Goal: Transaction & Acquisition: Obtain resource

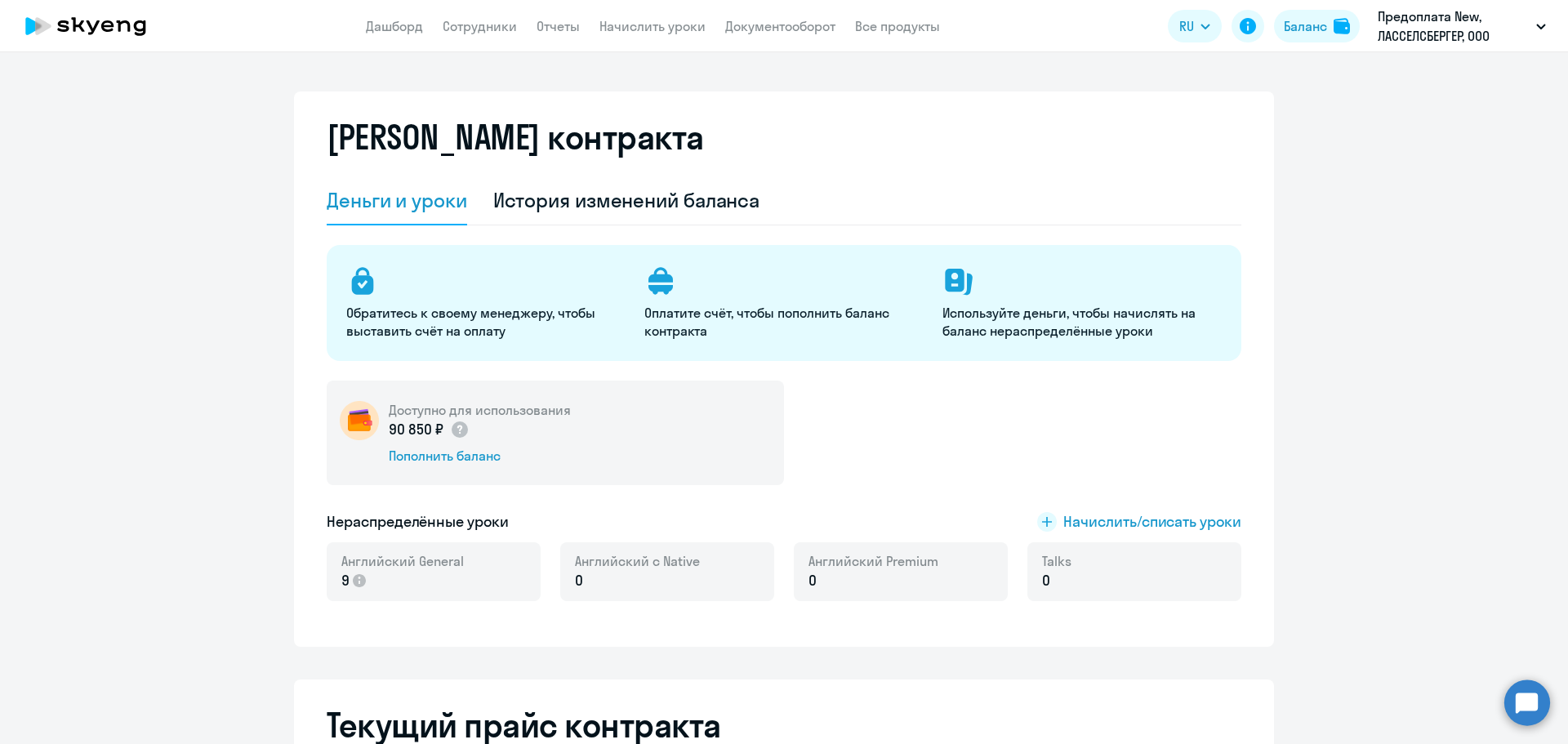
select select "english_adult_not_native_speaker"
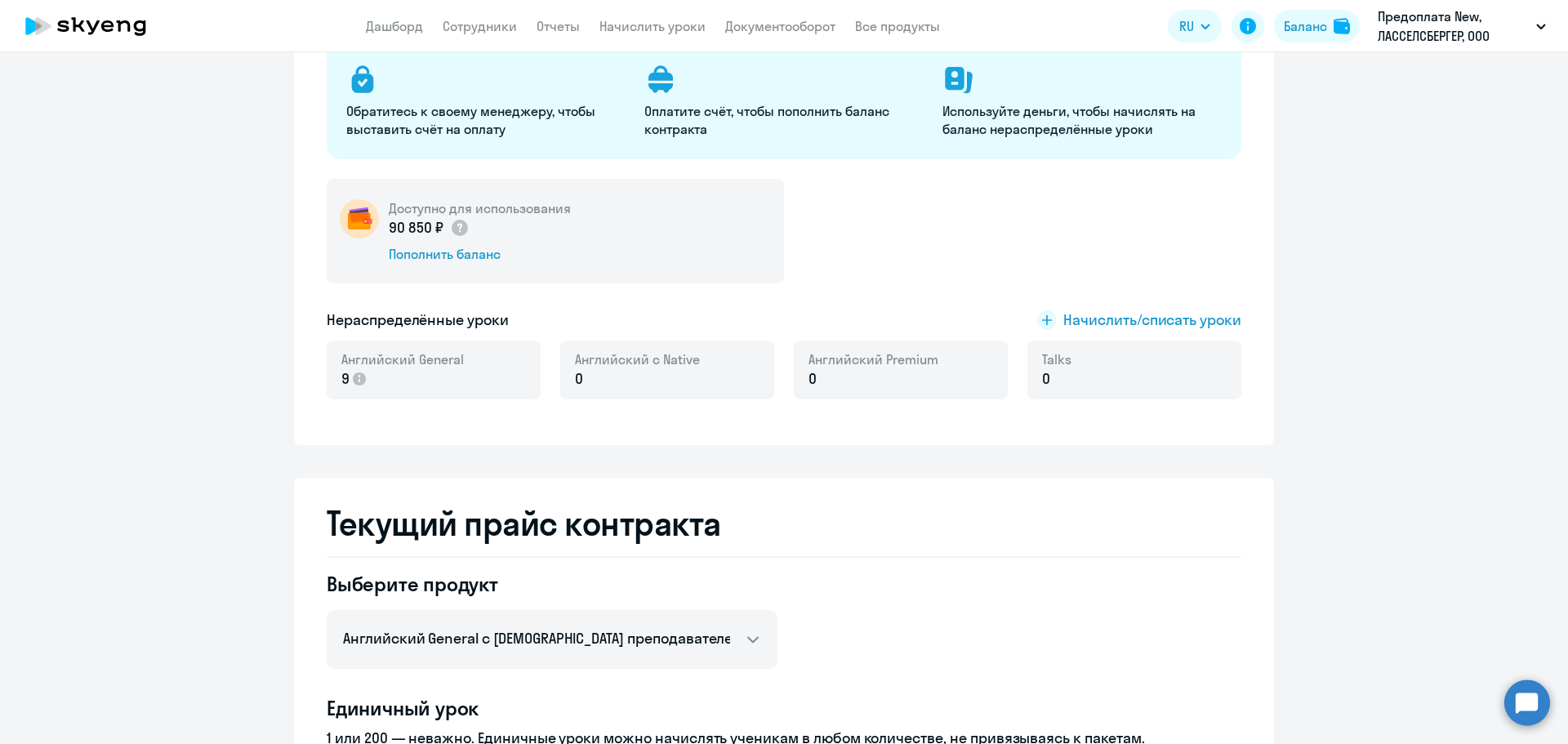
scroll to position [245, 0]
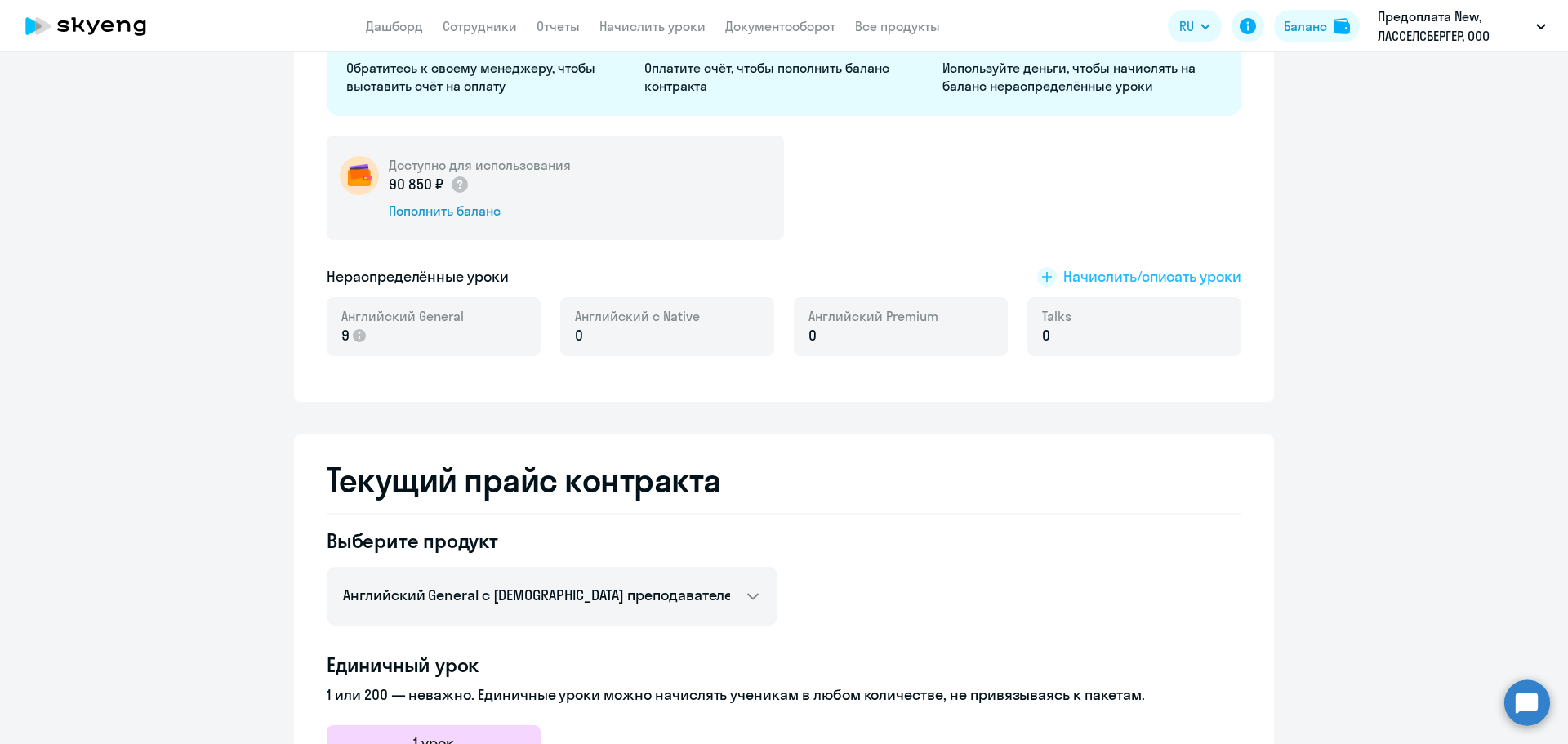
click at [1147, 272] on span "Начислить/списать уроки" at bounding box center [1152, 276] width 178 height 21
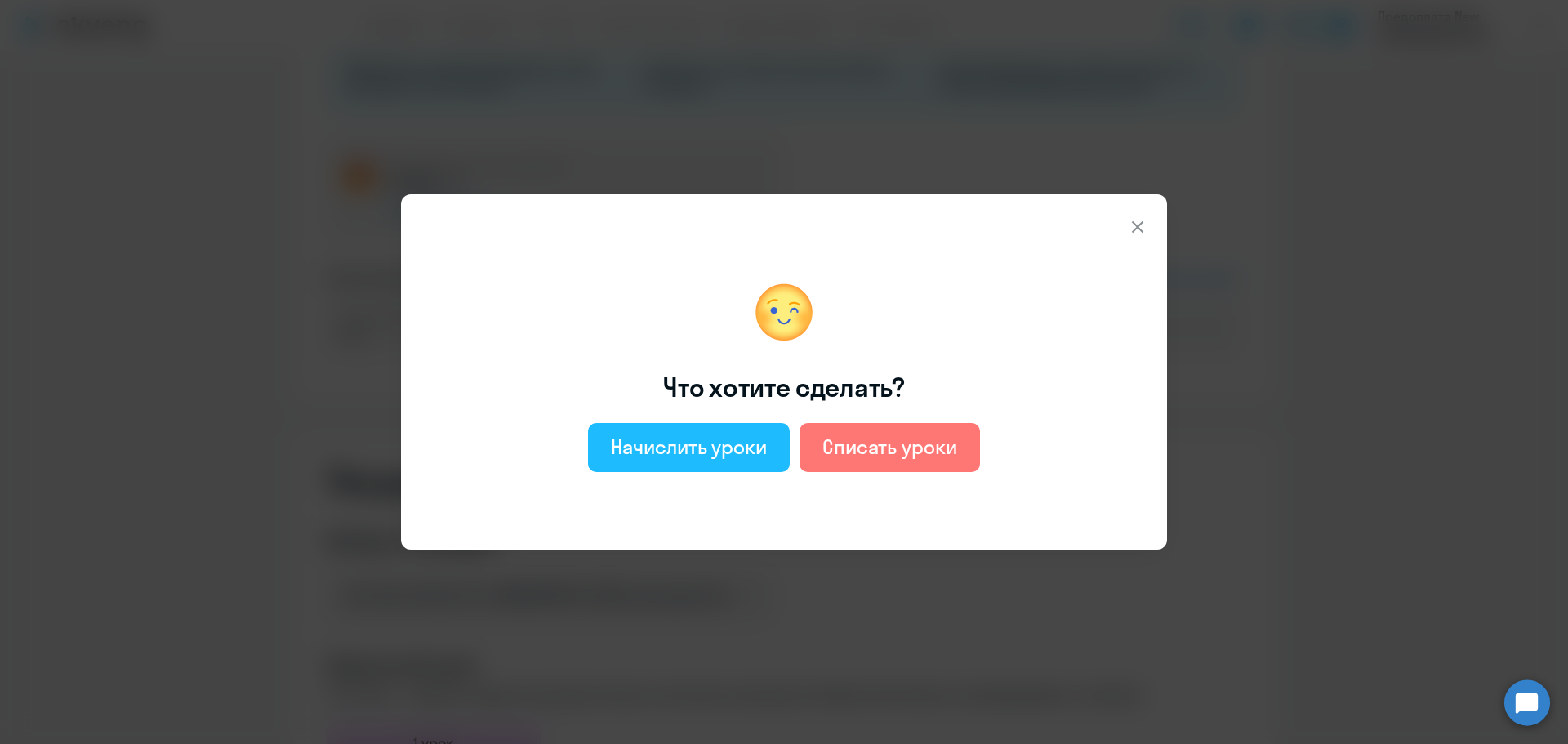
click at [739, 460] on button "Начислить уроки" at bounding box center [689, 447] width 202 height 49
select select "english_adult_not_native_speaker"
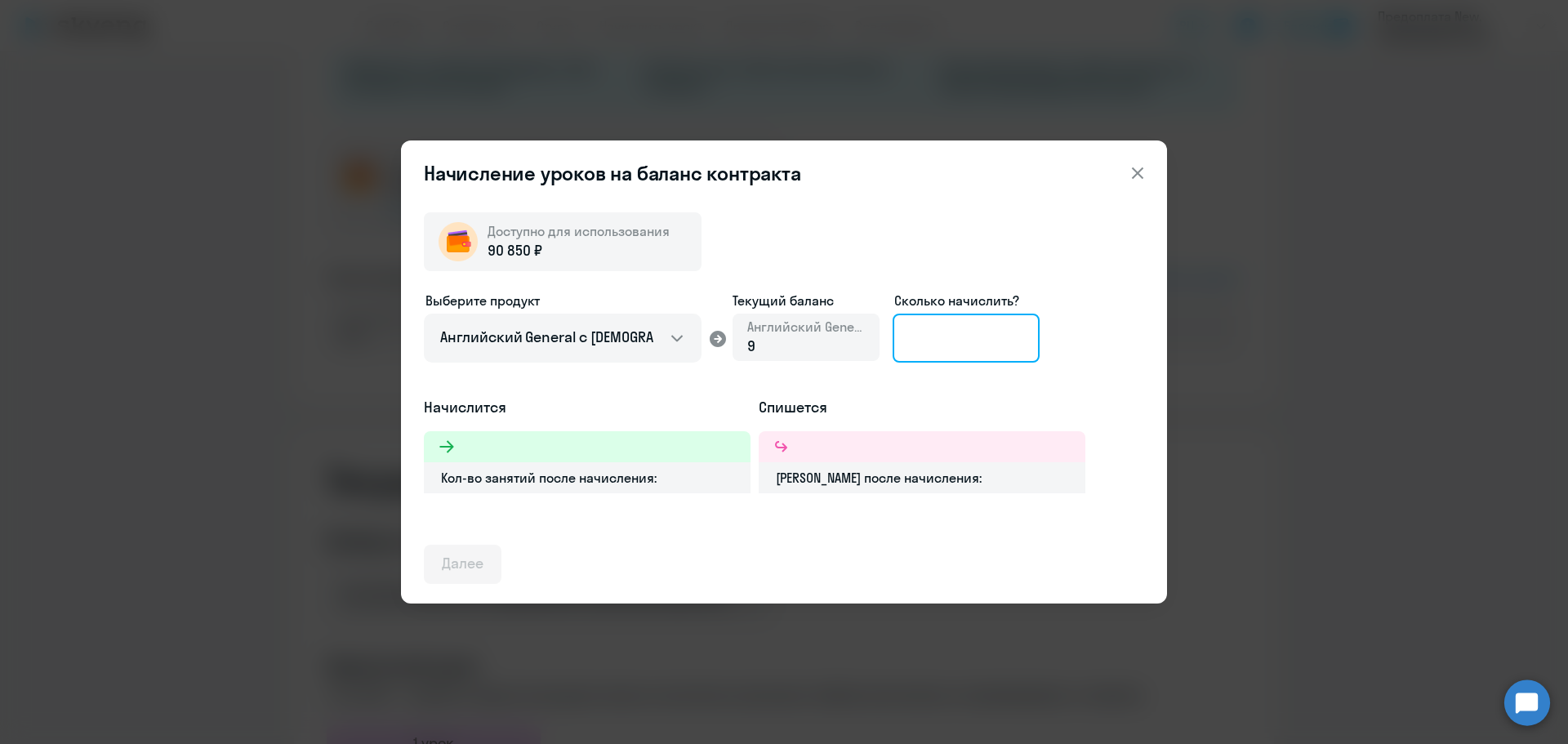
click at [976, 345] on input at bounding box center [967, 338] width 147 height 49
type input "2"
type input "64"
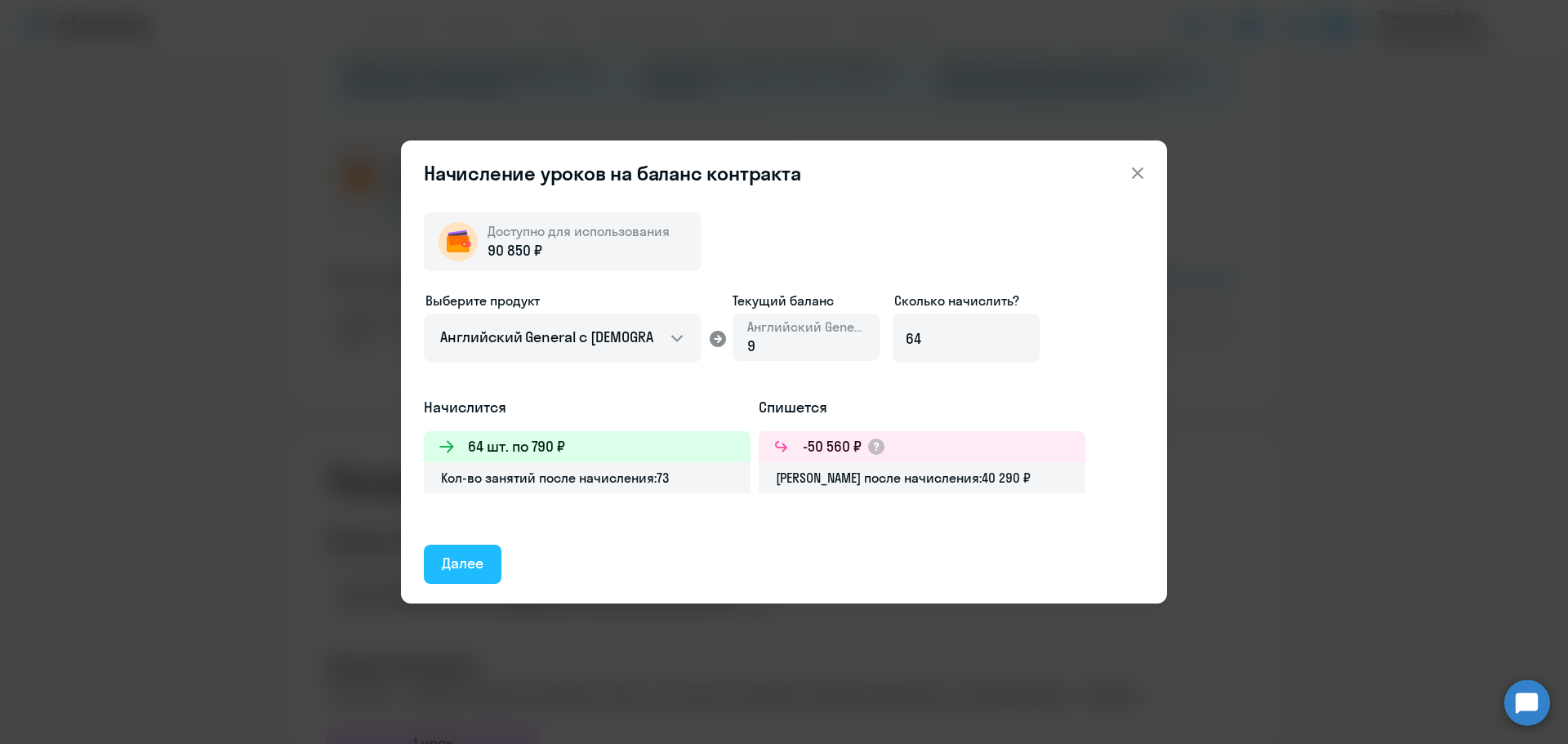
click at [466, 559] on div "Далее" at bounding box center [463, 563] width 42 height 21
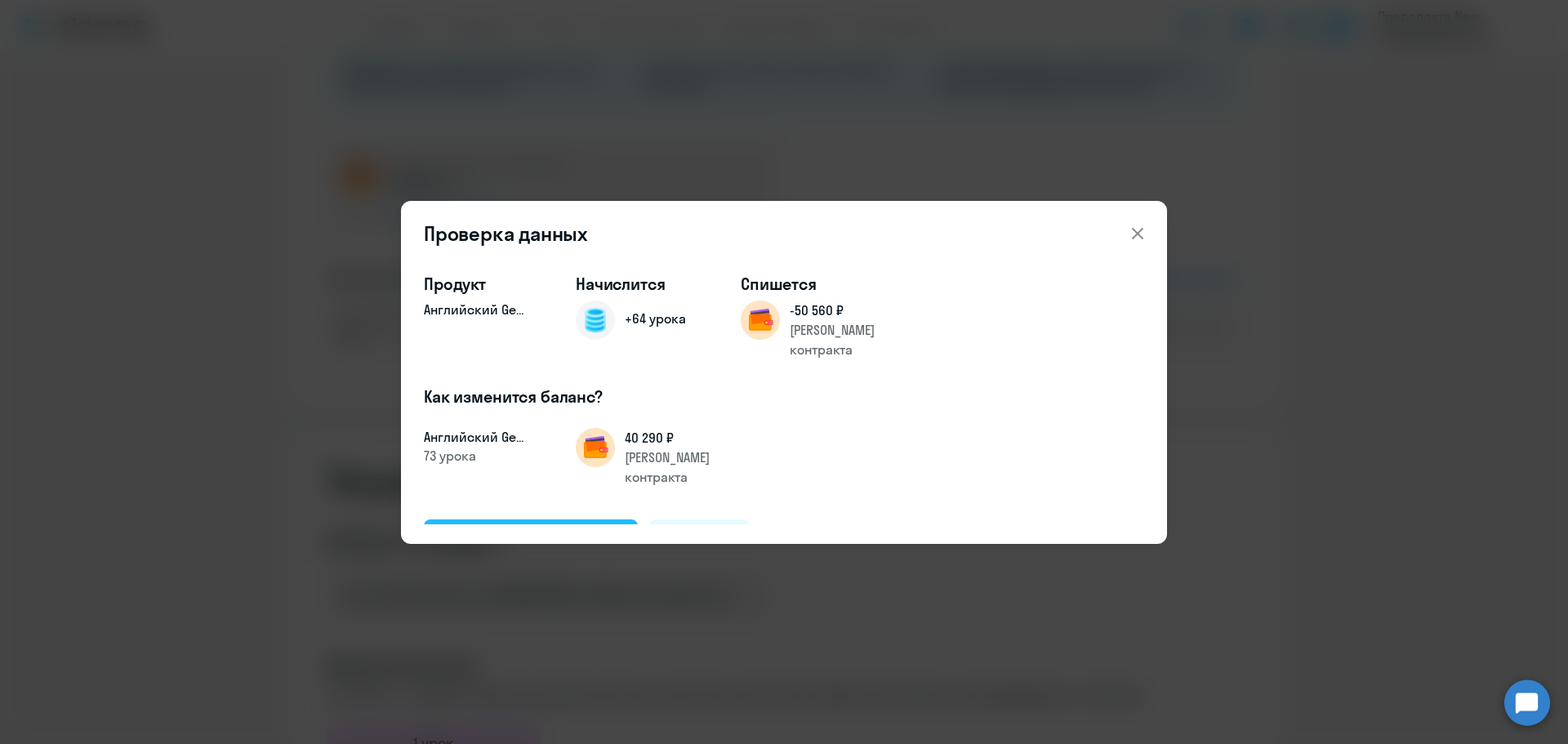
click at [534, 528] on div "Подтвердить и начислить" at bounding box center [531, 538] width 178 height 21
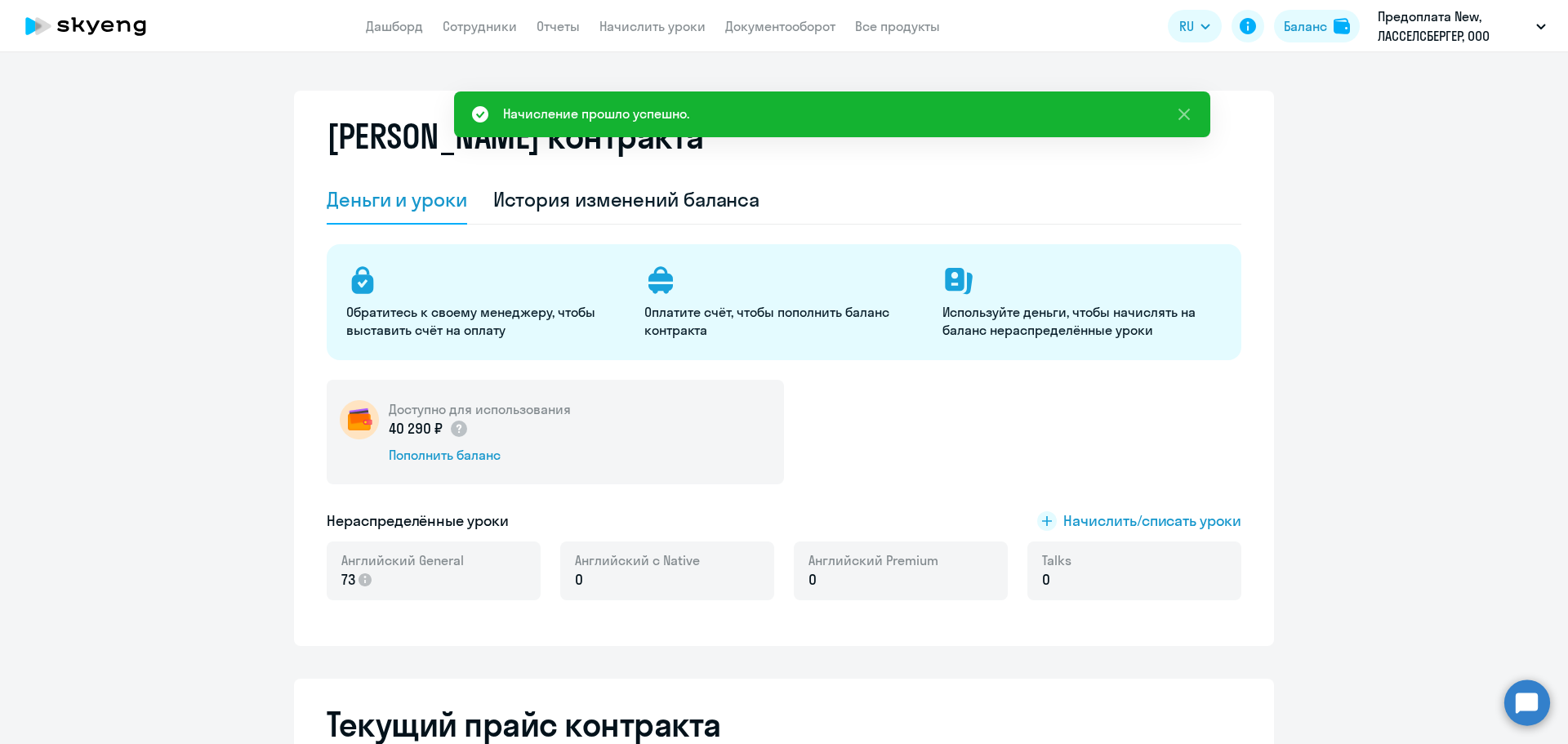
scroll to position [0, 0]
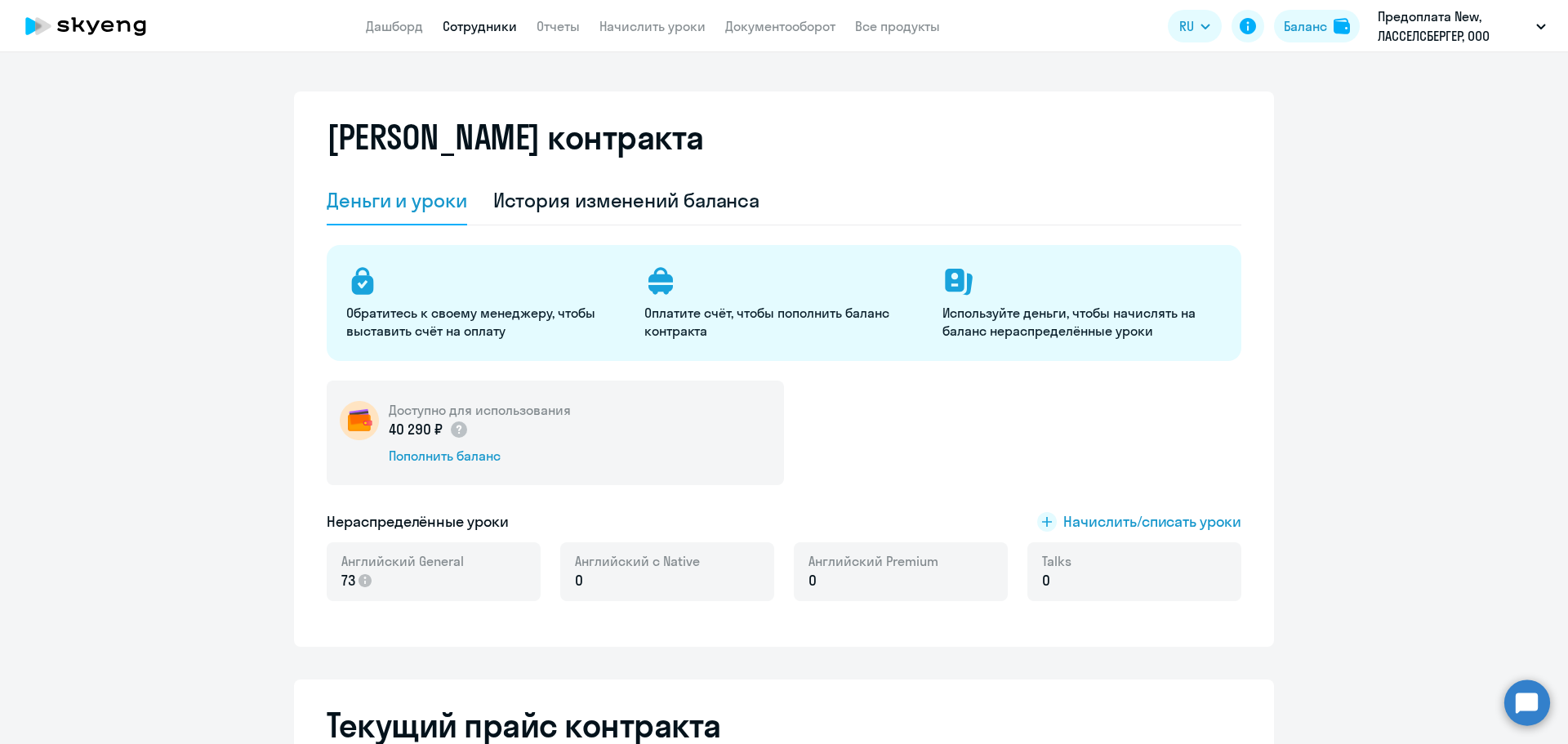
click at [494, 25] on link "Сотрудники" at bounding box center [480, 26] width 74 height 16
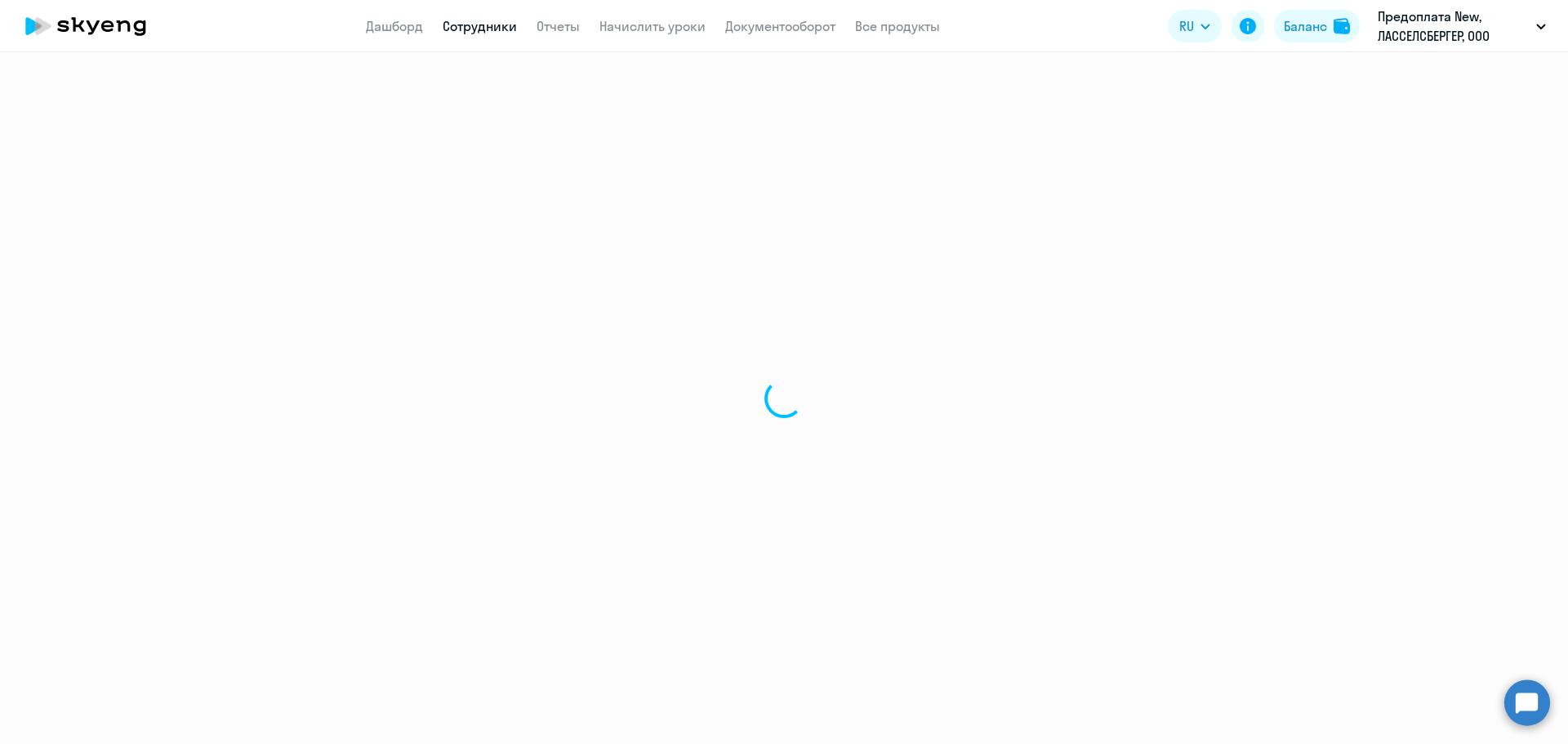
select select "30"
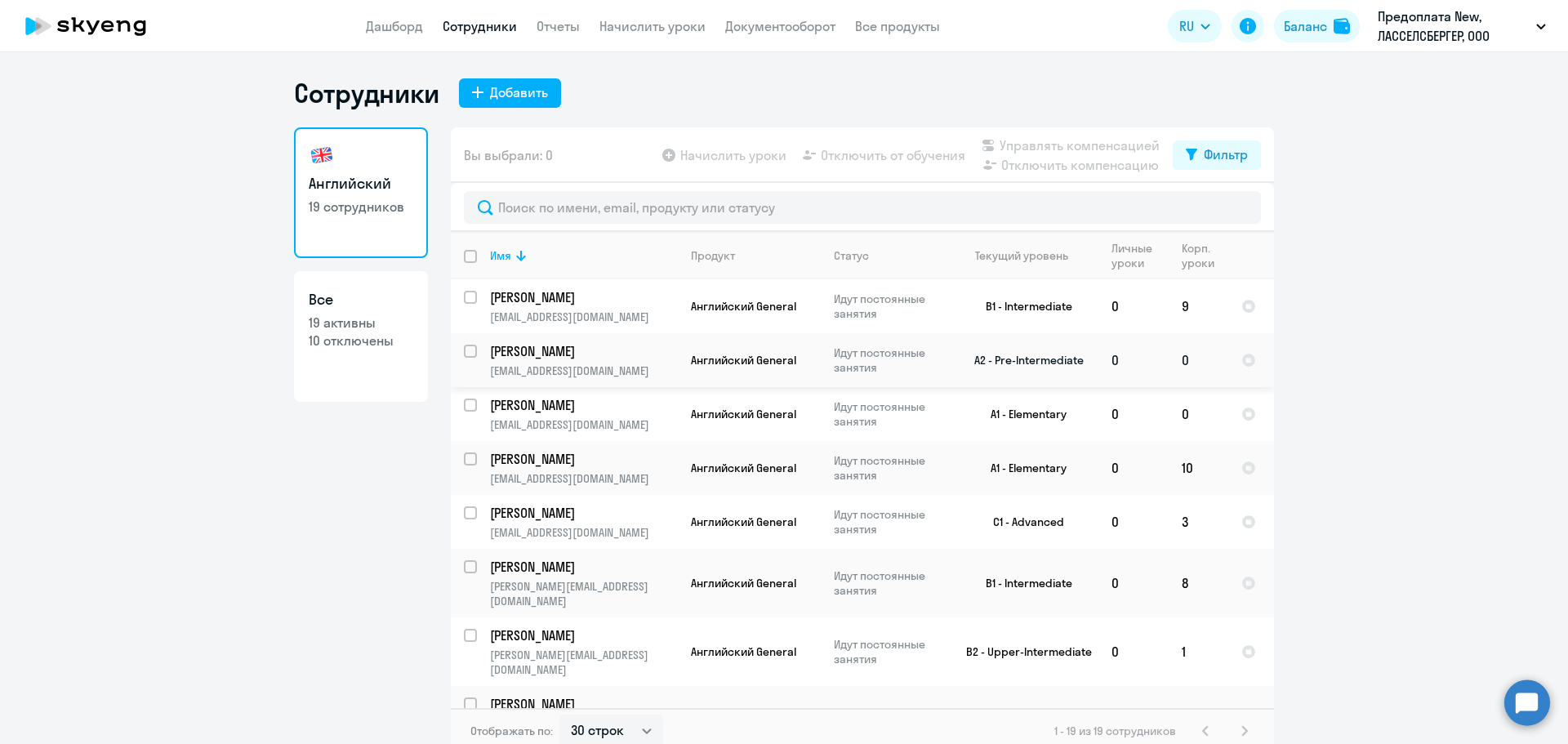
click at [1178, 357] on td "0" at bounding box center [1198, 360] width 60 height 54
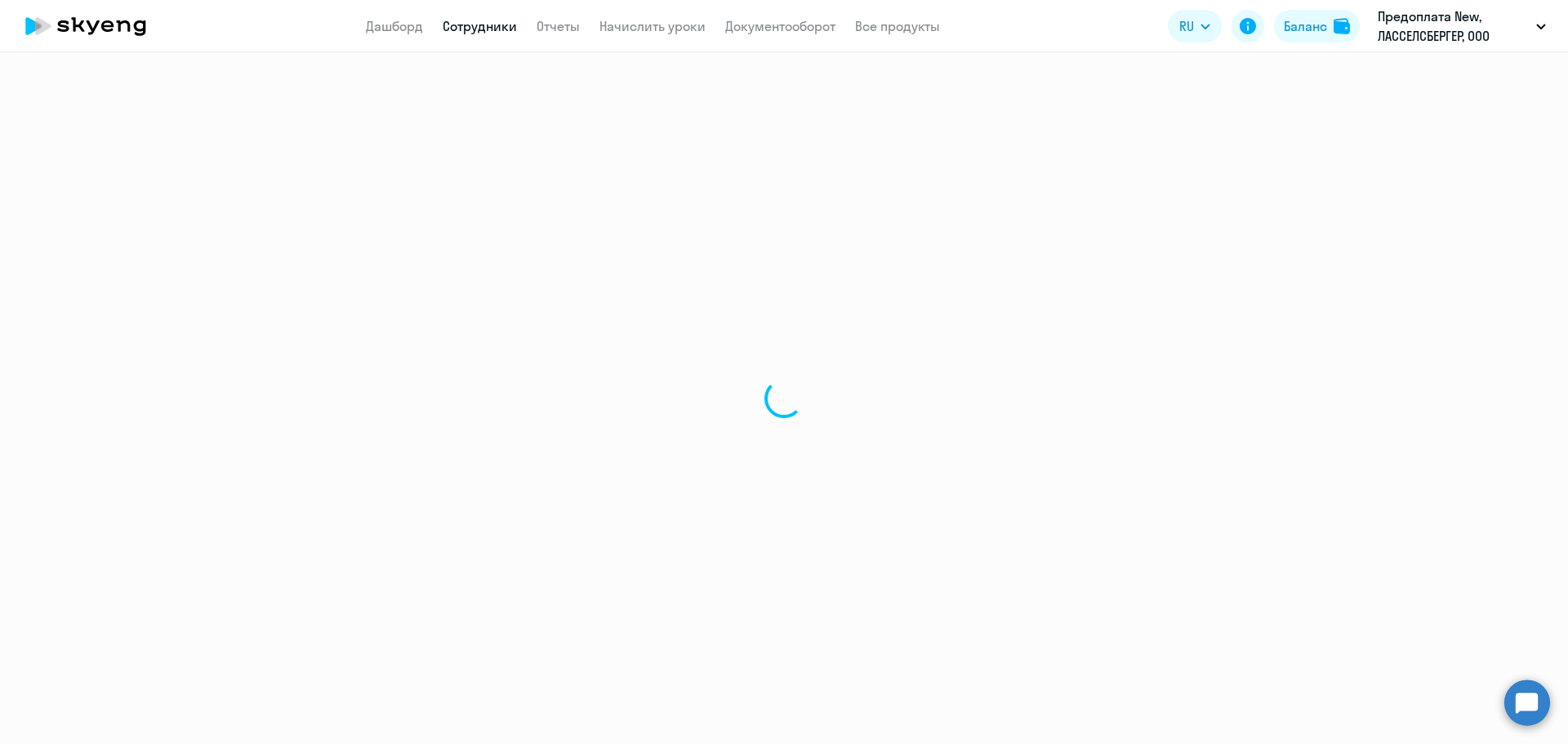
select select "english"
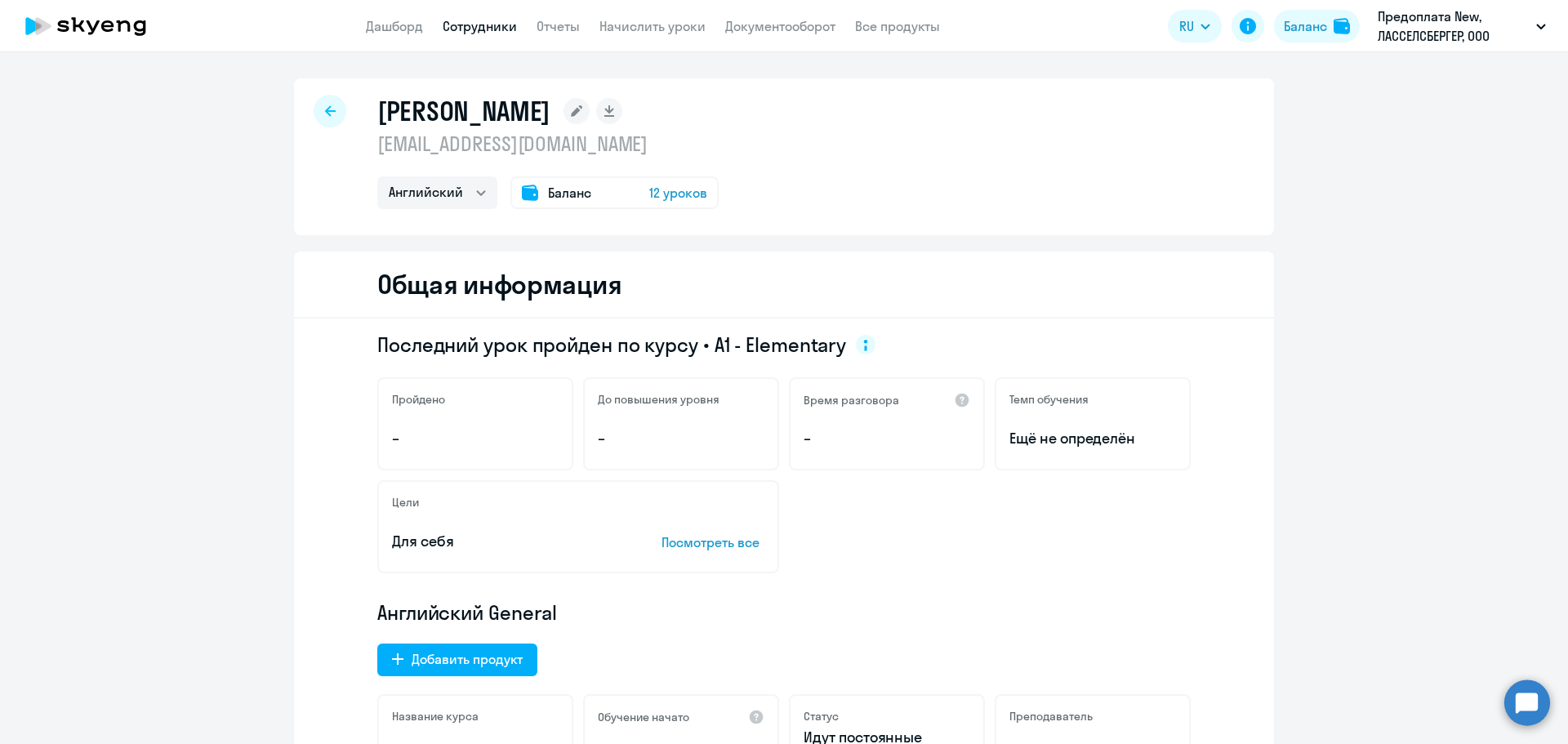
select select "30"
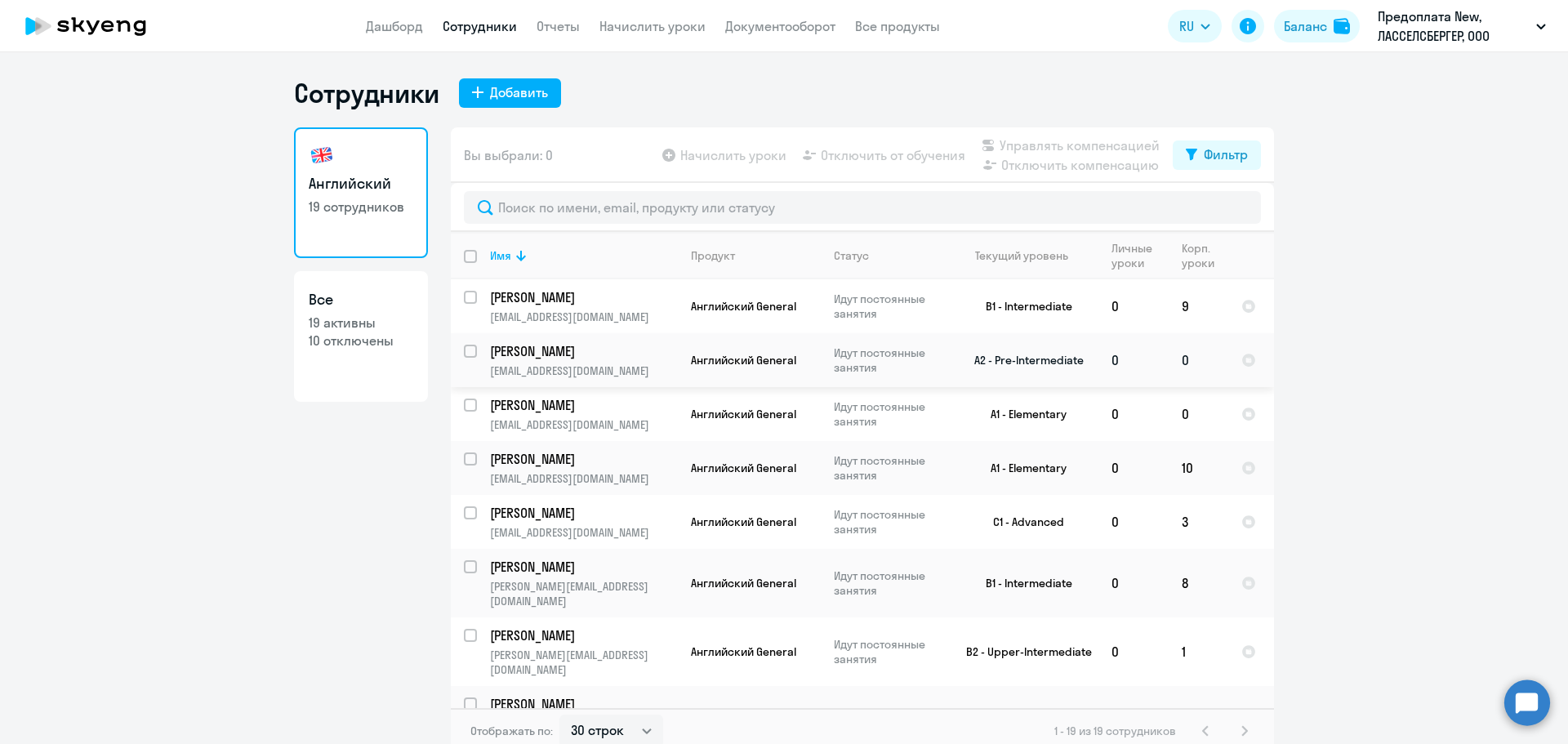
click at [464, 351] on input "select row 2029975" at bounding box center [480, 361] width 33 height 32
checkbox input "true"
click at [469, 518] on input "select row 38059709" at bounding box center [480, 523] width 33 height 32
checkbox input "true"
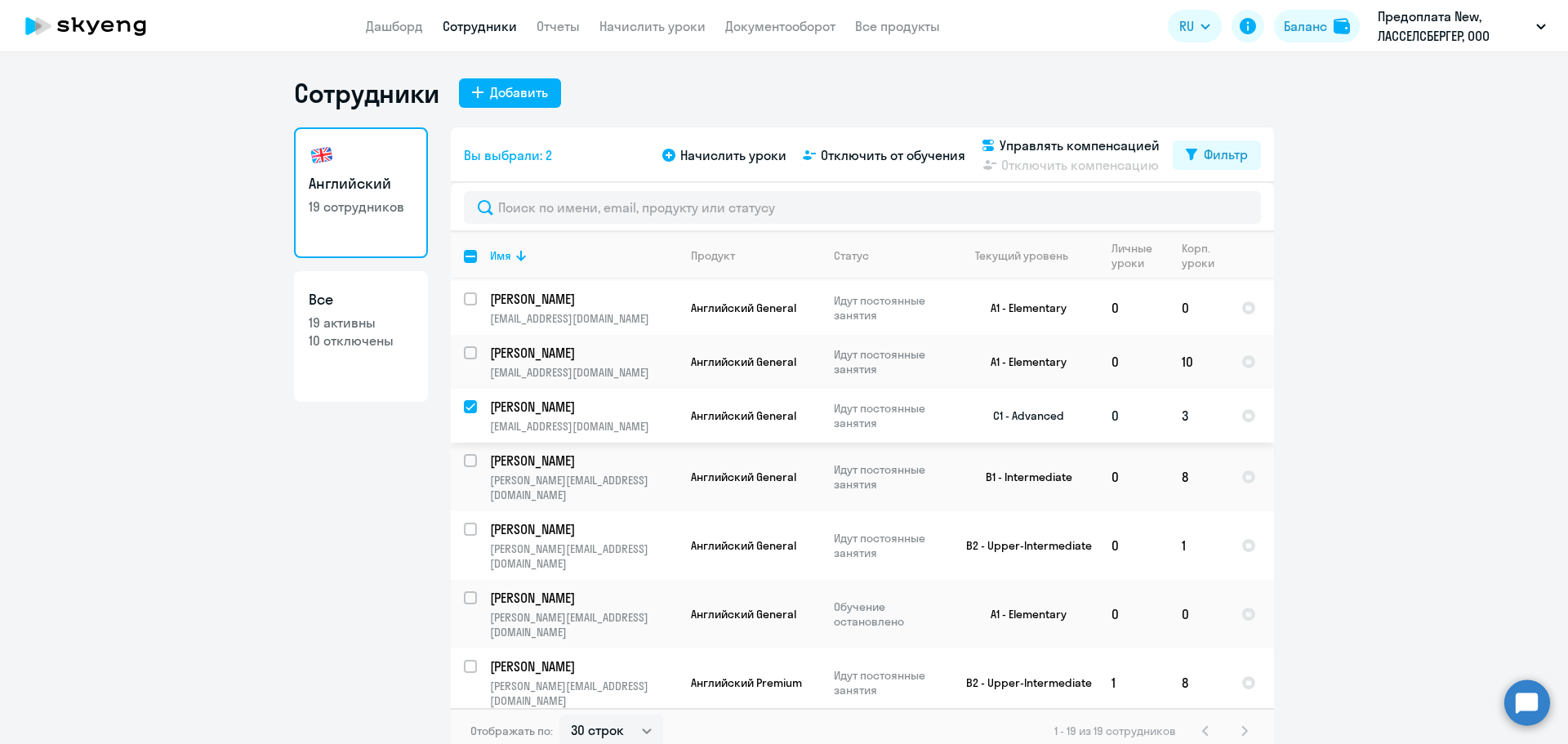
scroll to position [163, 0]
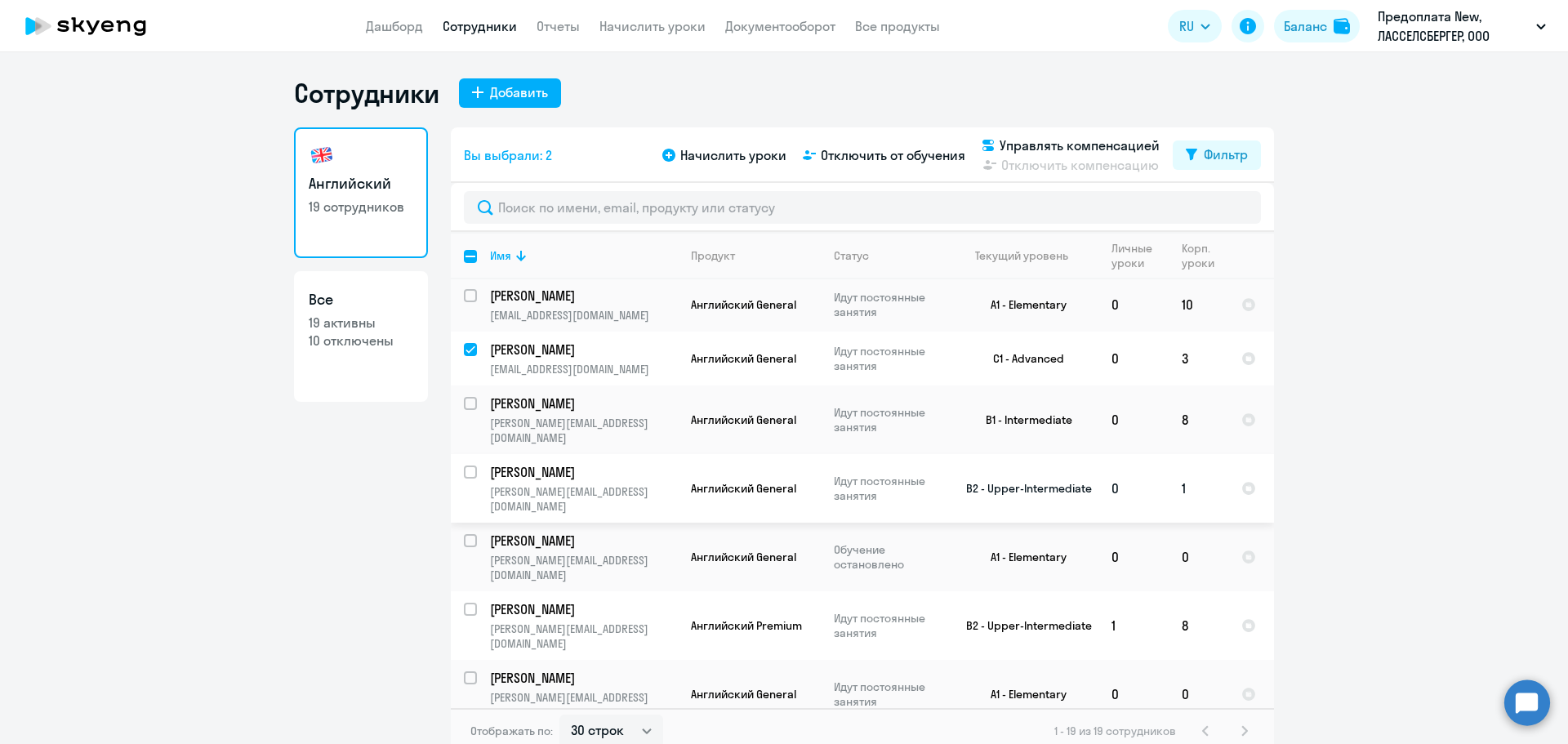
click at [466, 465] on input "select row 38327025" at bounding box center [480, 481] width 33 height 32
checkbox input "true"
click at [467, 671] on input "select row 24461348" at bounding box center [480, 688] width 33 height 32
checkbox input "true"
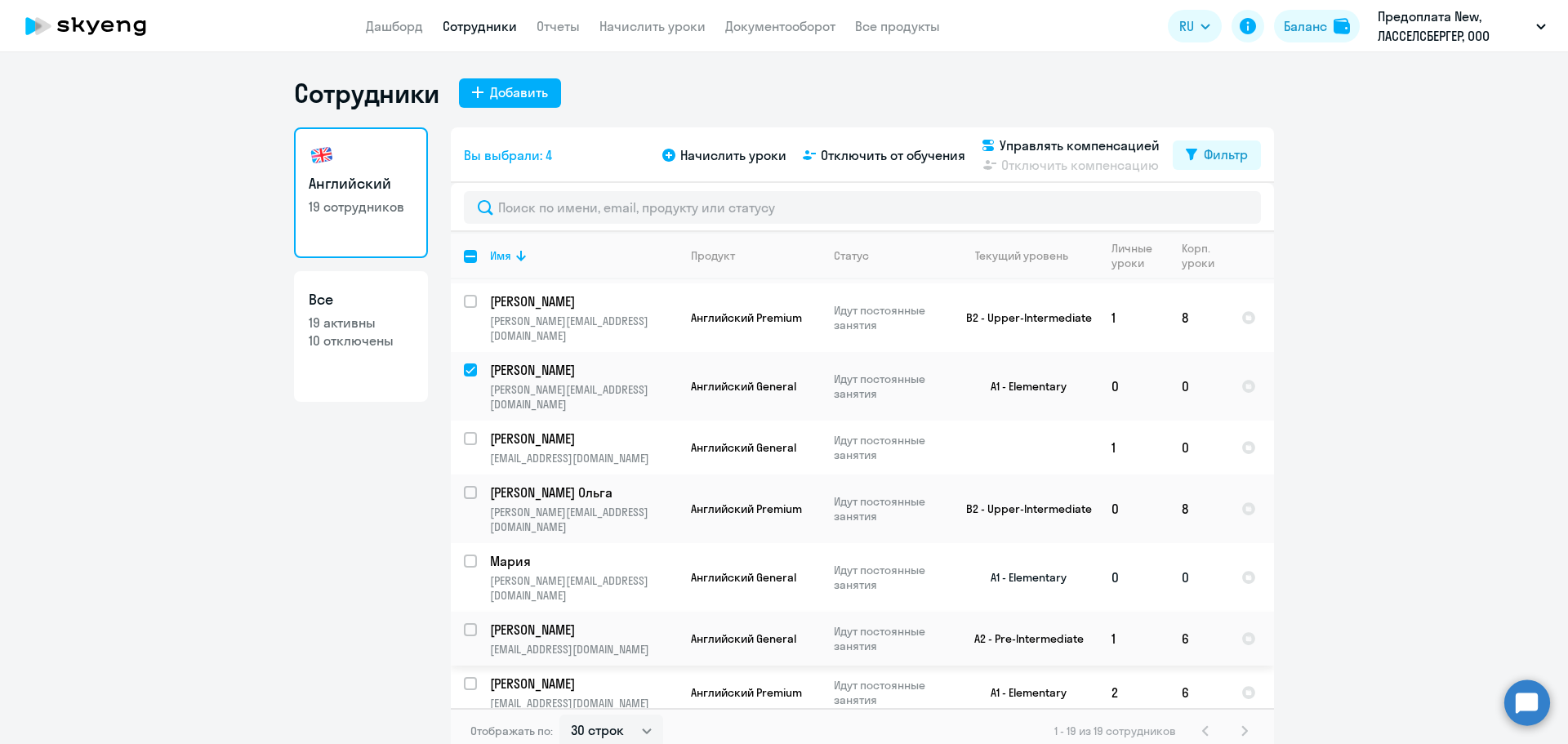
scroll to position [490, 0]
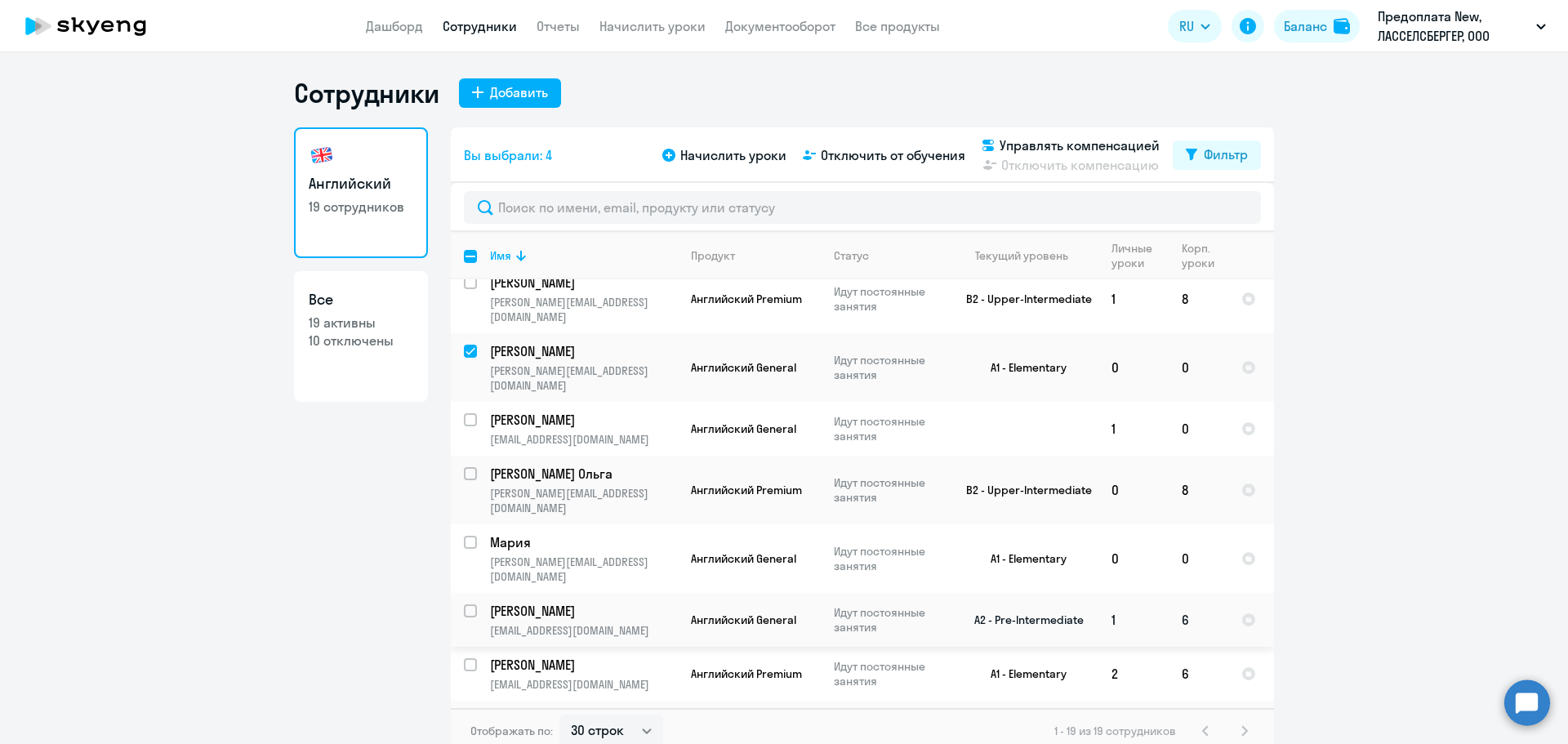
click at [464, 605] on input "select row 38059711" at bounding box center [480, 621] width 33 height 32
checkbox input "true"
click at [464, 658] on input "select row 14927489" at bounding box center [480, 675] width 33 height 32
checkbox input "true"
click at [477, 700] on td "[PERSON_NAME] [PERSON_NAME][EMAIL_ADDRESS][DOMAIN_NAME]" at bounding box center [577, 735] width 201 height 68
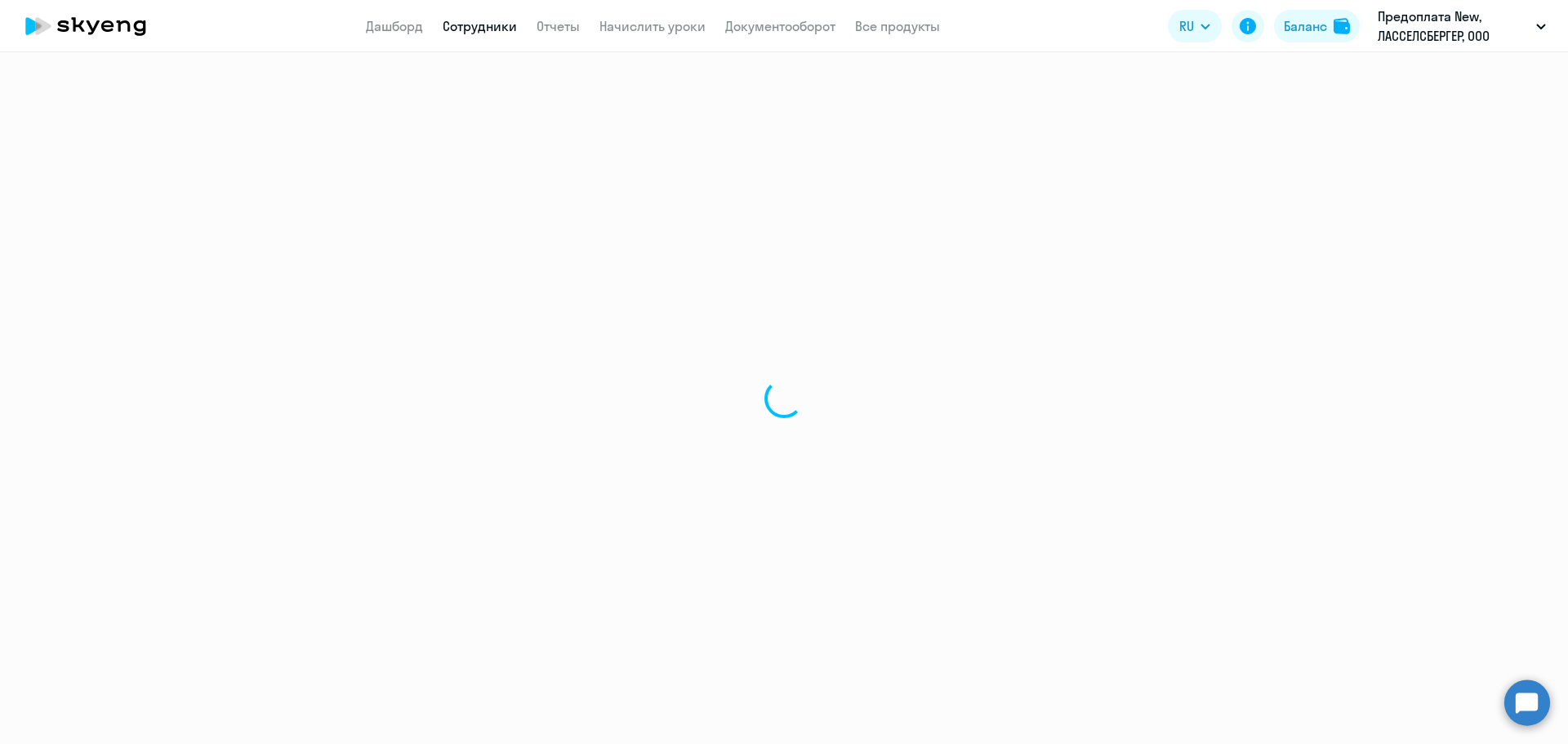
select select "english"
select select "30"
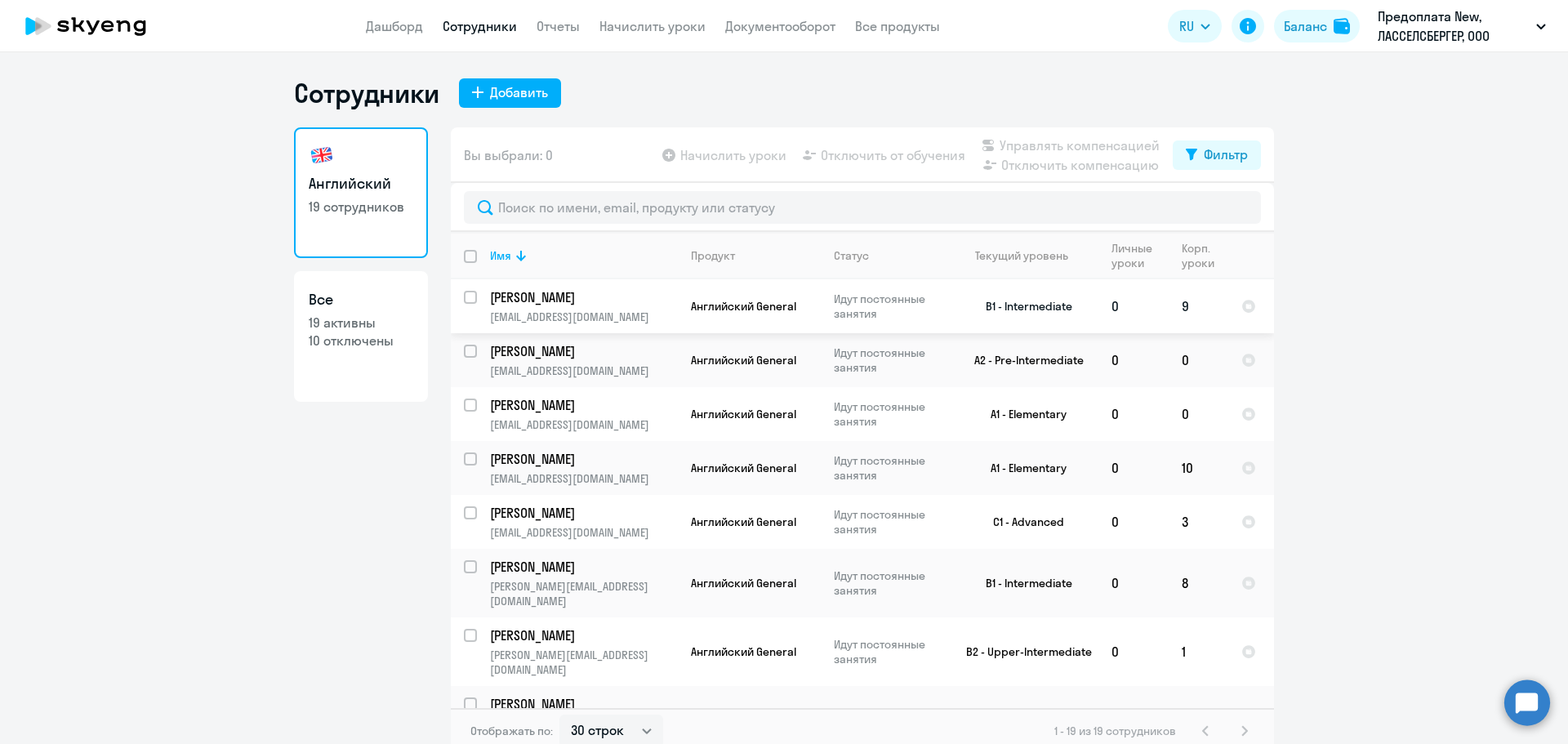
click at [464, 298] on input "select row 13328290" at bounding box center [480, 307] width 33 height 32
click at [464, 298] on input "deselect row 13328290" at bounding box center [480, 307] width 33 height 32
checkbox input "false"
click at [464, 351] on input "select row 2029975" at bounding box center [480, 361] width 33 height 32
checkbox input "true"
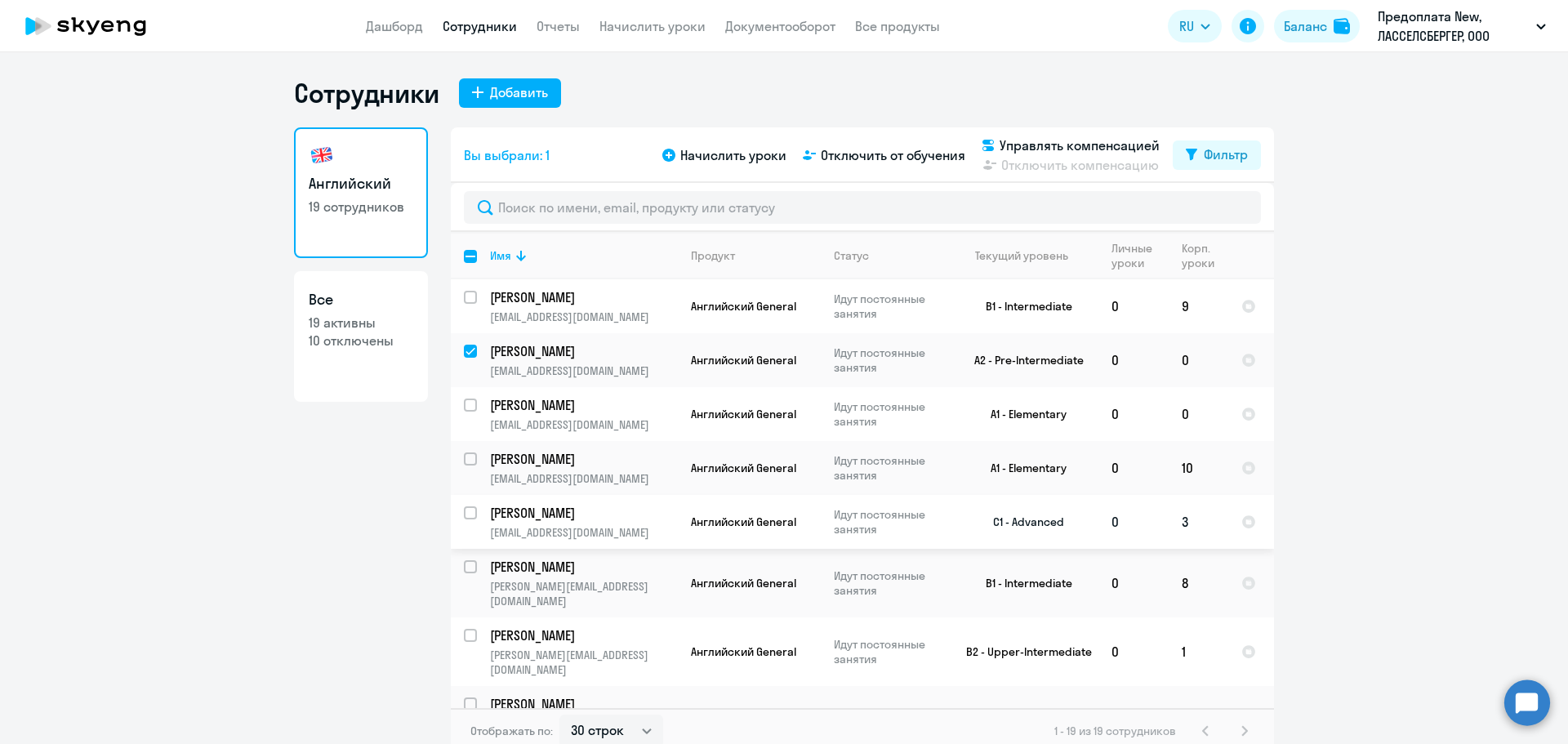
click at [464, 511] on input "select row 38059709" at bounding box center [480, 523] width 33 height 32
checkbox input "true"
click at [477, 617] on td "[PERSON_NAME] [PERSON_NAME][EMAIL_ADDRESS][DOMAIN_NAME]" at bounding box center [577, 652] width 201 height 68
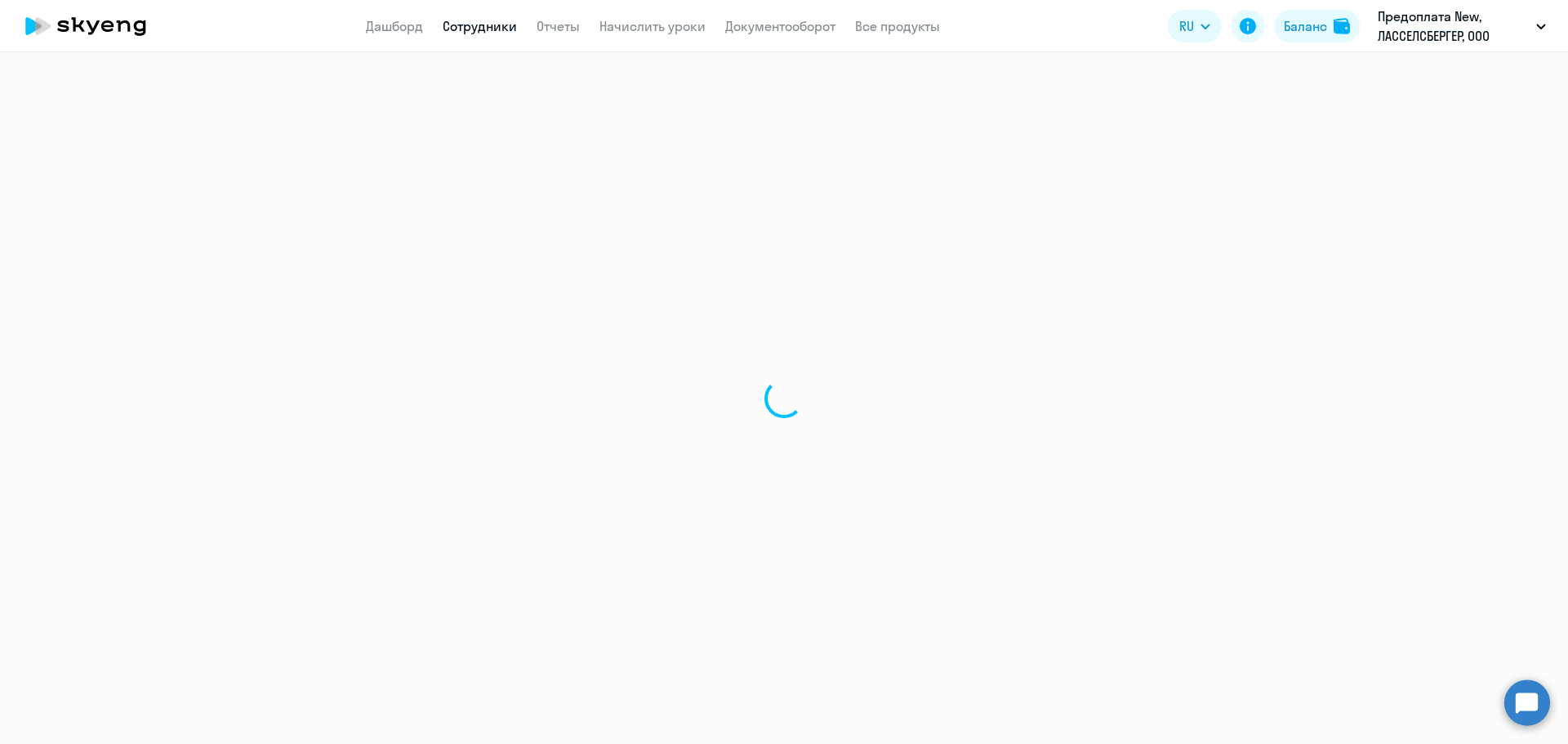
select select "english"
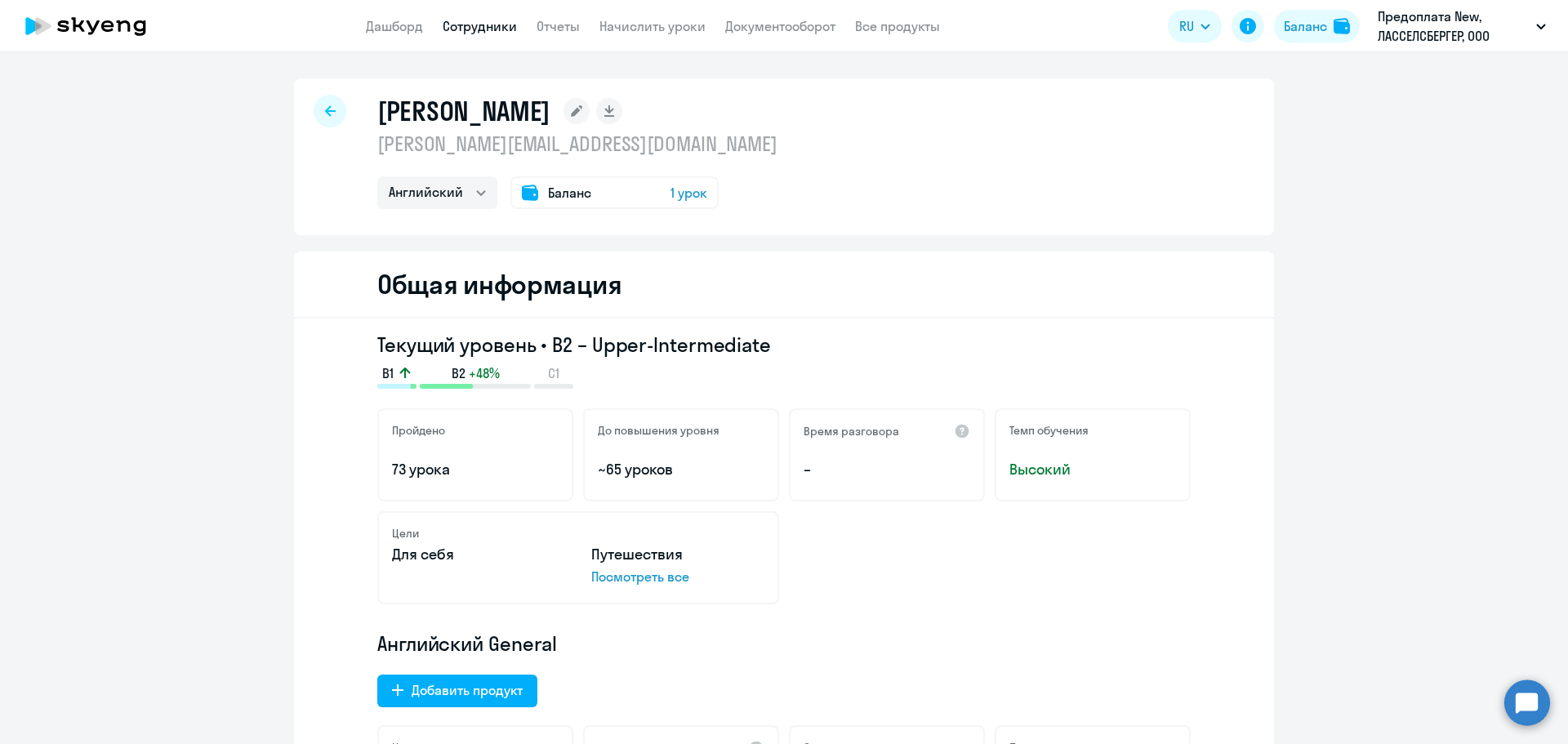
select select "30"
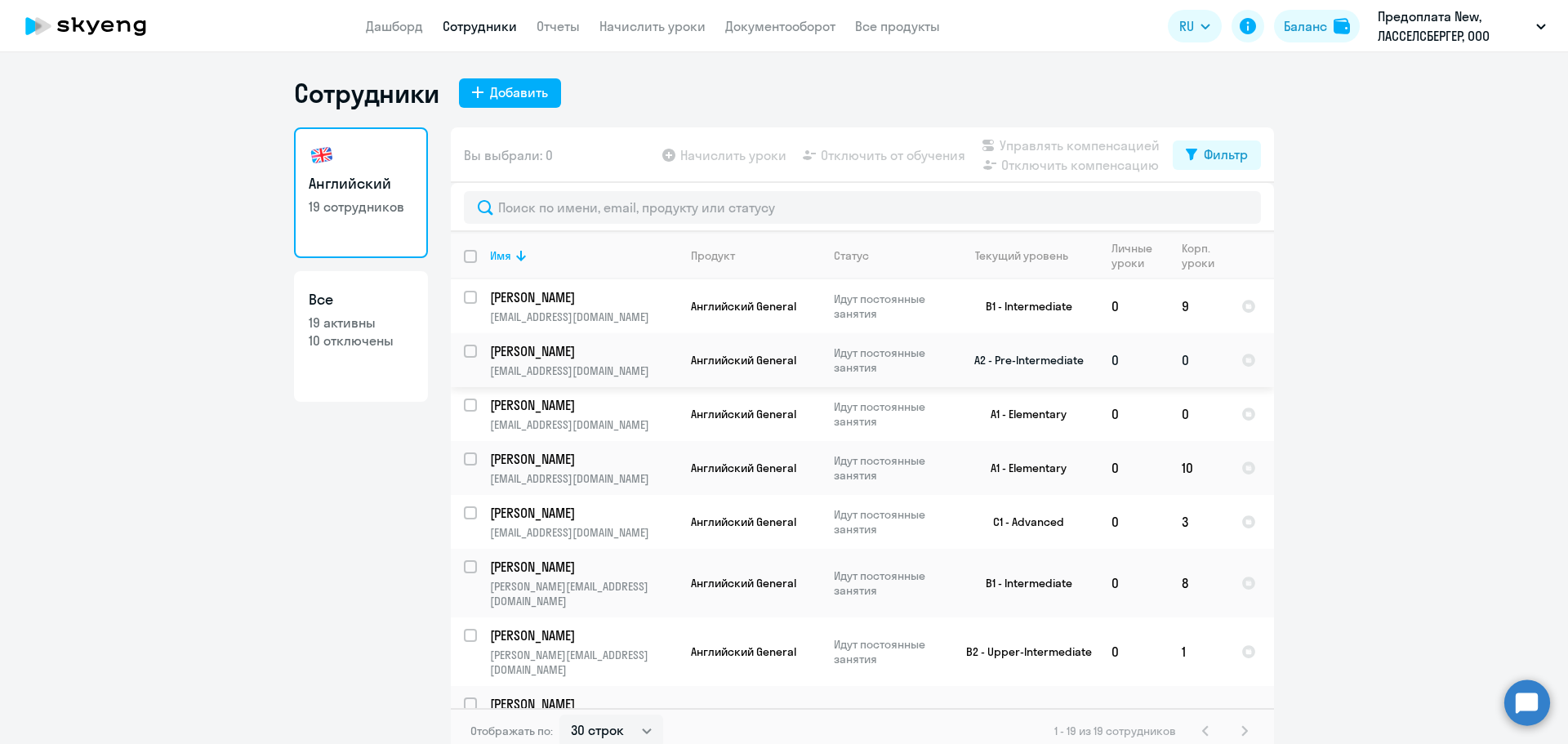
click at [464, 356] on input "select row 2029975" at bounding box center [480, 361] width 33 height 32
checkbox input "true"
click at [464, 511] on input "select row 38059709" at bounding box center [480, 523] width 33 height 32
checkbox input "true"
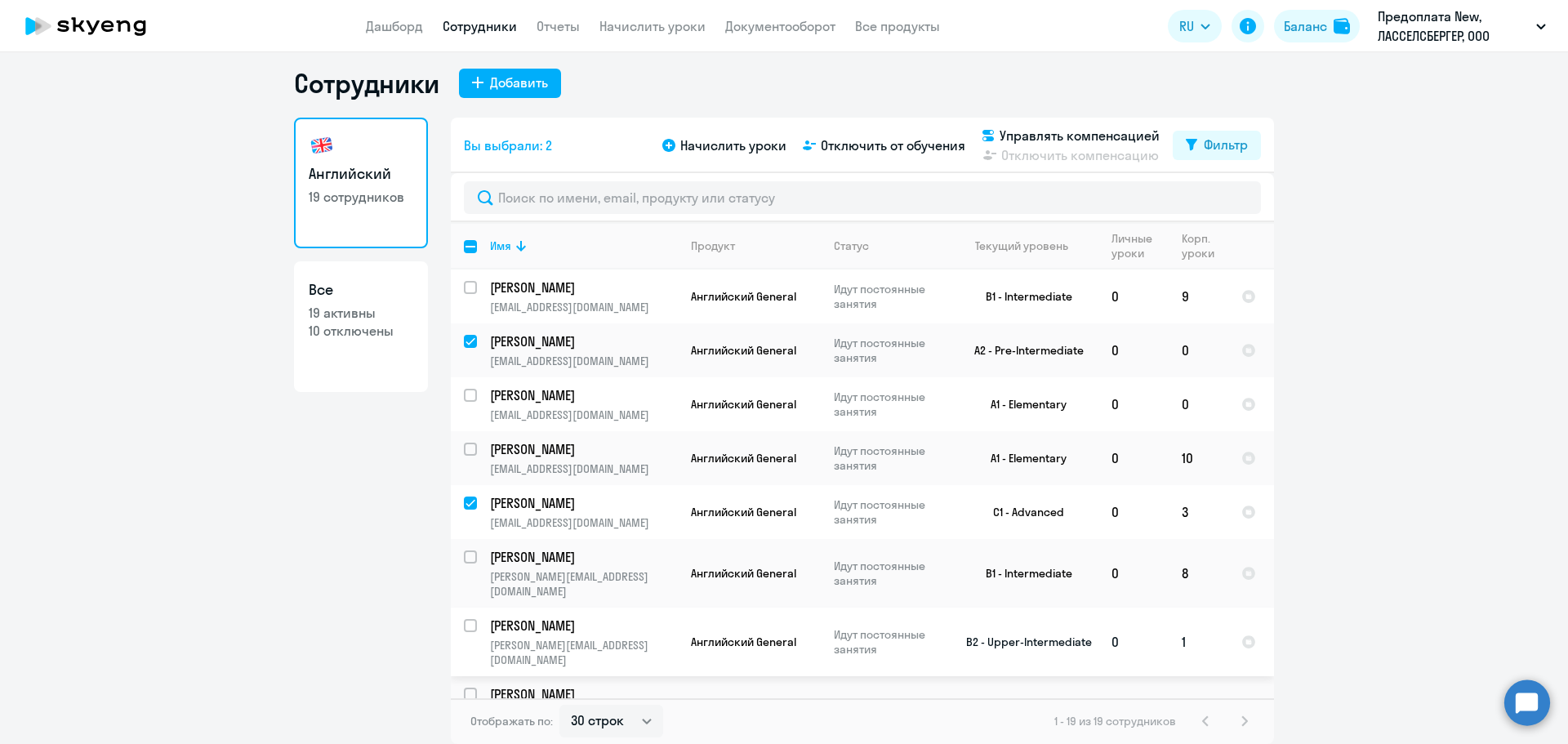
click at [466, 619] on input "select row 38327025" at bounding box center [480, 635] width 33 height 32
checkbox input "true"
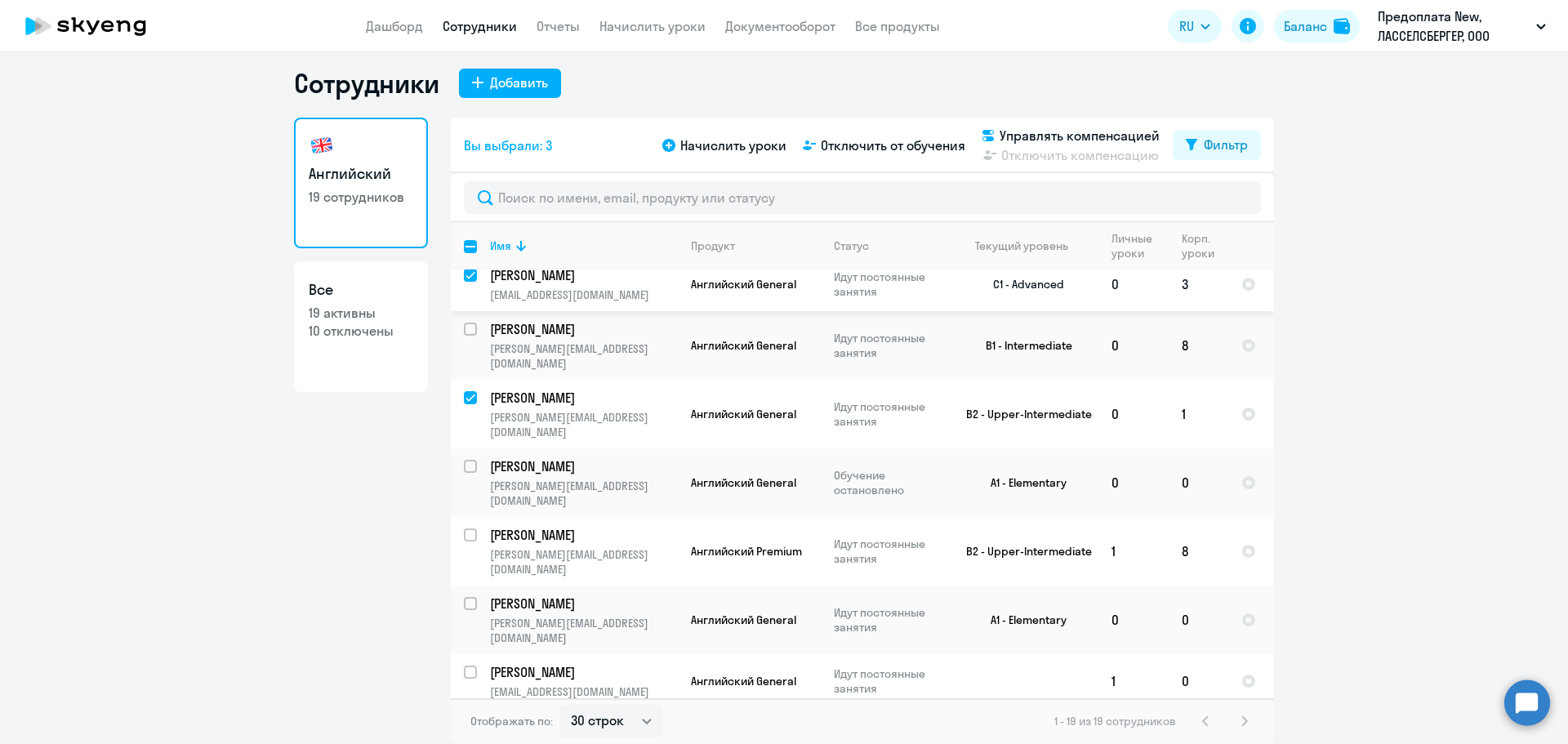
scroll to position [327, 0]
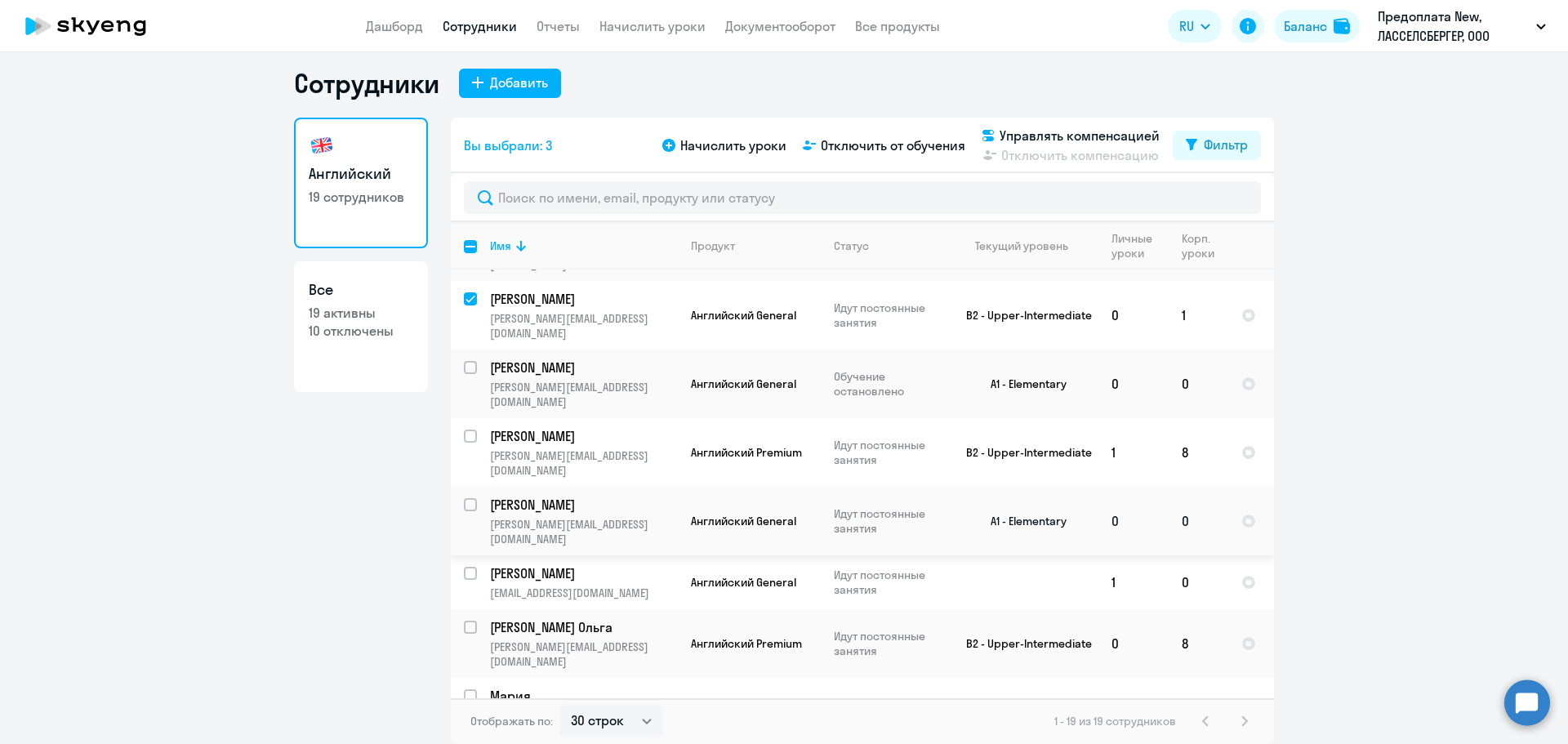
click at [464, 498] on input "select row 24461348" at bounding box center [480, 514] width 33 height 32
checkbox input "true"
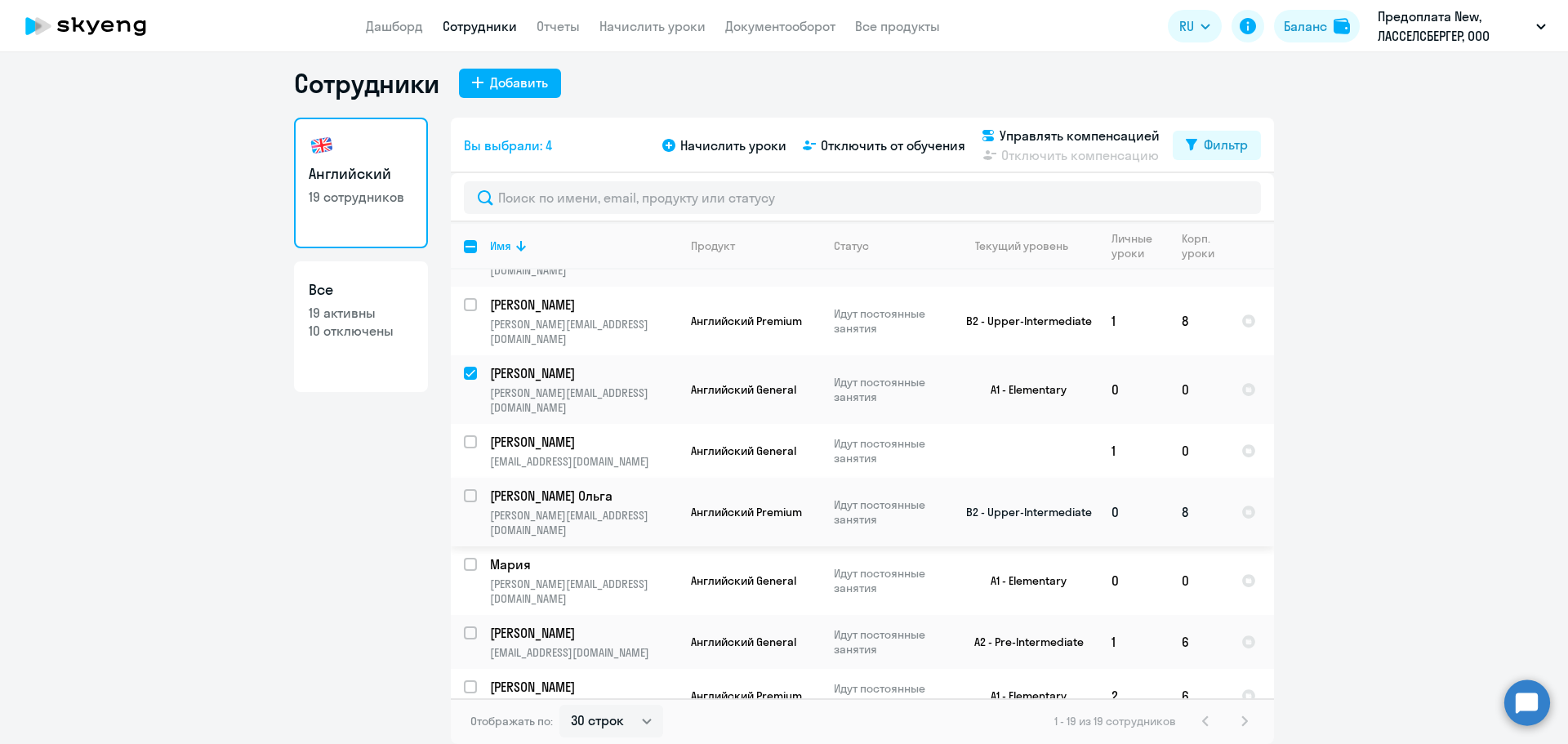
scroll to position [490, 0]
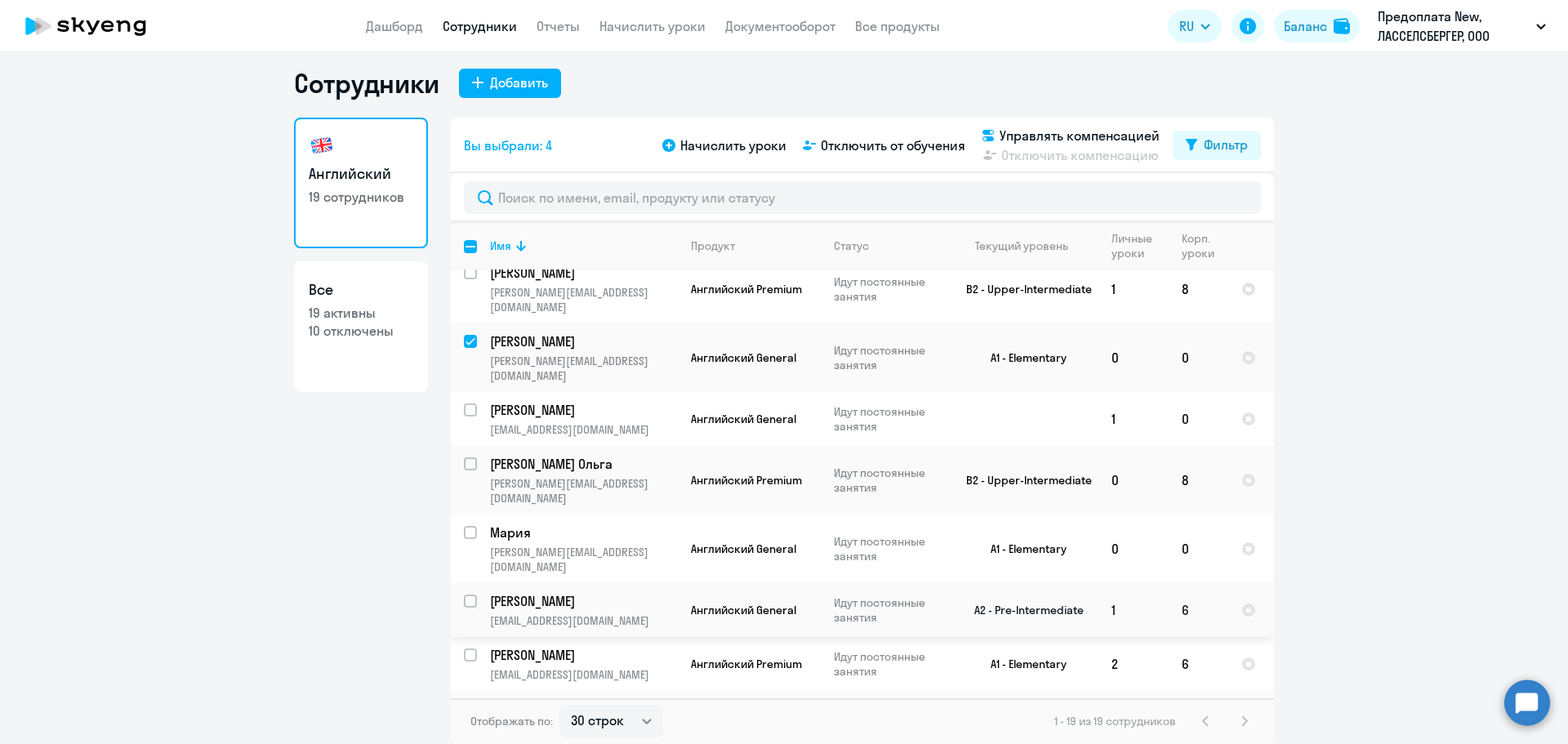
click at [464, 594] on input "select row 38059711" at bounding box center [480, 611] width 33 height 32
checkbox input "true"
click at [464, 648] on input "select row 14927489" at bounding box center [480, 664] width 33 height 32
checkbox input "true"
click at [464, 702] on input "select row 14915161" at bounding box center [480, 718] width 33 height 32
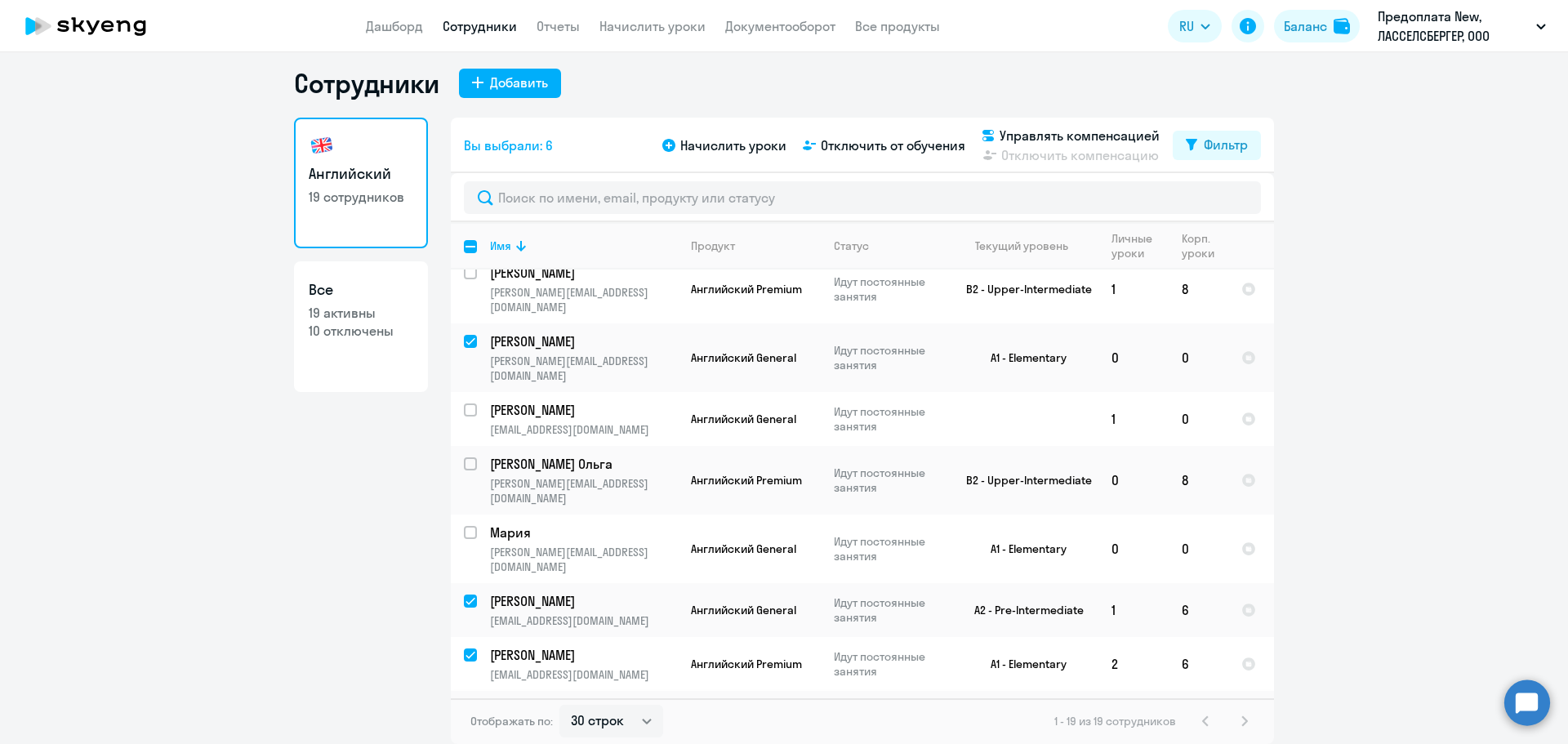
checkbox input "true"
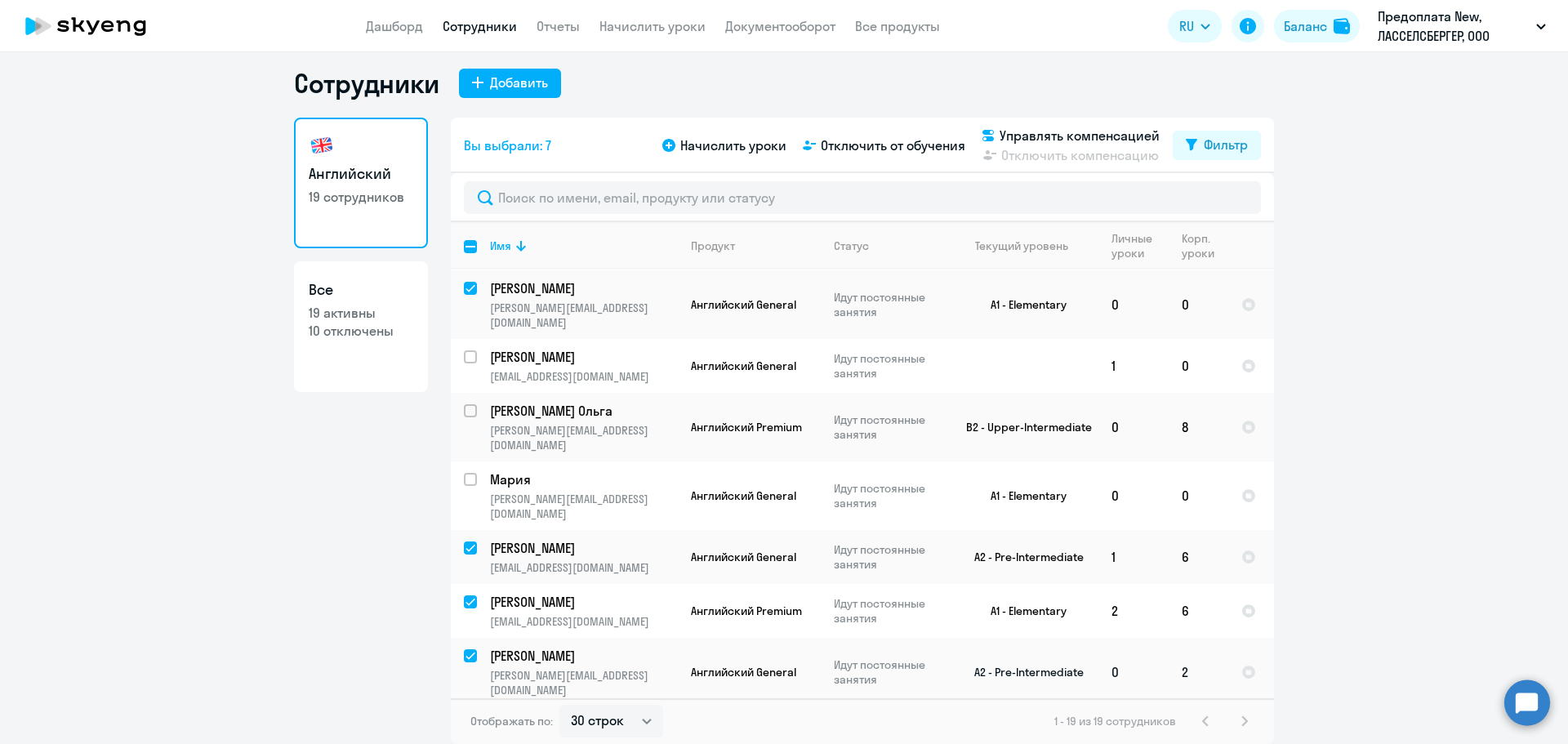
scroll to position [571, 0]
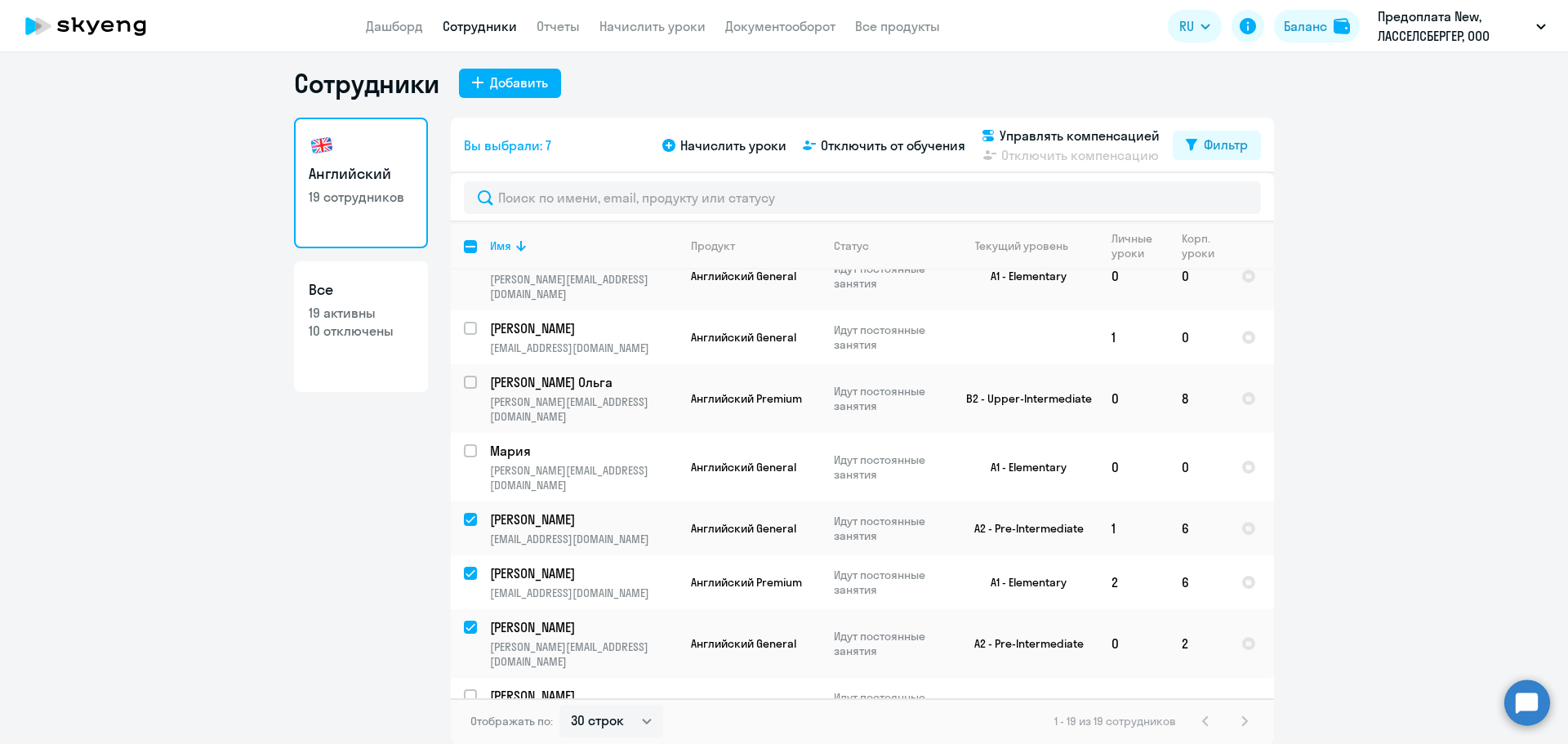
click at [464, 689] on input "select row 24461487" at bounding box center [480, 706] width 33 height 32
checkbox input "true"
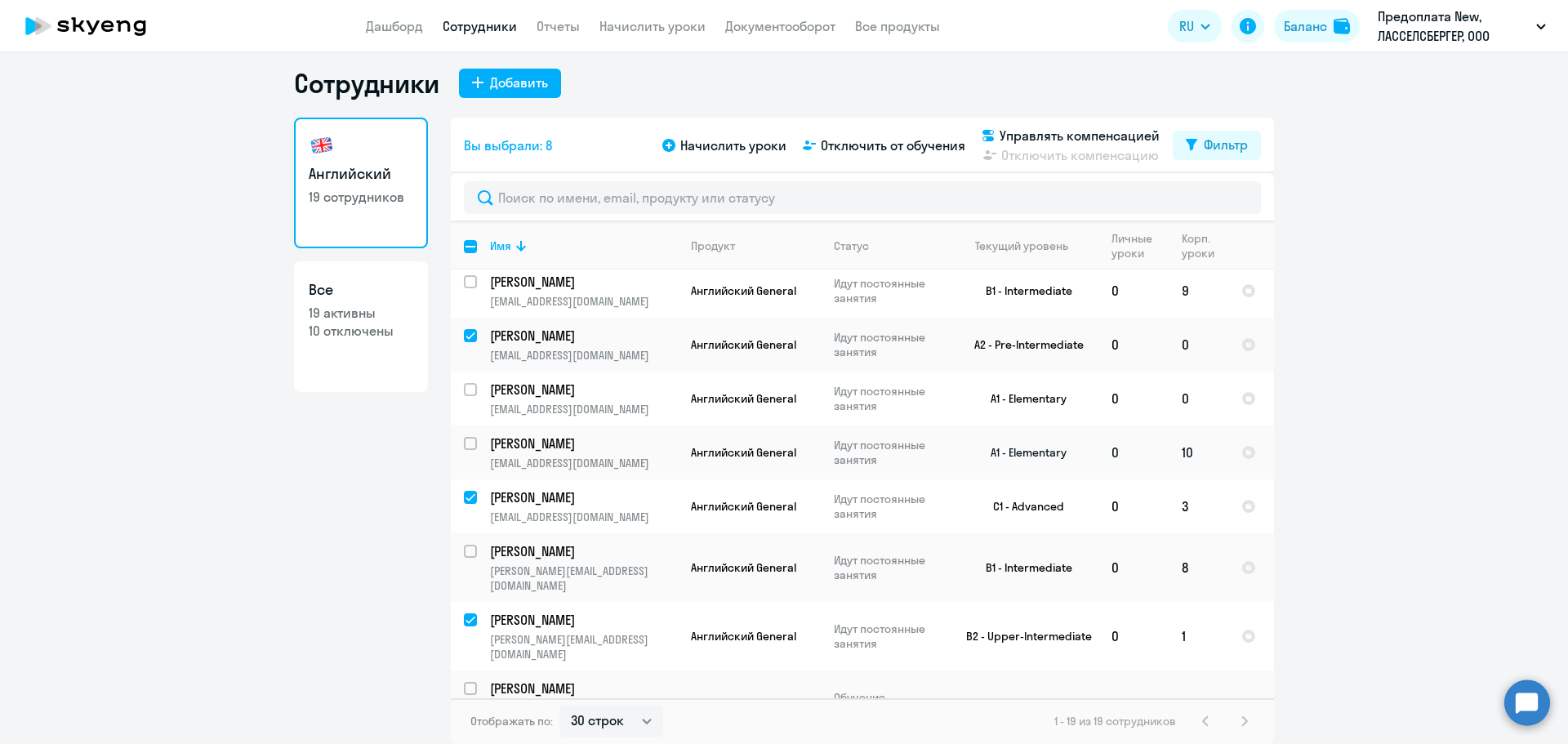
scroll to position [0, 0]
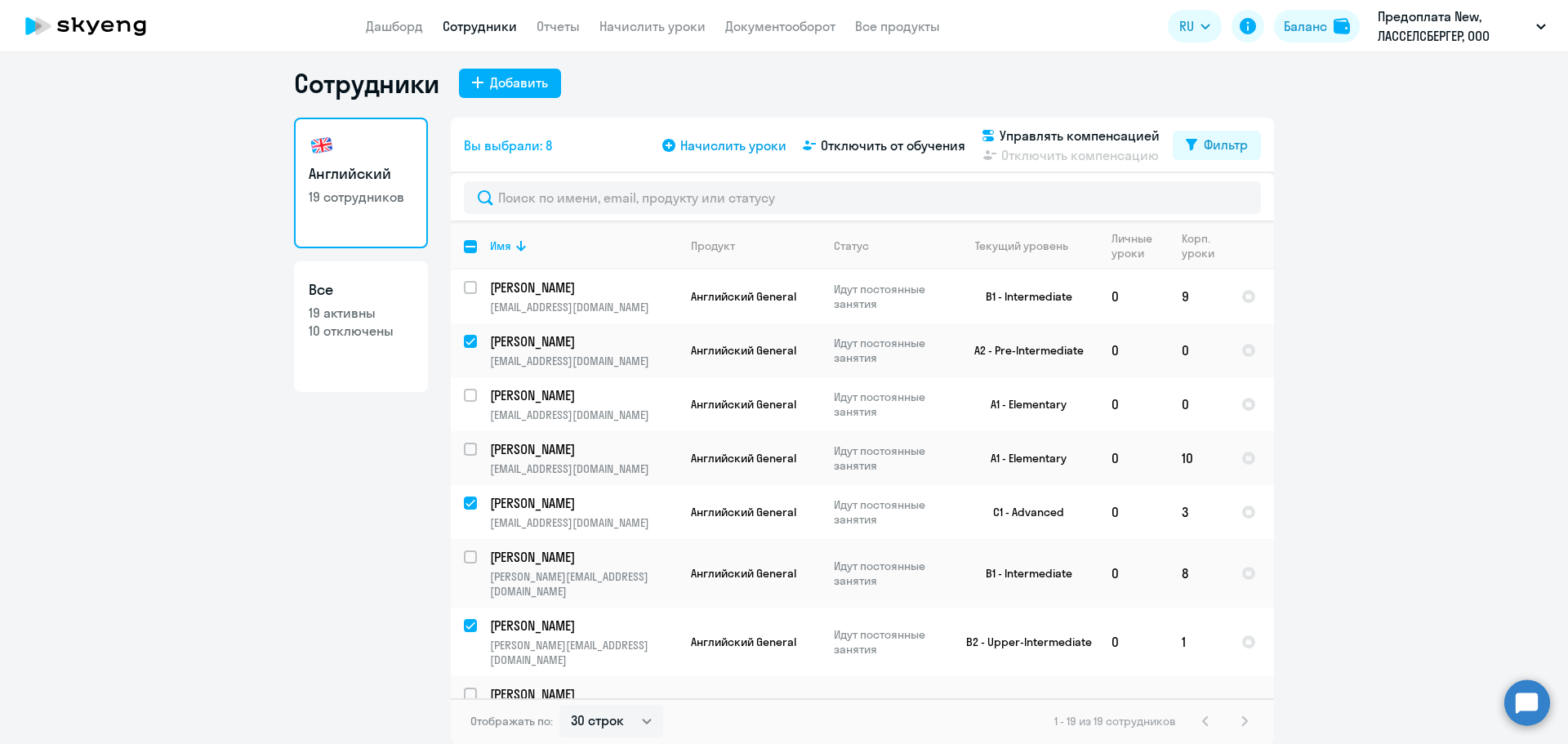
click at [735, 143] on span "Начислить уроки" at bounding box center [733, 145] width 106 height 20
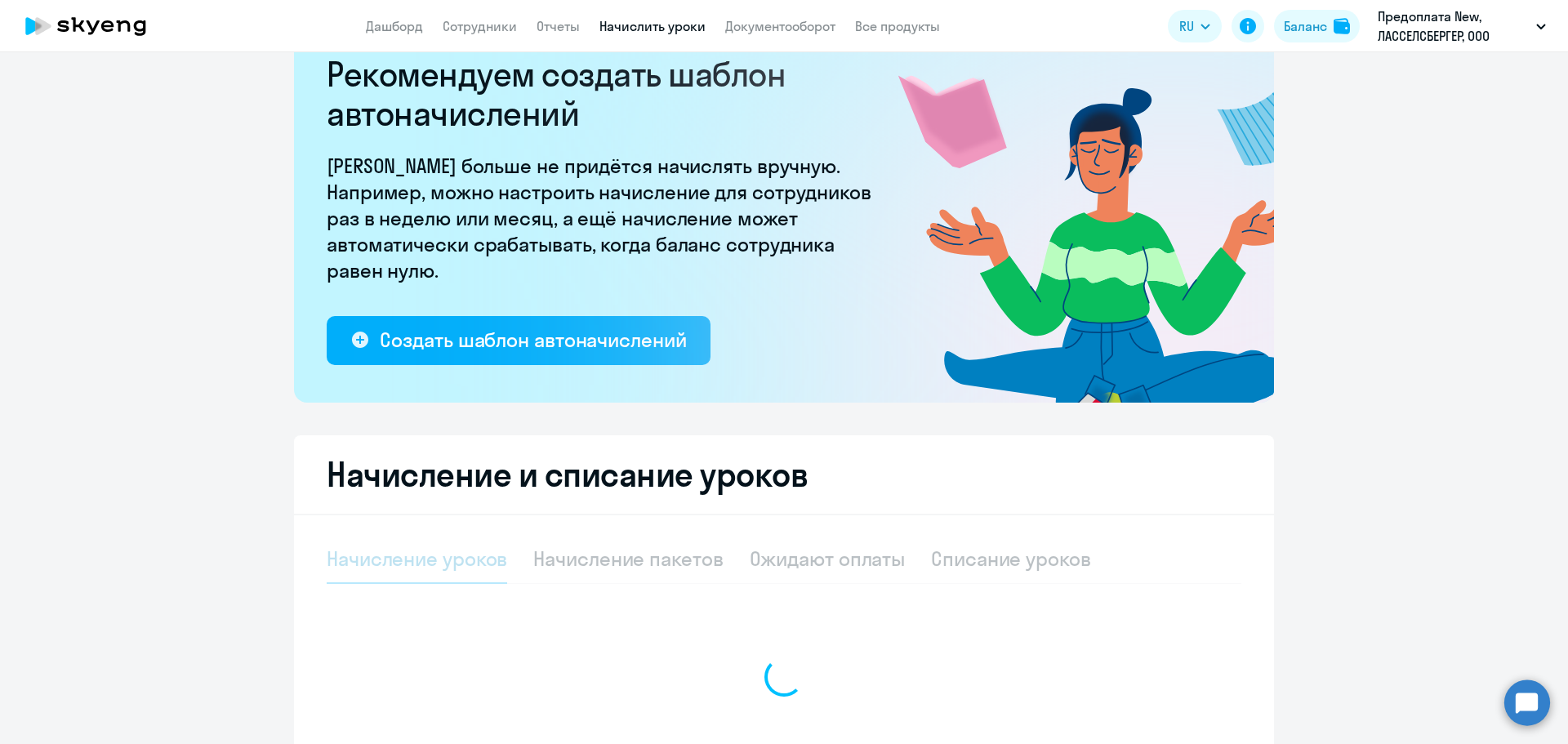
select select "10"
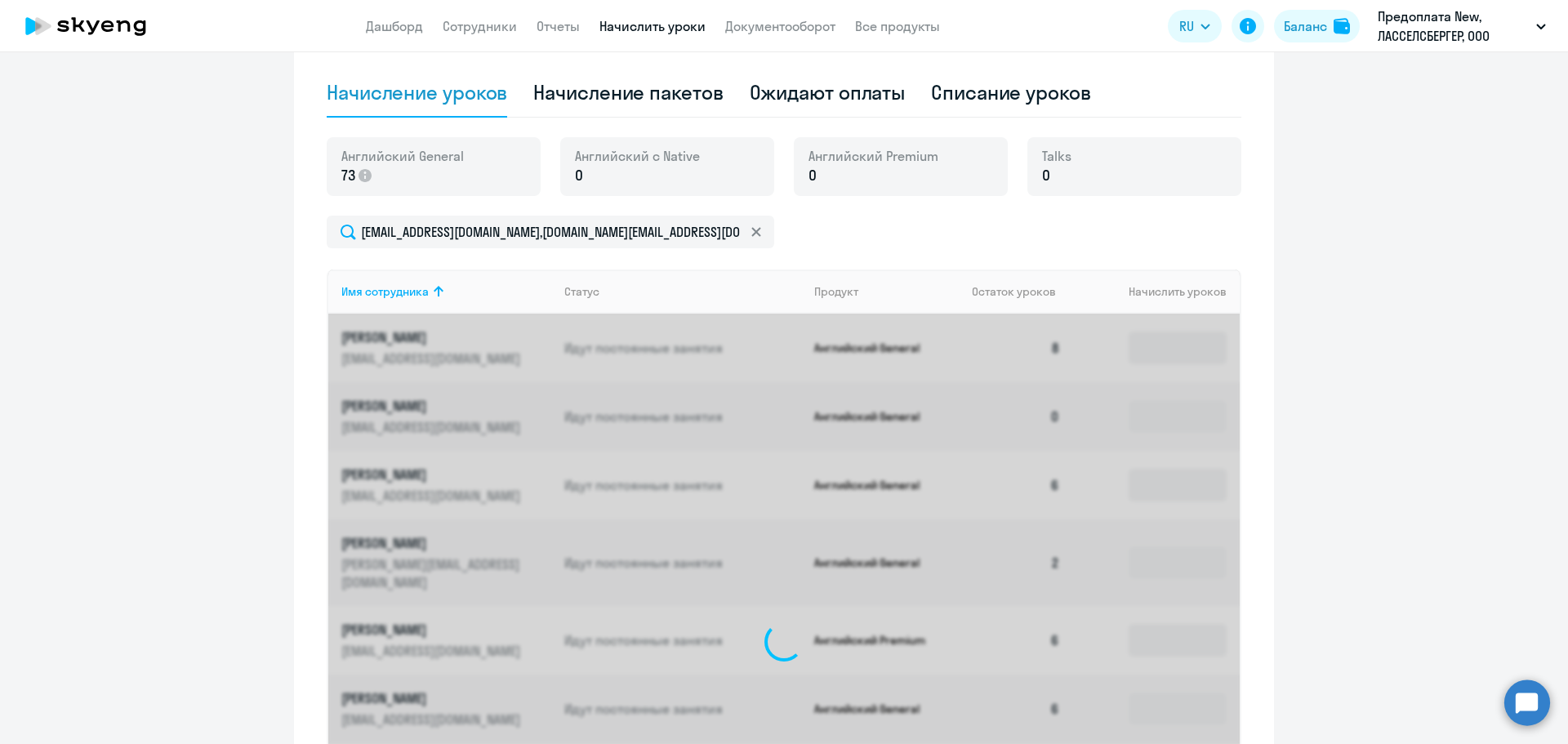
scroll to position [582, 0]
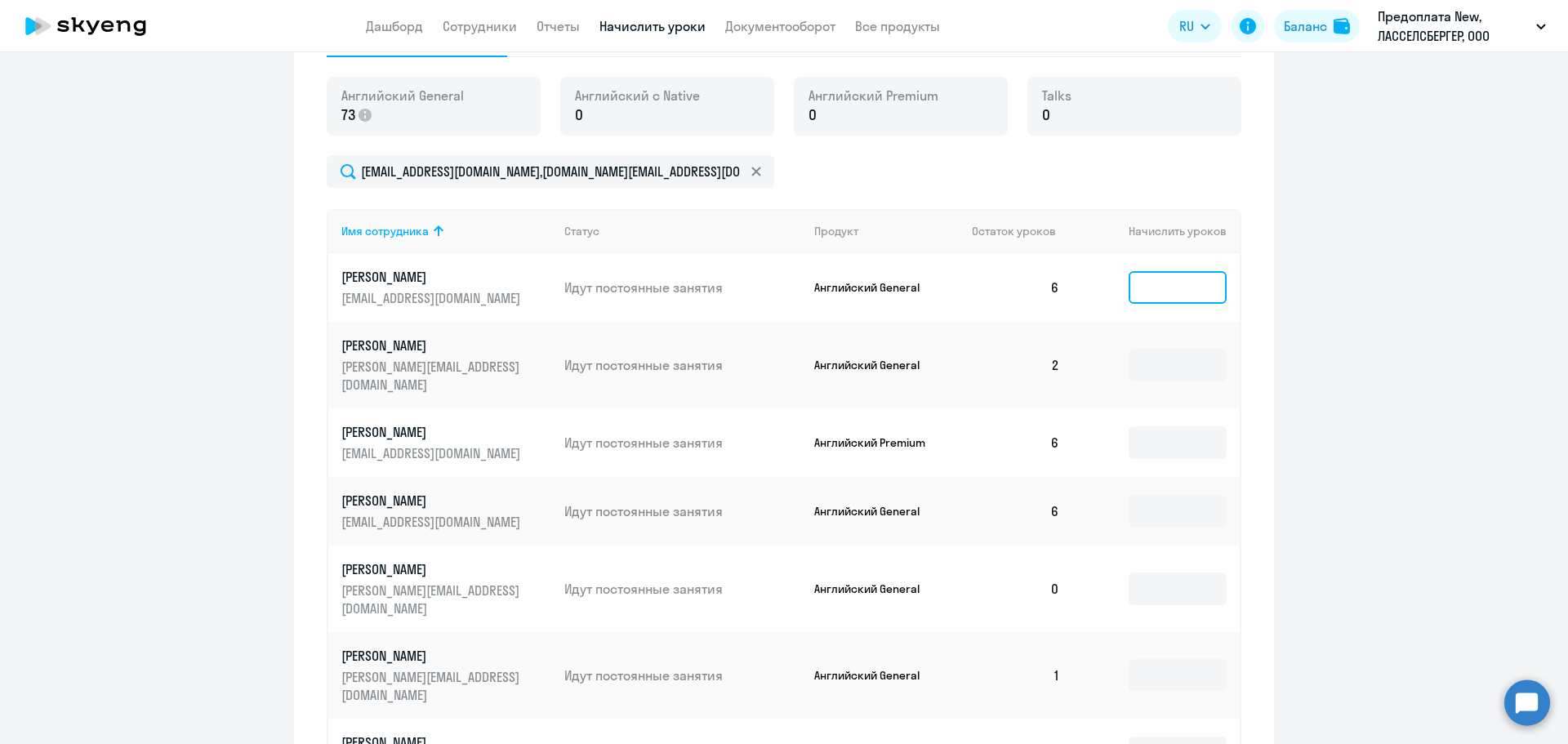
click at [1164, 277] on input at bounding box center [1178, 287] width 98 height 32
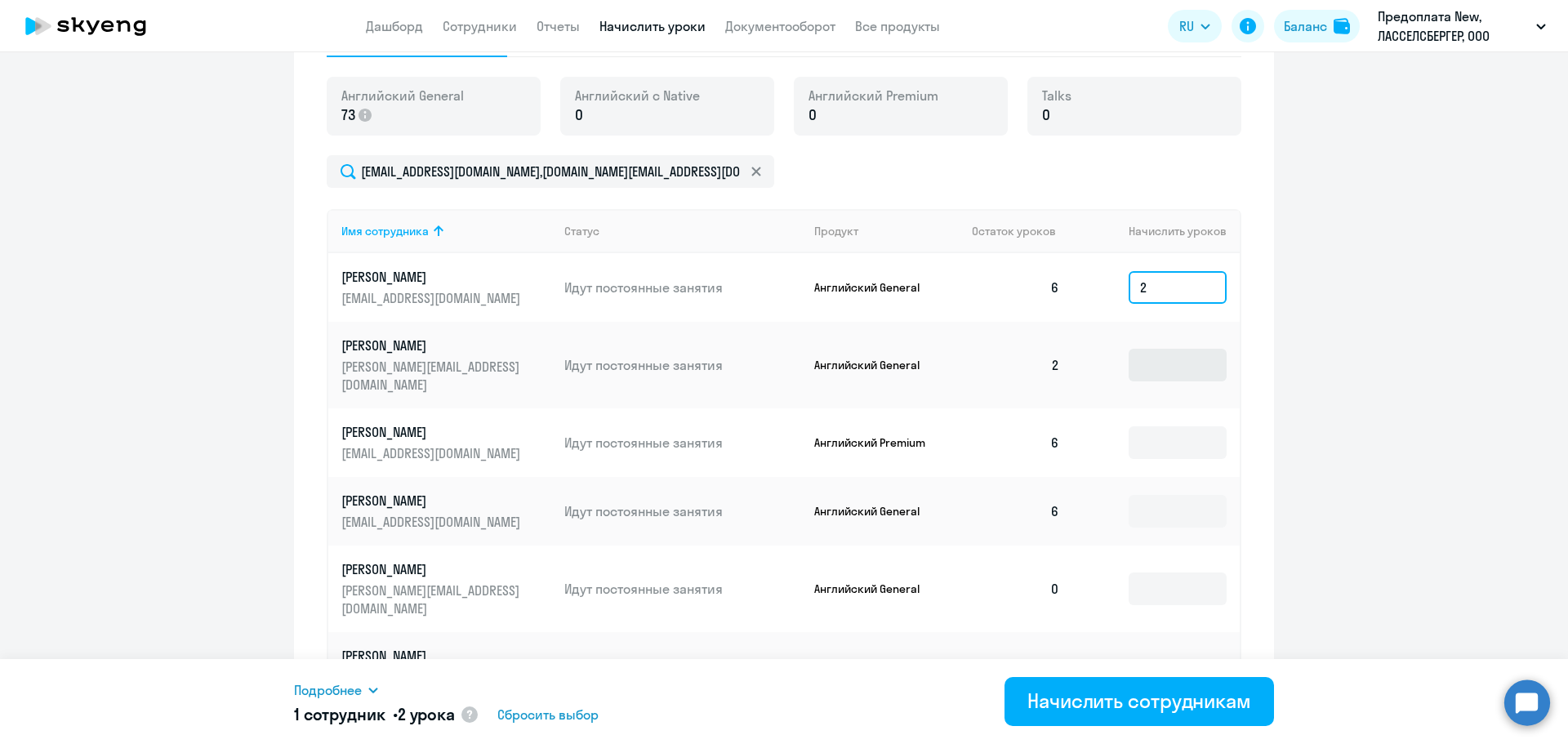
type input "2"
click at [1167, 359] on input at bounding box center [1178, 365] width 98 height 32
type input "6"
click at [1179, 428] on input at bounding box center [1178, 442] width 98 height 32
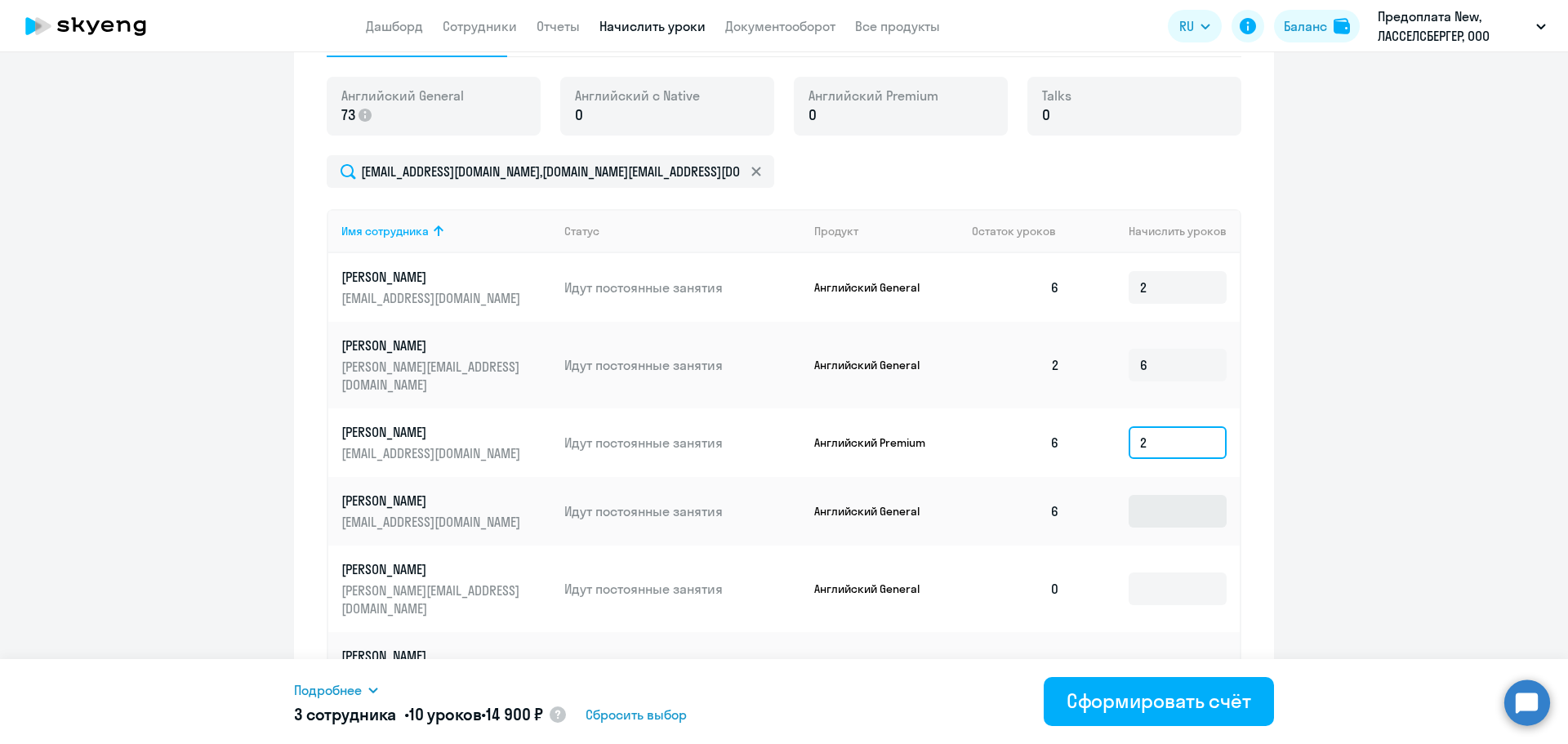
type input "2"
click at [1180, 495] on input at bounding box center [1178, 511] width 98 height 32
type input "2"
click at [1165, 572] on input at bounding box center [1178, 588] width 98 height 32
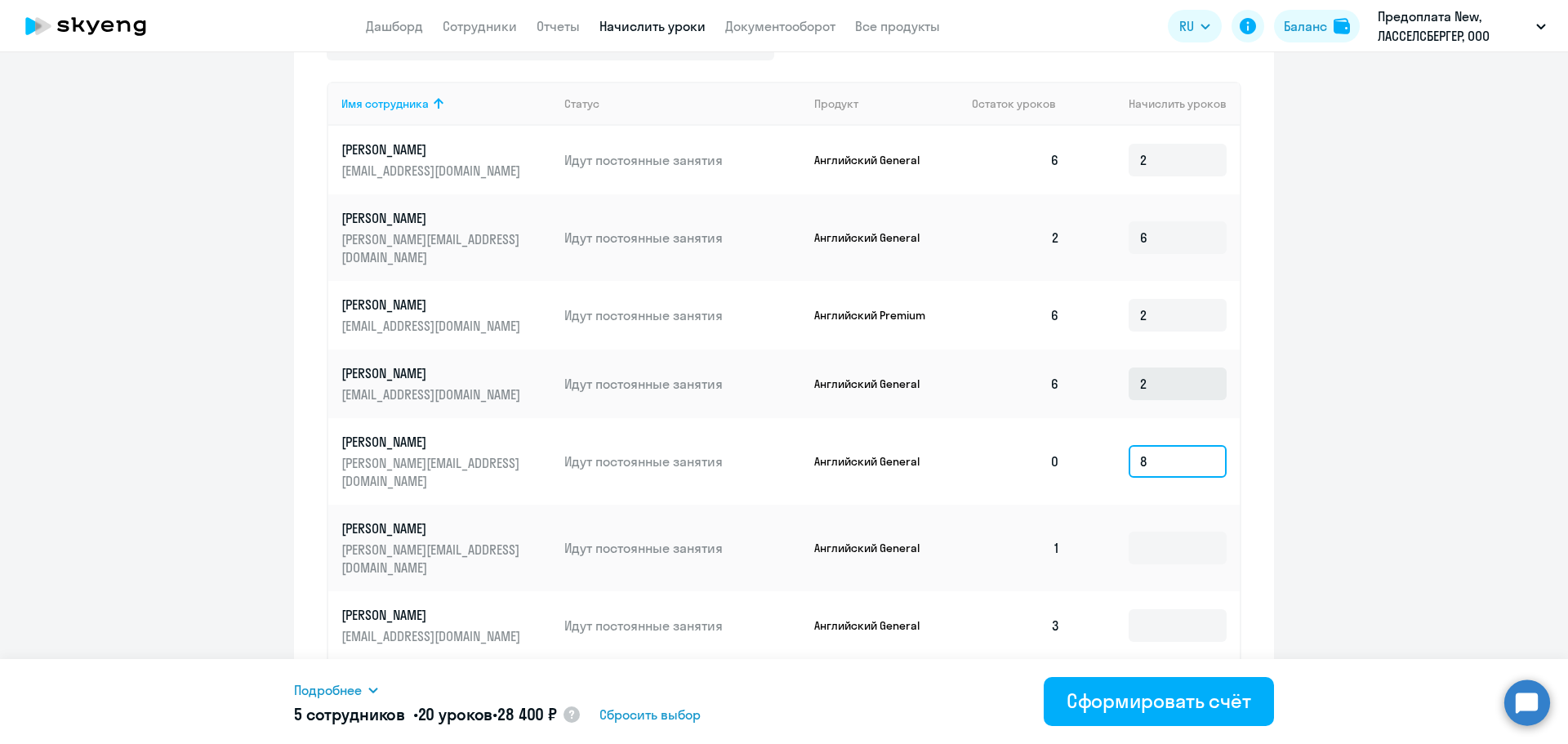
scroll to position [745, 0]
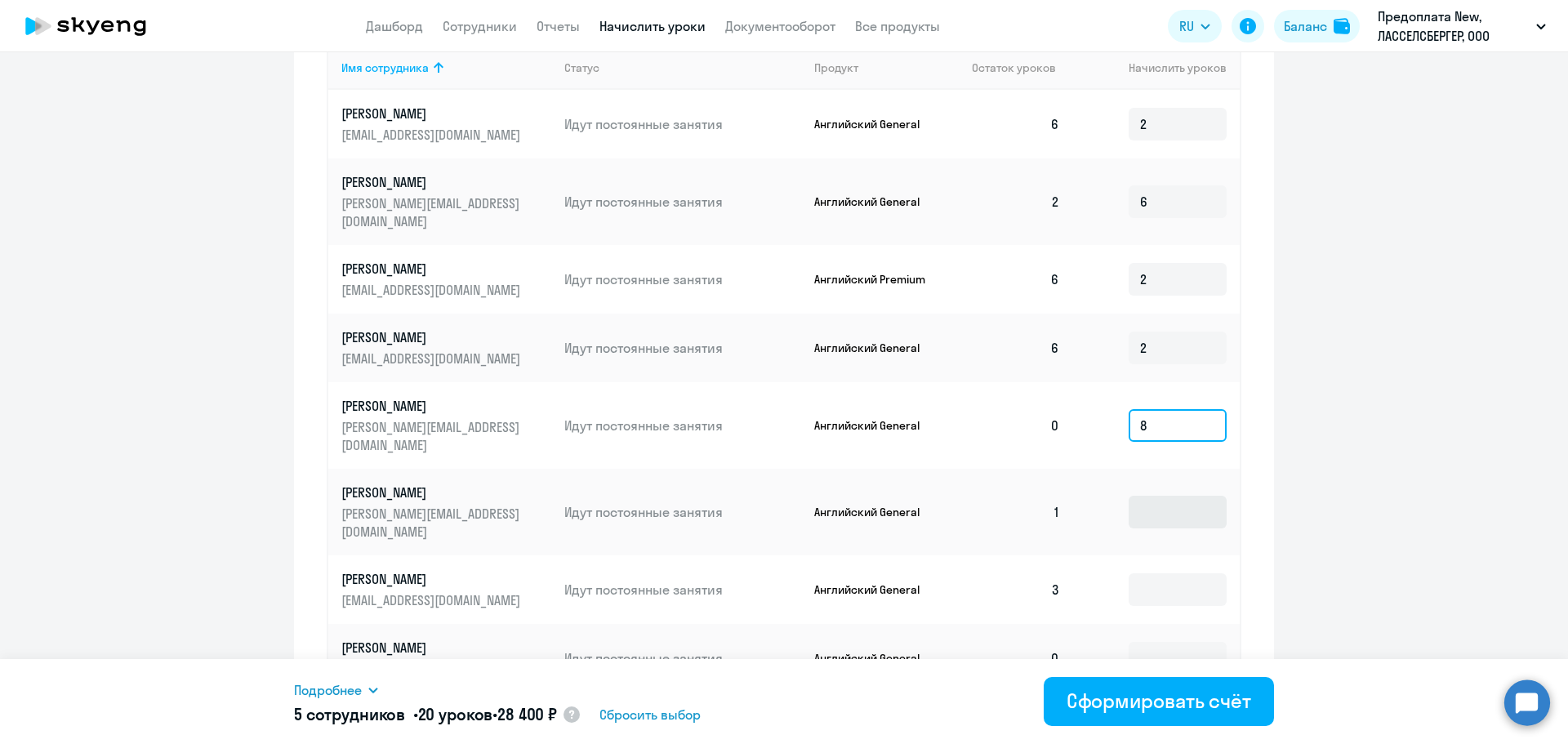
type input "8"
click at [1160, 496] on input at bounding box center [1178, 512] width 98 height 32
type input "7"
click at [1163, 573] on input at bounding box center [1178, 589] width 98 height 32
type input "5"
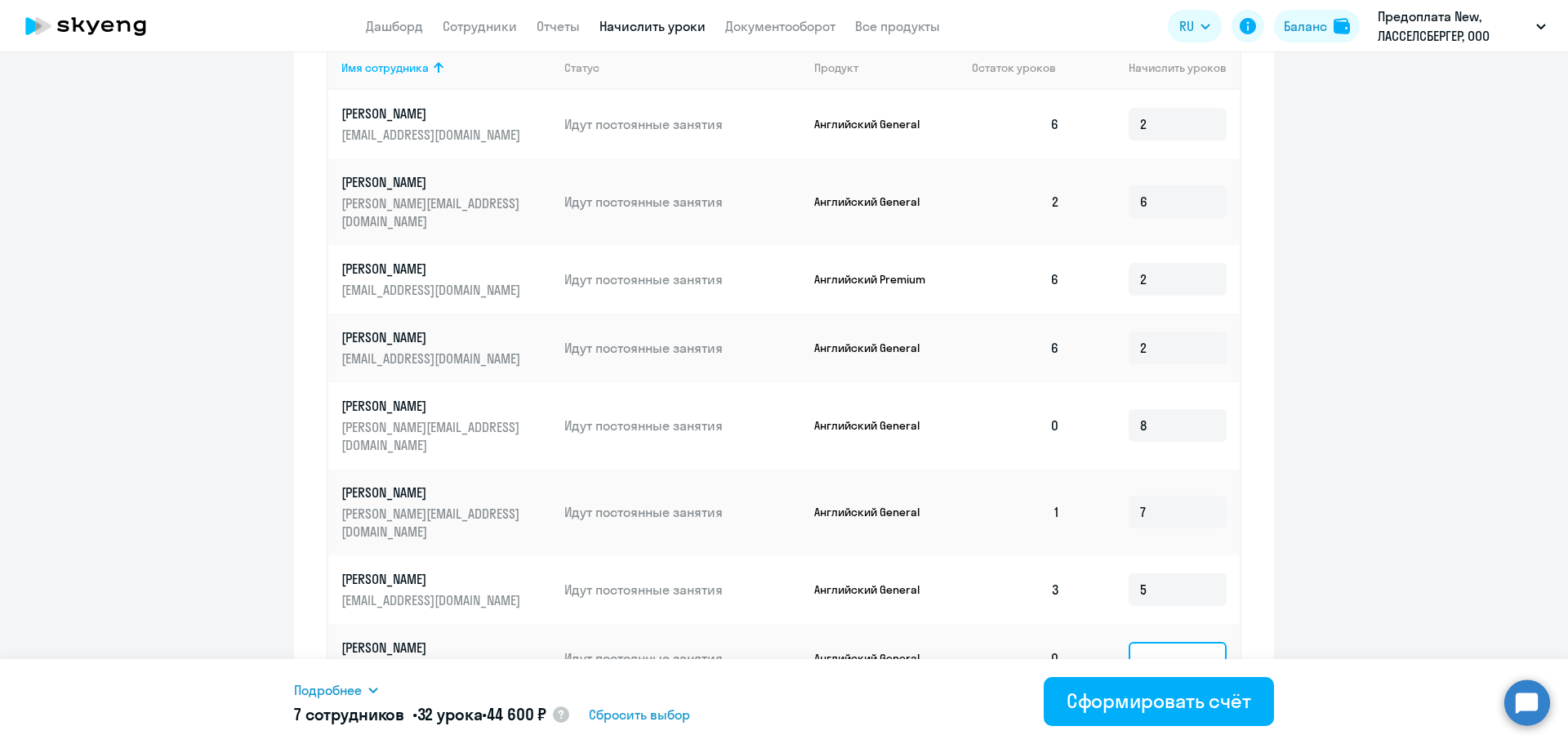
click at [1152, 642] on input at bounding box center [1178, 658] width 98 height 32
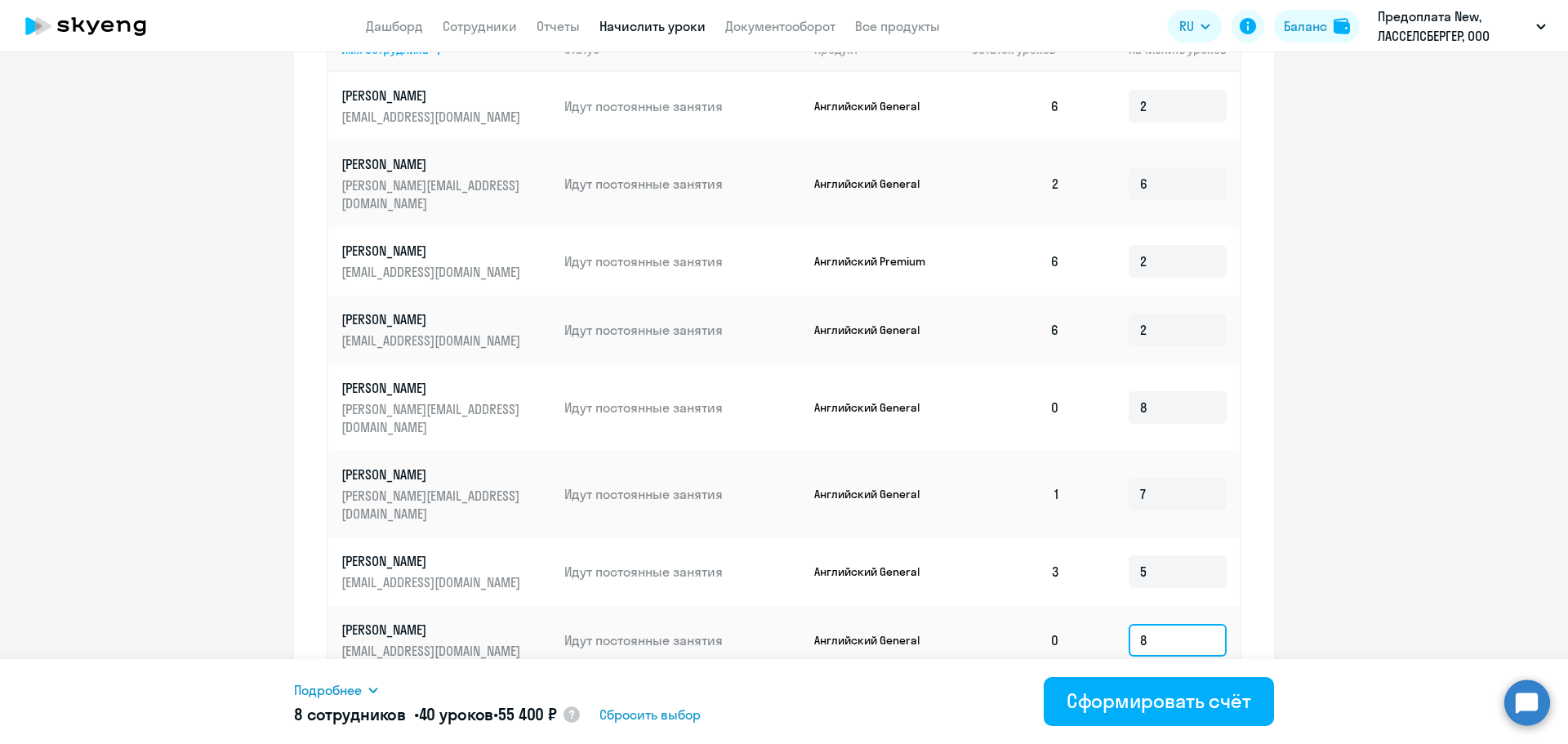
scroll to position [776, 0]
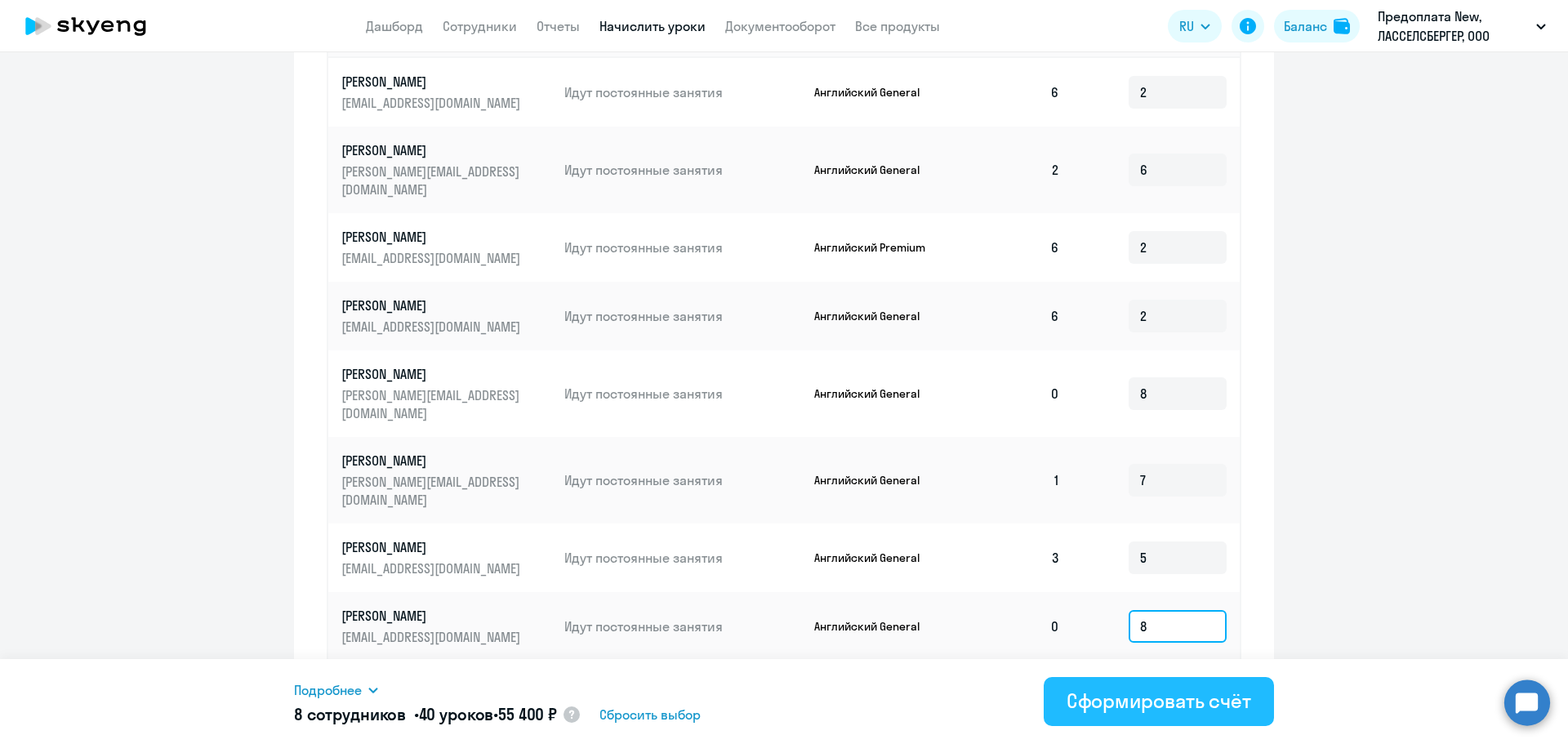
type input "8"
click at [1163, 702] on div "Сформировать счёт" at bounding box center [1159, 700] width 185 height 27
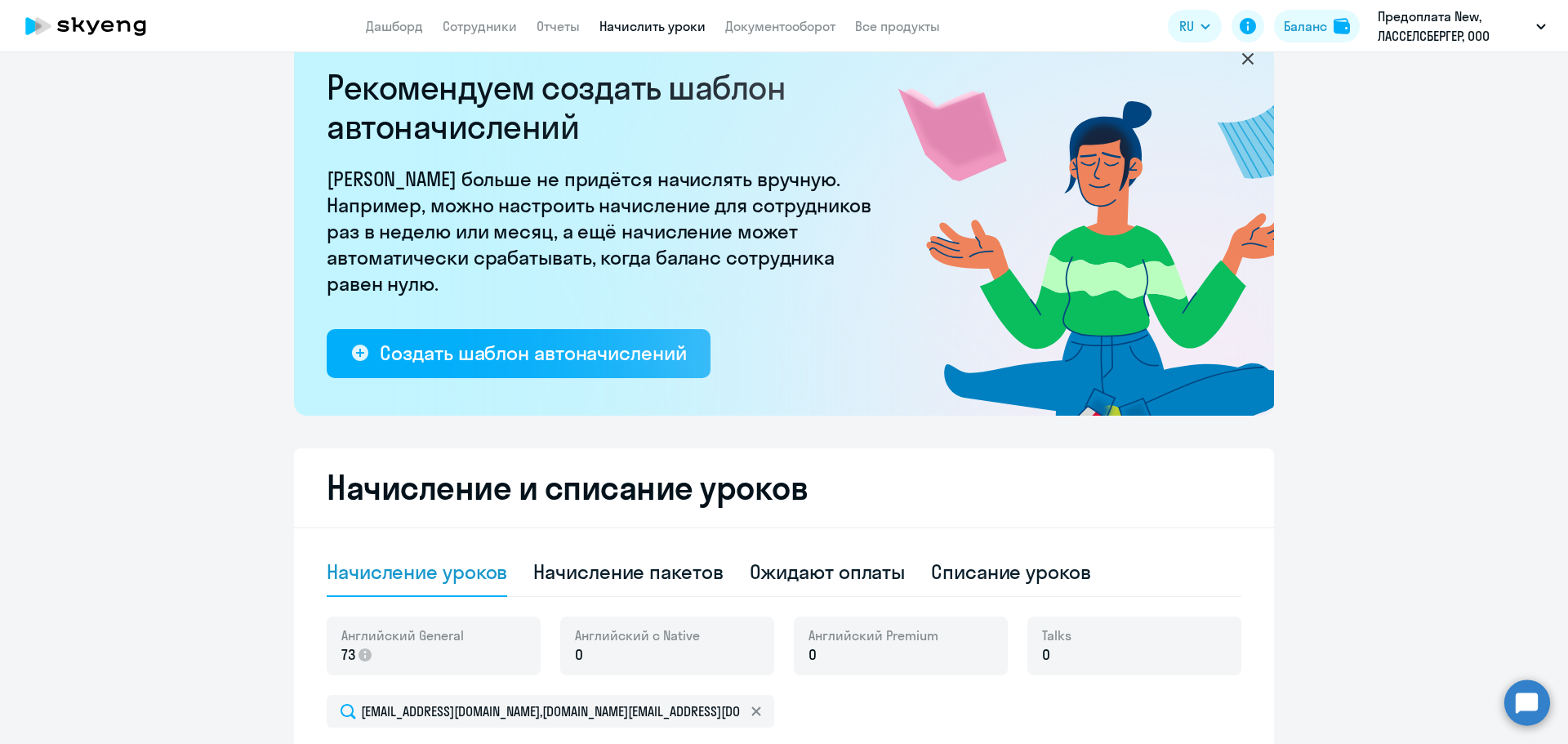
scroll to position [0, 0]
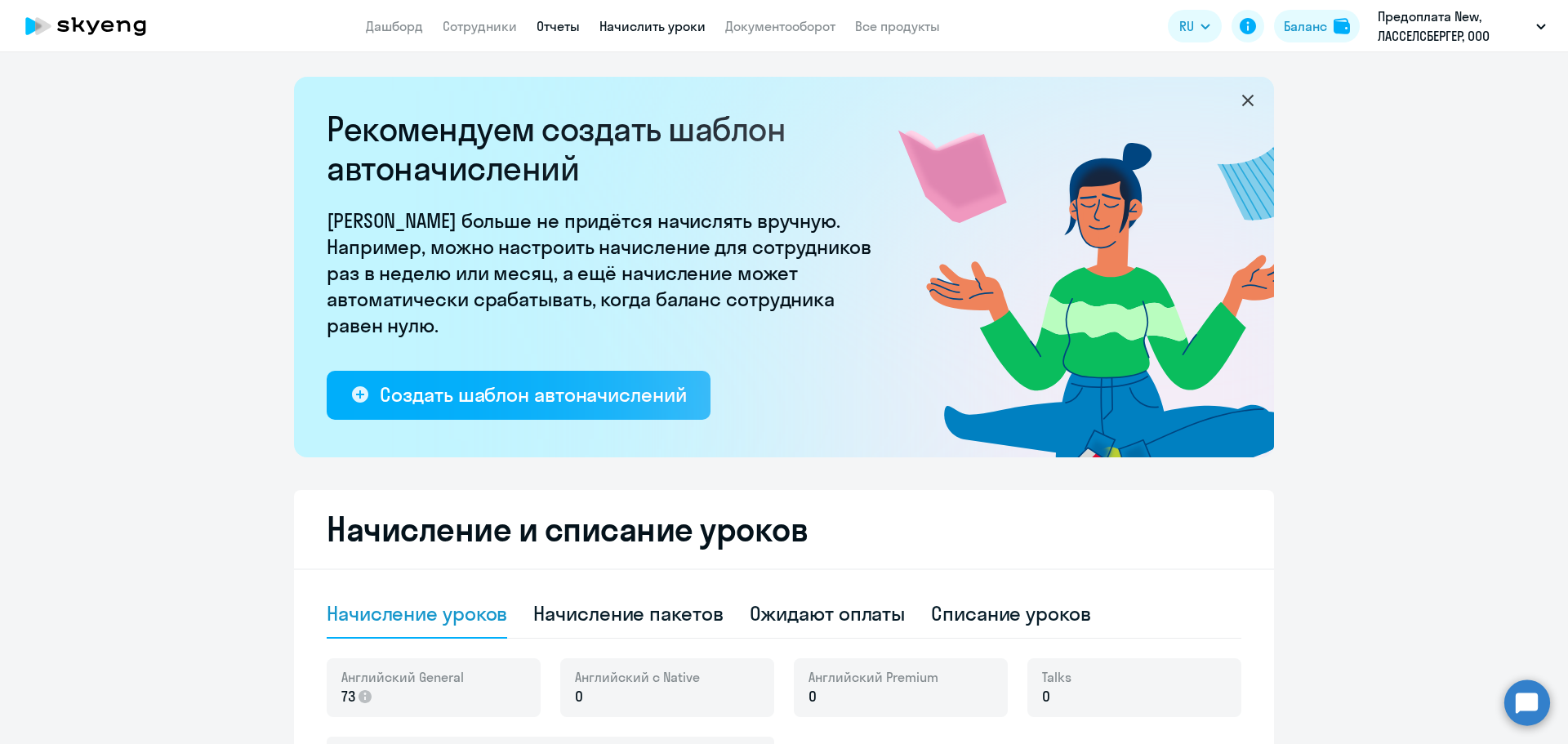
click at [542, 27] on link "Отчеты" at bounding box center [558, 26] width 44 height 16
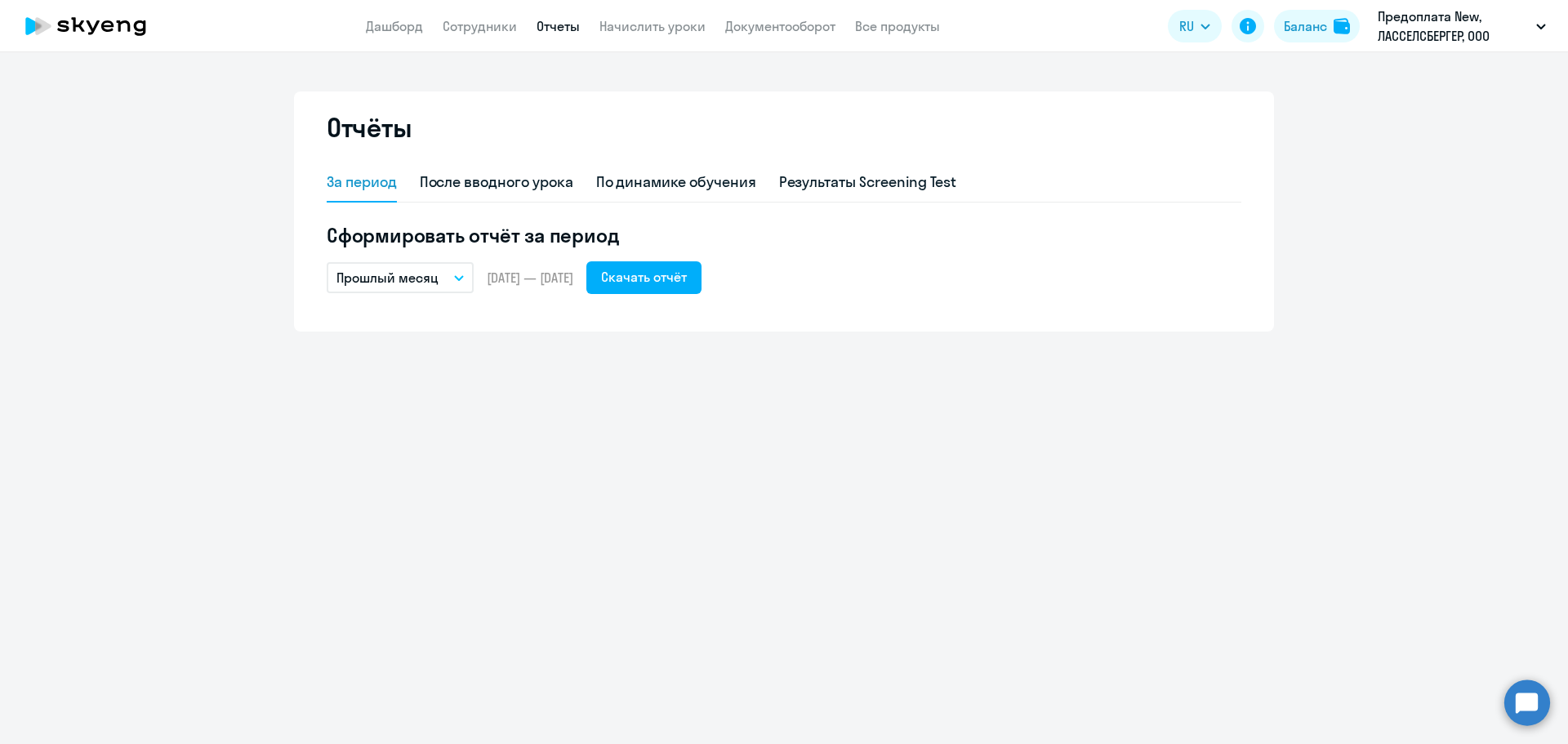
click at [463, 275] on icon "button" at bounding box center [459, 278] width 9 height 6
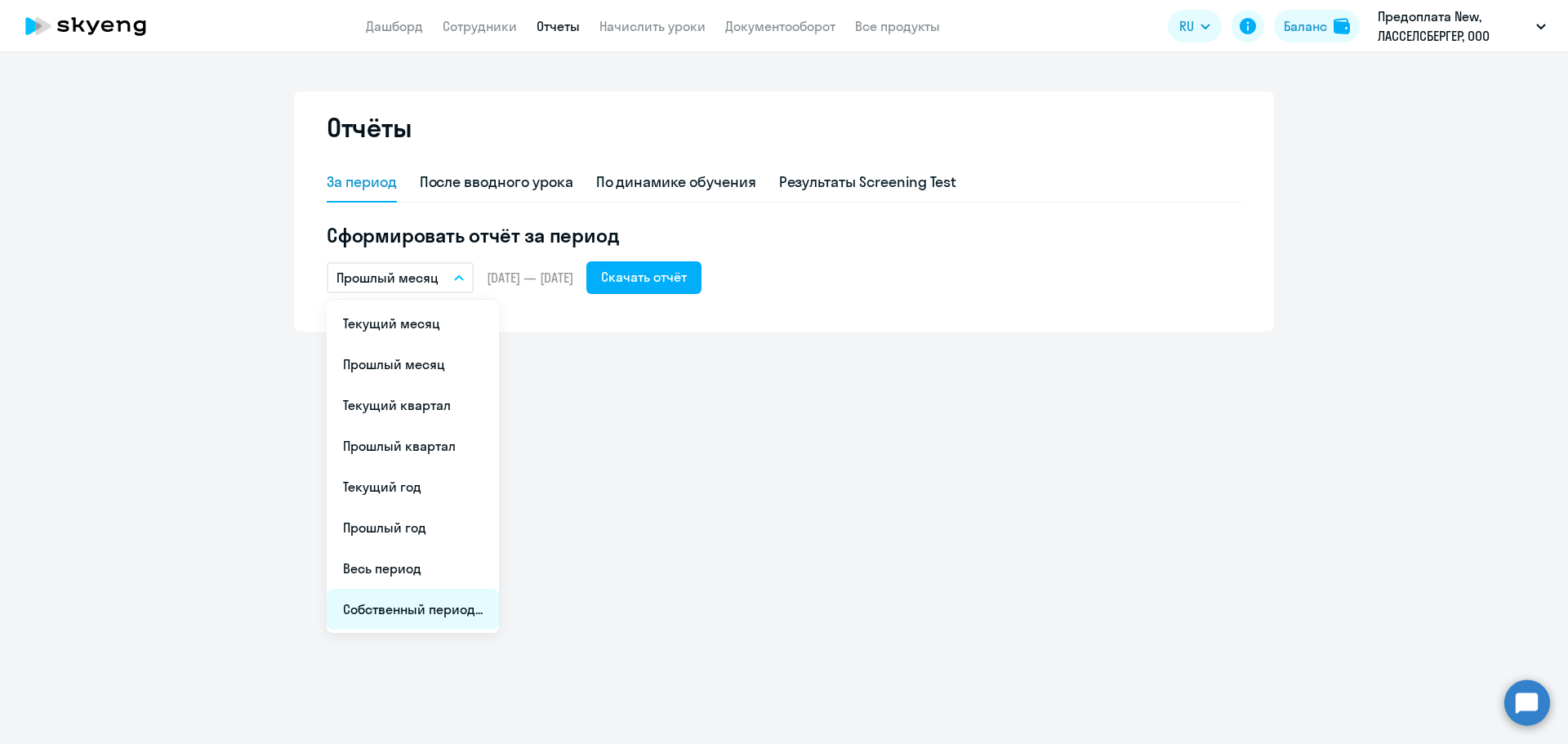
click at [417, 617] on li "Собственный период..." at bounding box center [412, 609] width 172 height 41
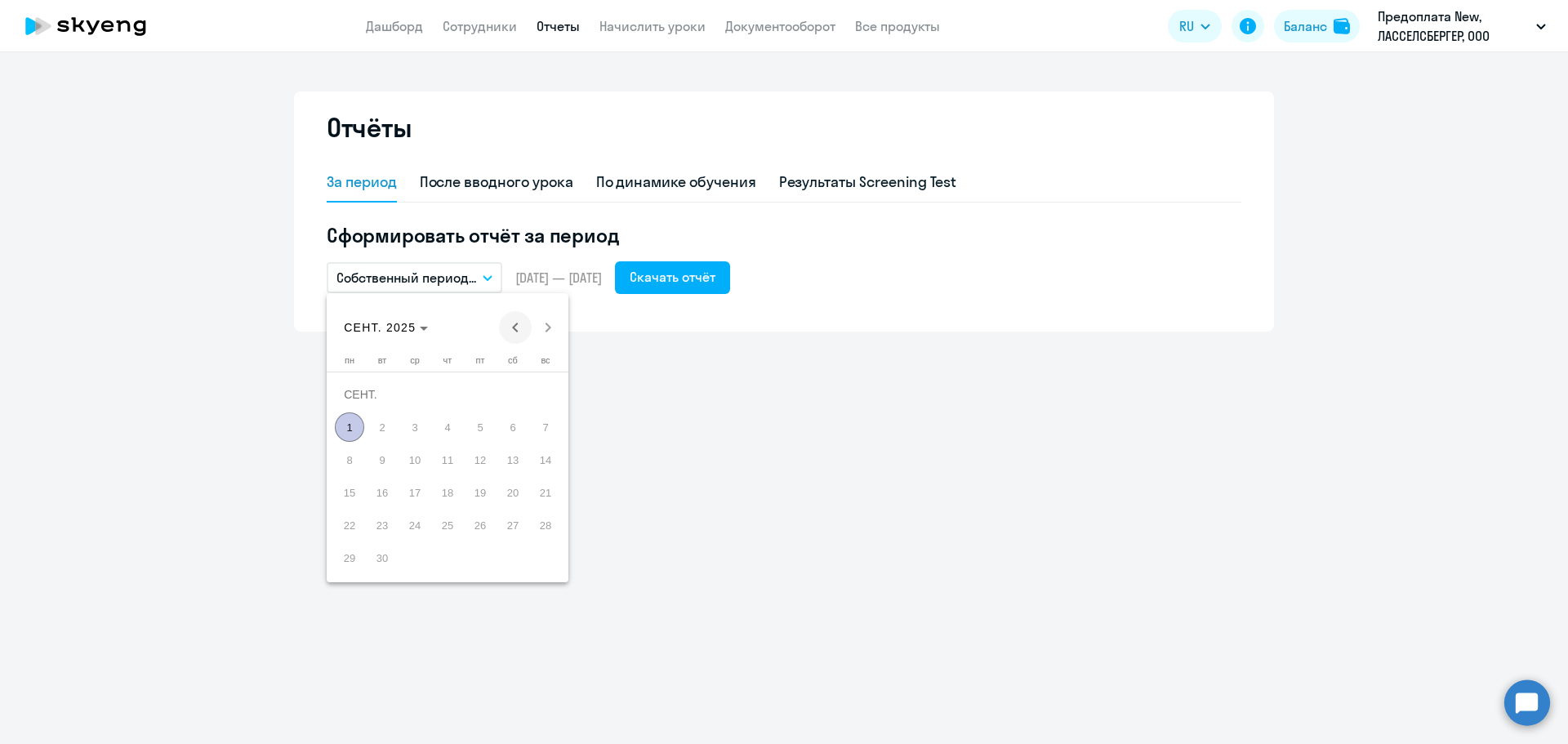
click at [512, 331] on span "Previous month" at bounding box center [515, 328] width 33 height 32
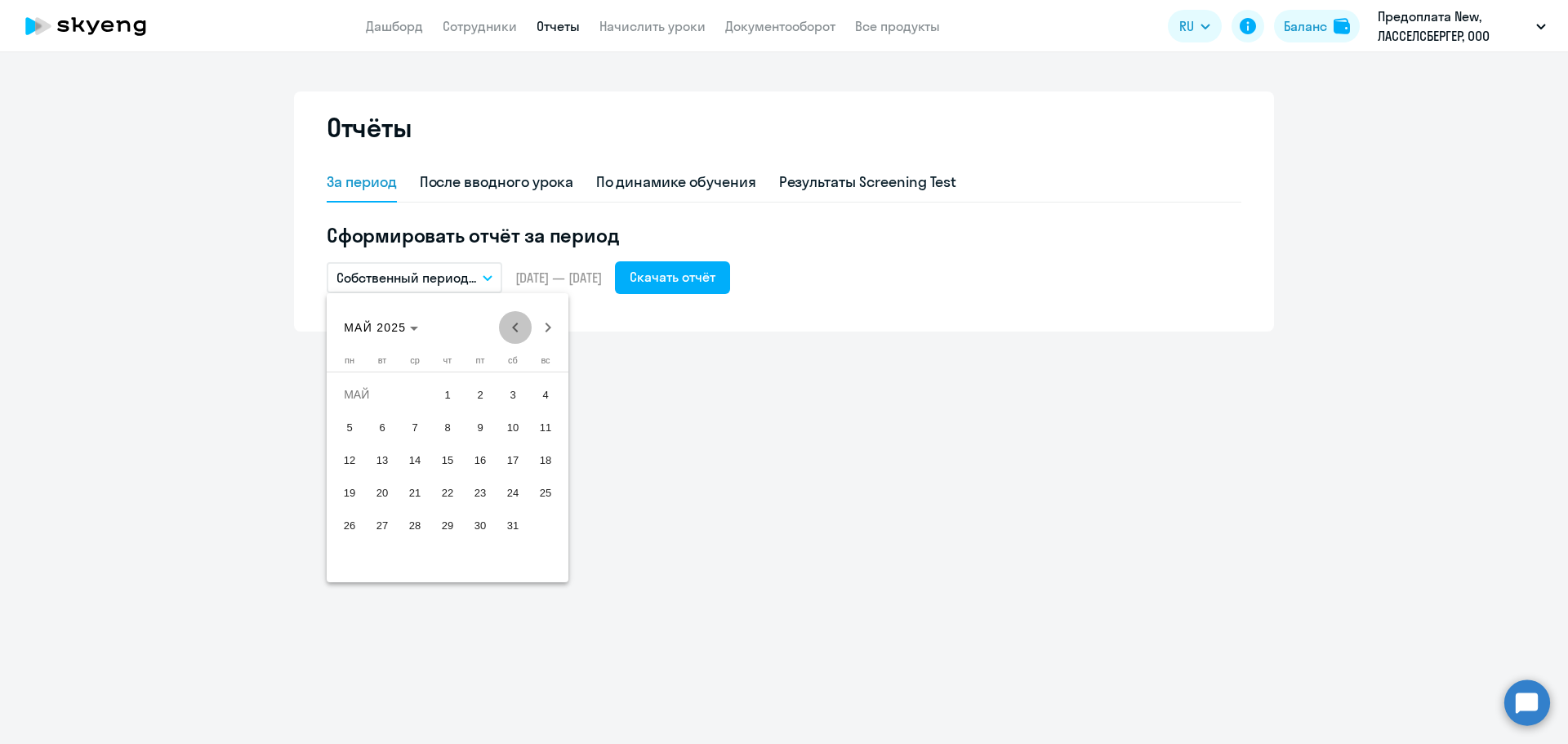
click at [512, 331] on span "Previous month" at bounding box center [515, 328] width 33 height 32
click at [411, 422] on span "1" at bounding box center [415, 427] width 29 height 29
click at [476, 562] on span "31" at bounding box center [480, 558] width 29 height 29
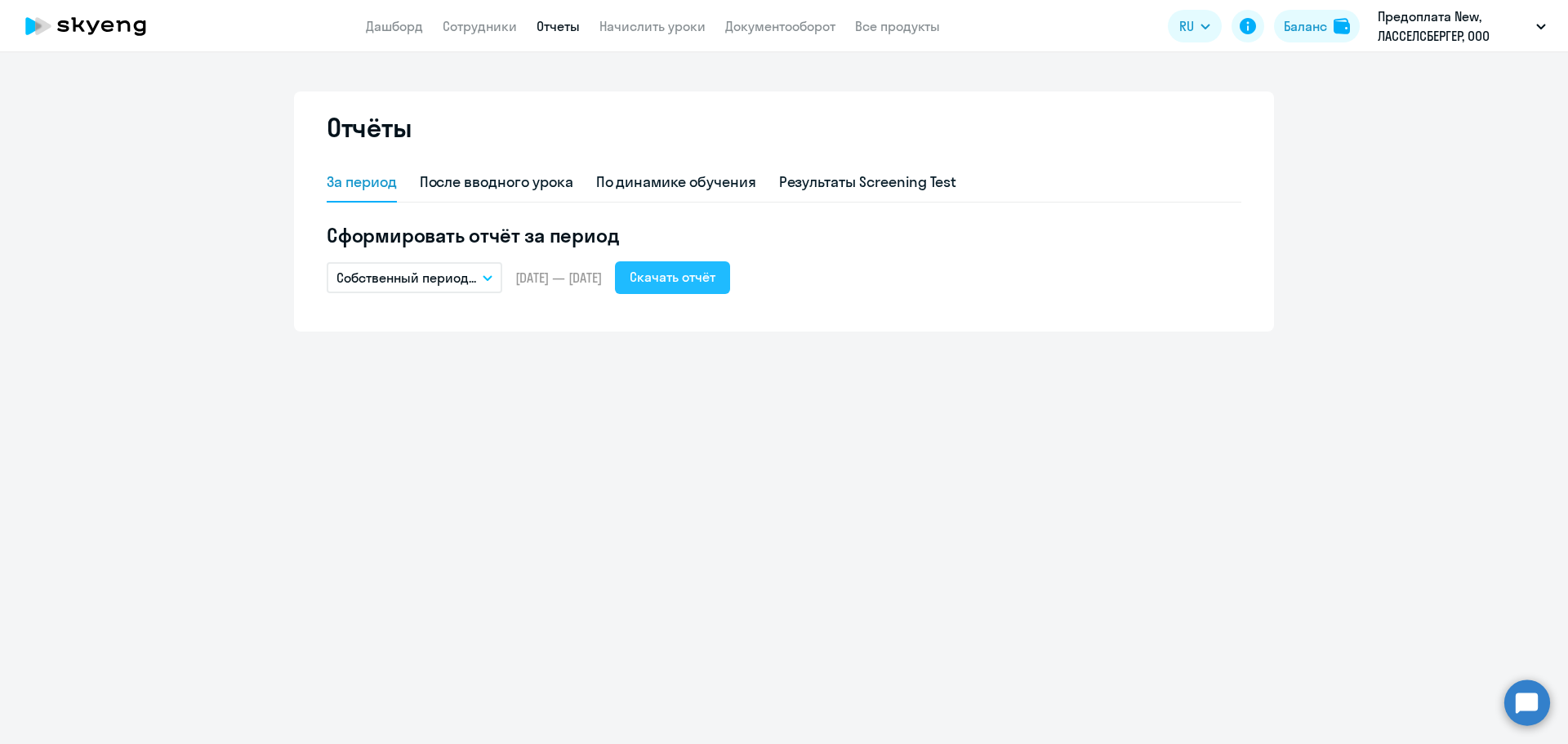
click at [715, 286] on div "Скачать отчёт" at bounding box center [672, 276] width 86 height 20
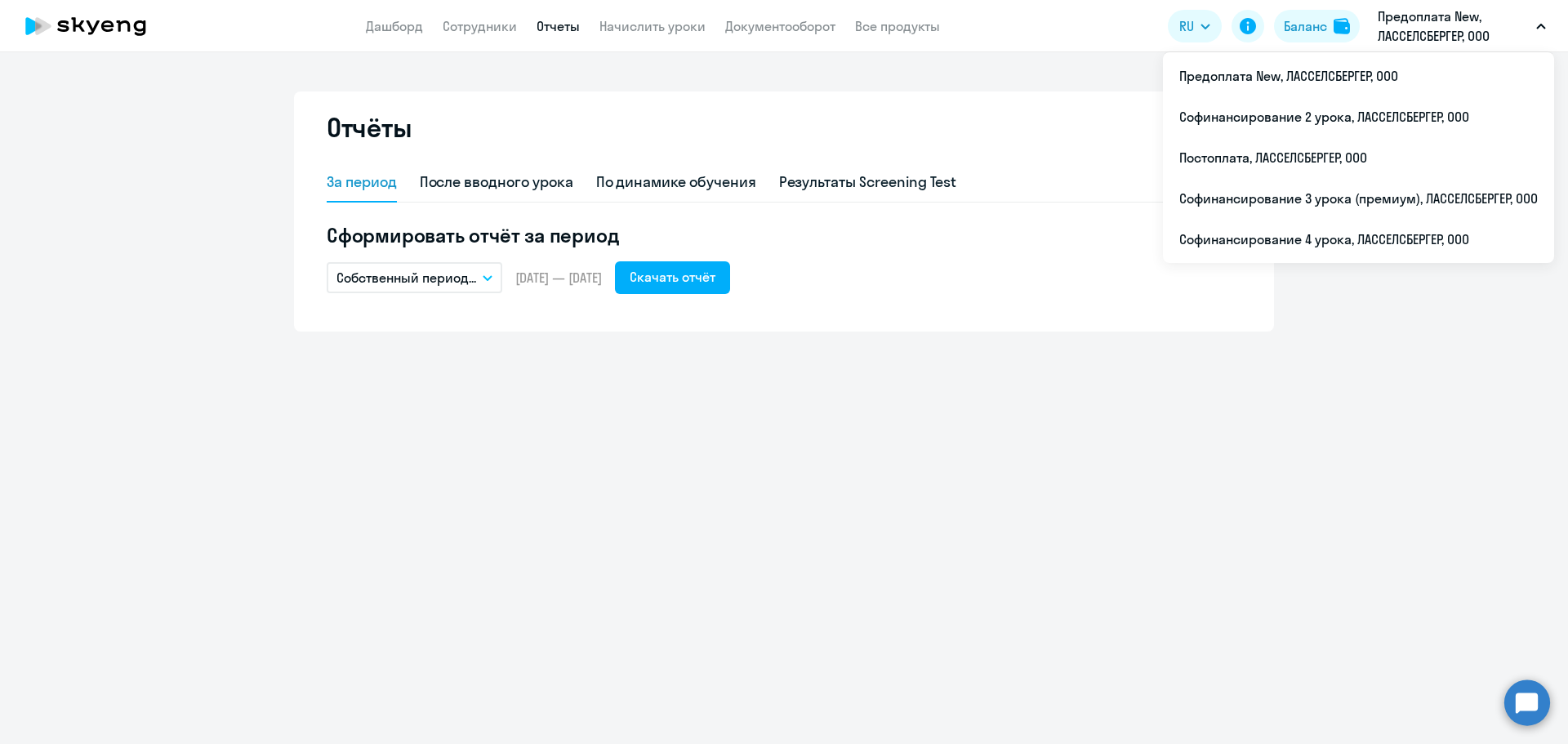
click at [484, 274] on button "Собственный период..." at bounding box center [414, 278] width 175 height 31
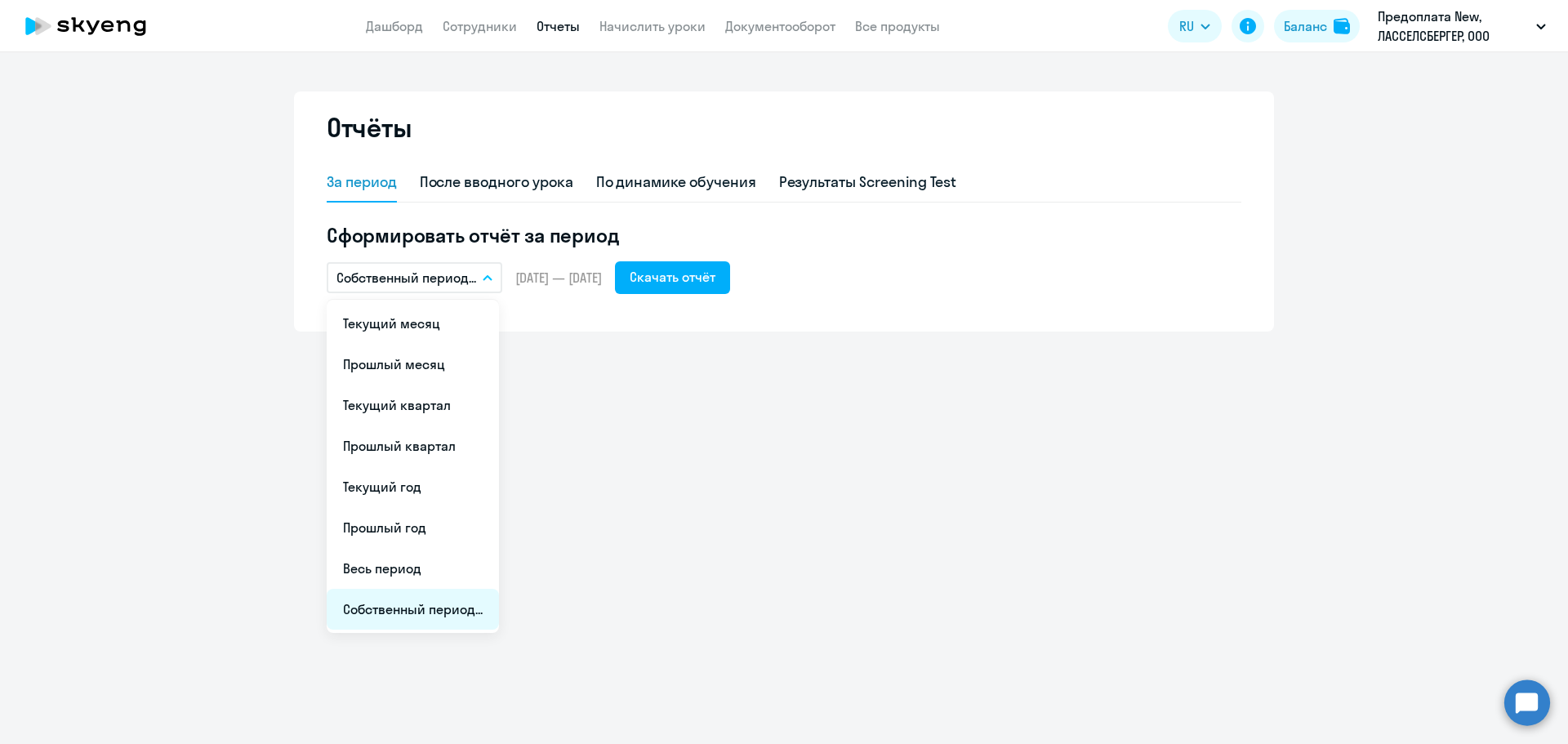
click at [411, 608] on li "Собственный период..." at bounding box center [412, 609] width 172 height 41
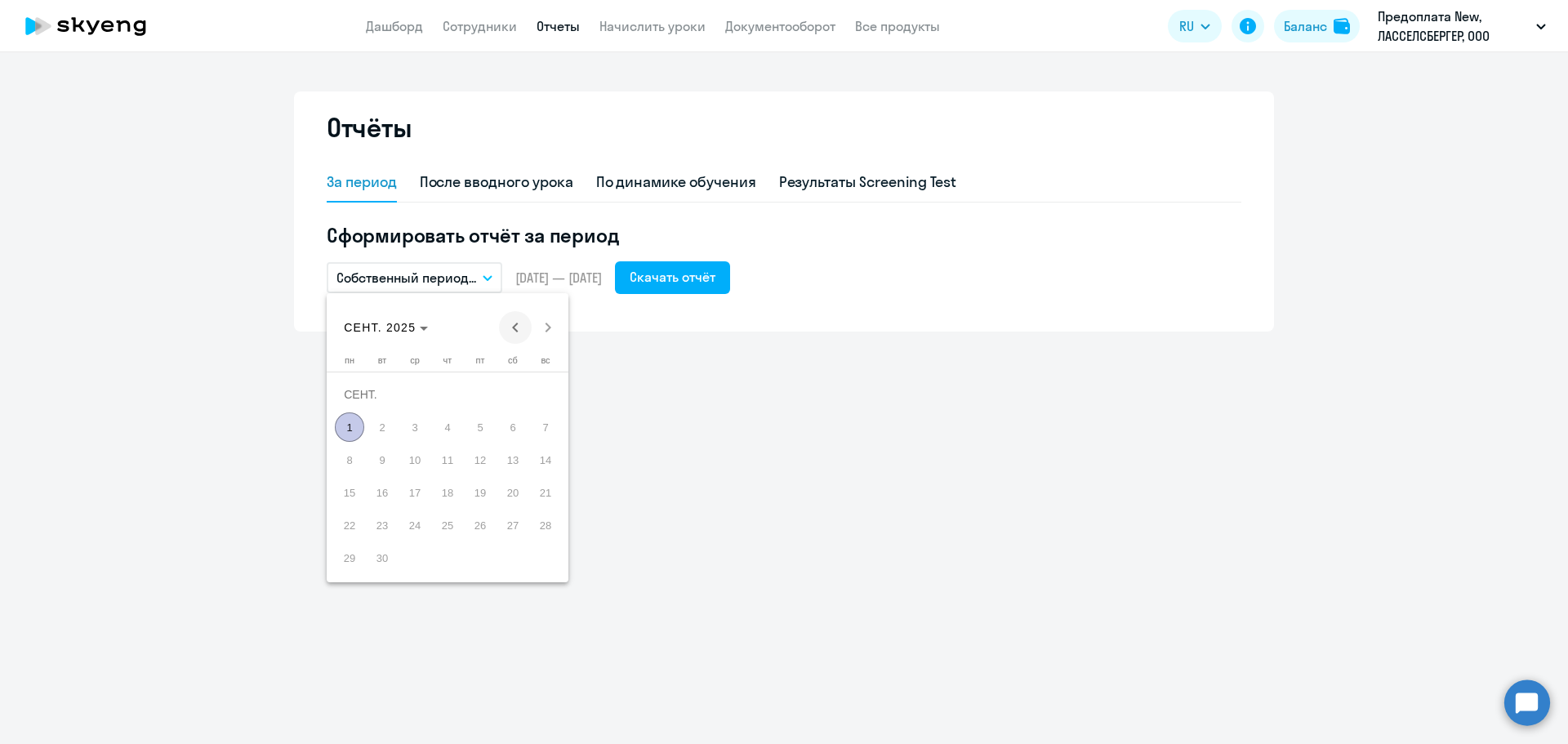
click at [517, 328] on span "Previous month" at bounding box center [515, 328] width 33 height 32
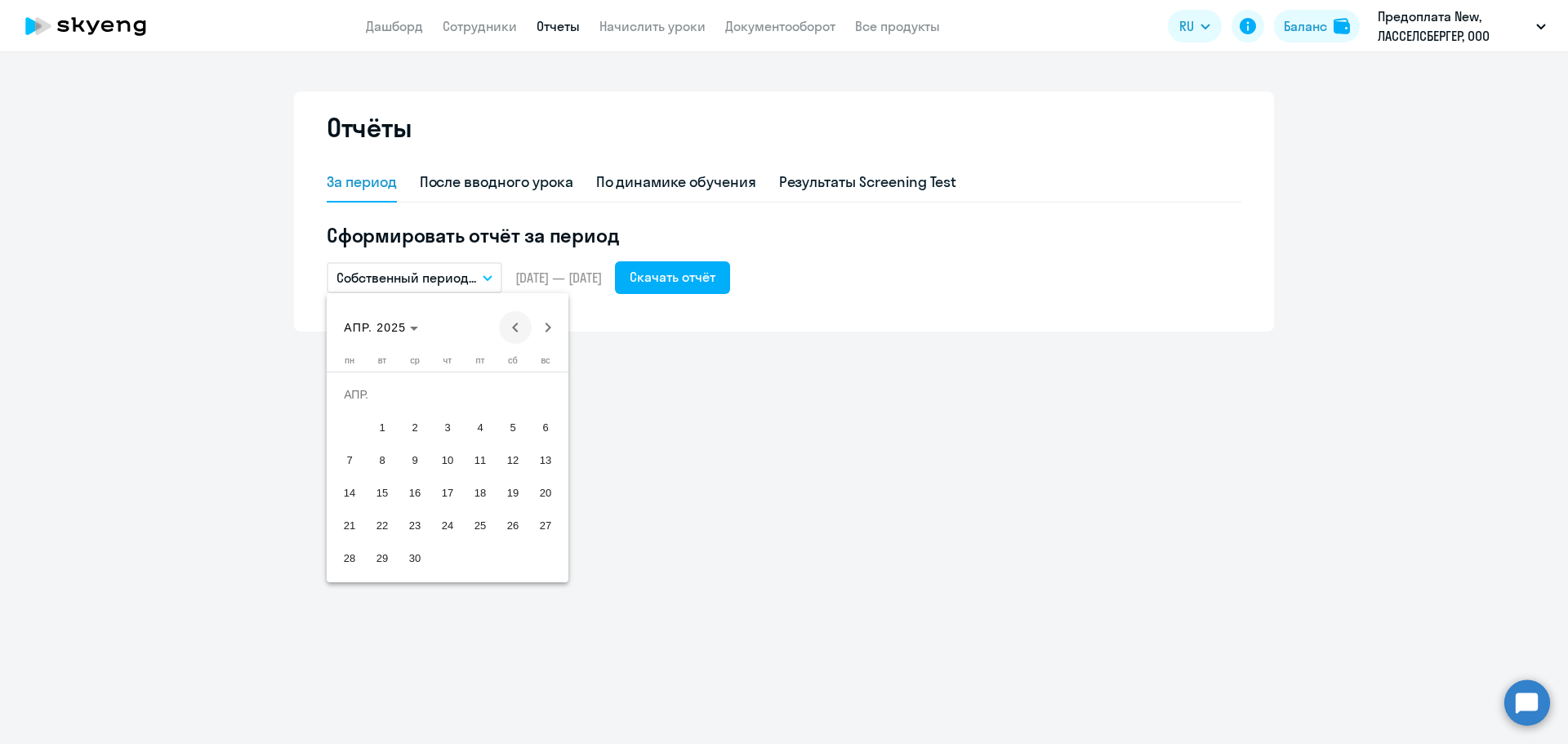
click at [517, 328] on span "Previous month" at bounding box center [515, 328] width 33 height 32
click at [505, 405] on span "1" at bounding box center [512, 394] width 29 height 29
click at [488, 528] on span "28" at bounding box center [480, 525] width 29 height 29
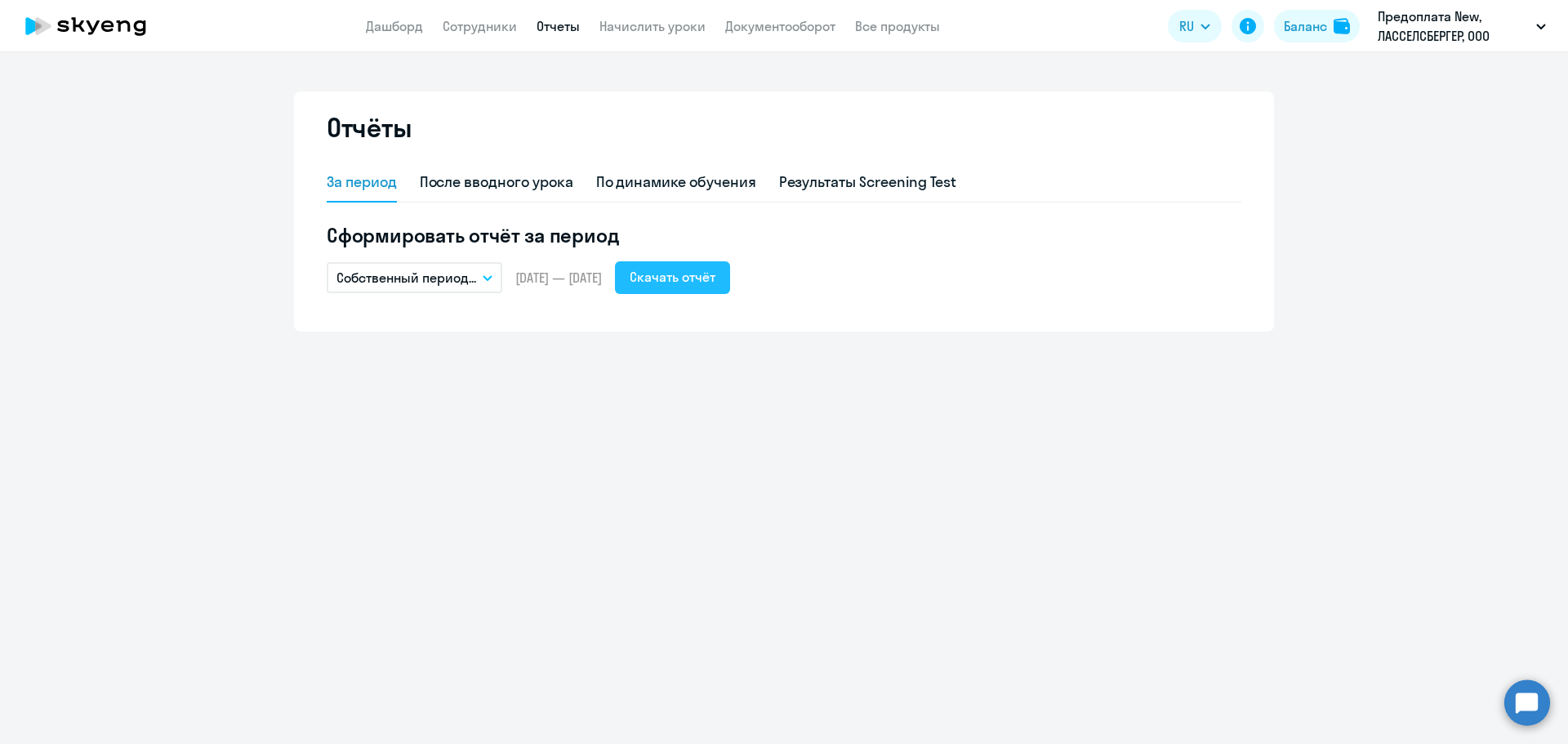
click at [715, 274] on div "Скачать отчёт" at bounding box center [672, 276] width 86 height 20
click at [498, 29] on link "Сотрудники" at bounding box center [480, 26] width 74 height 16
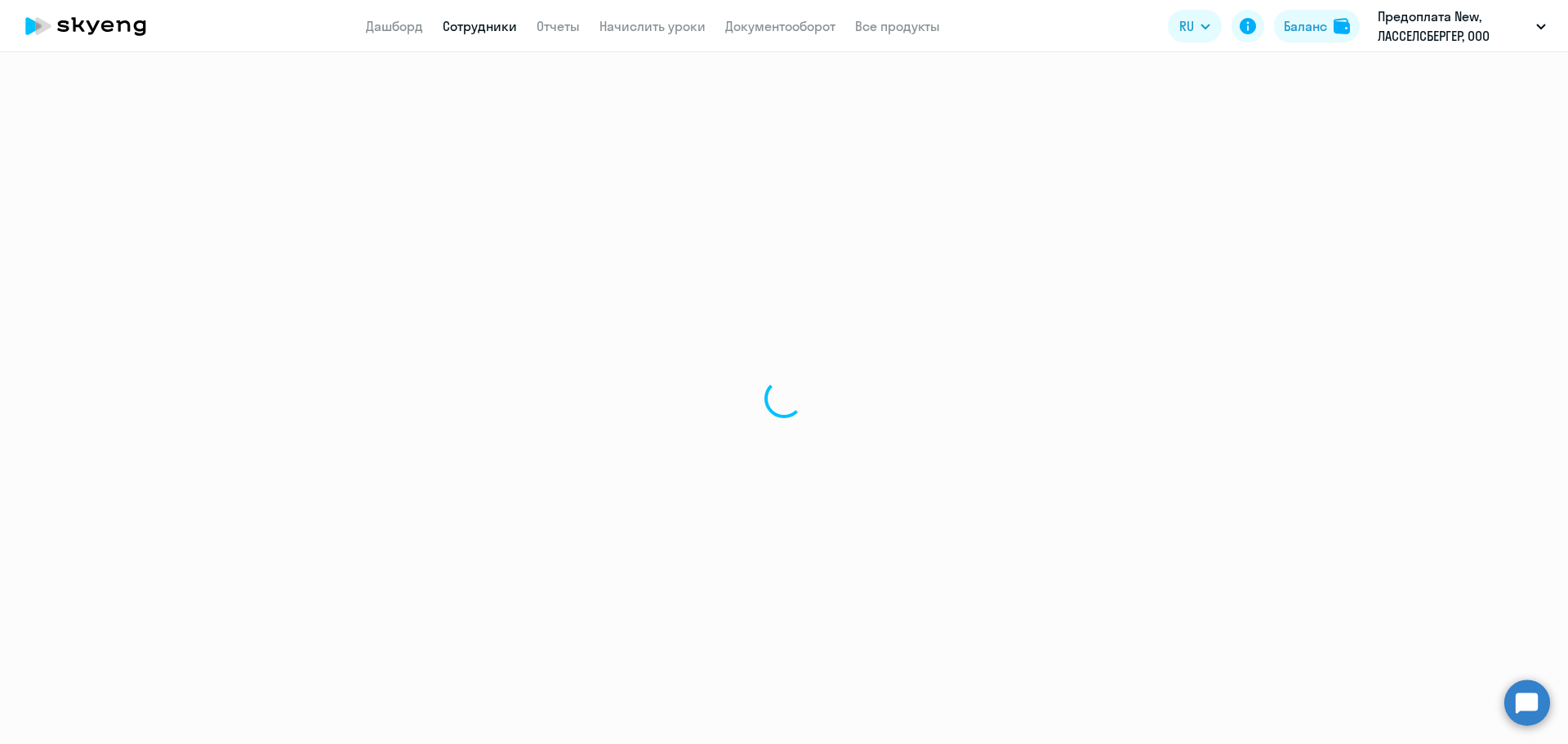
select select "30"
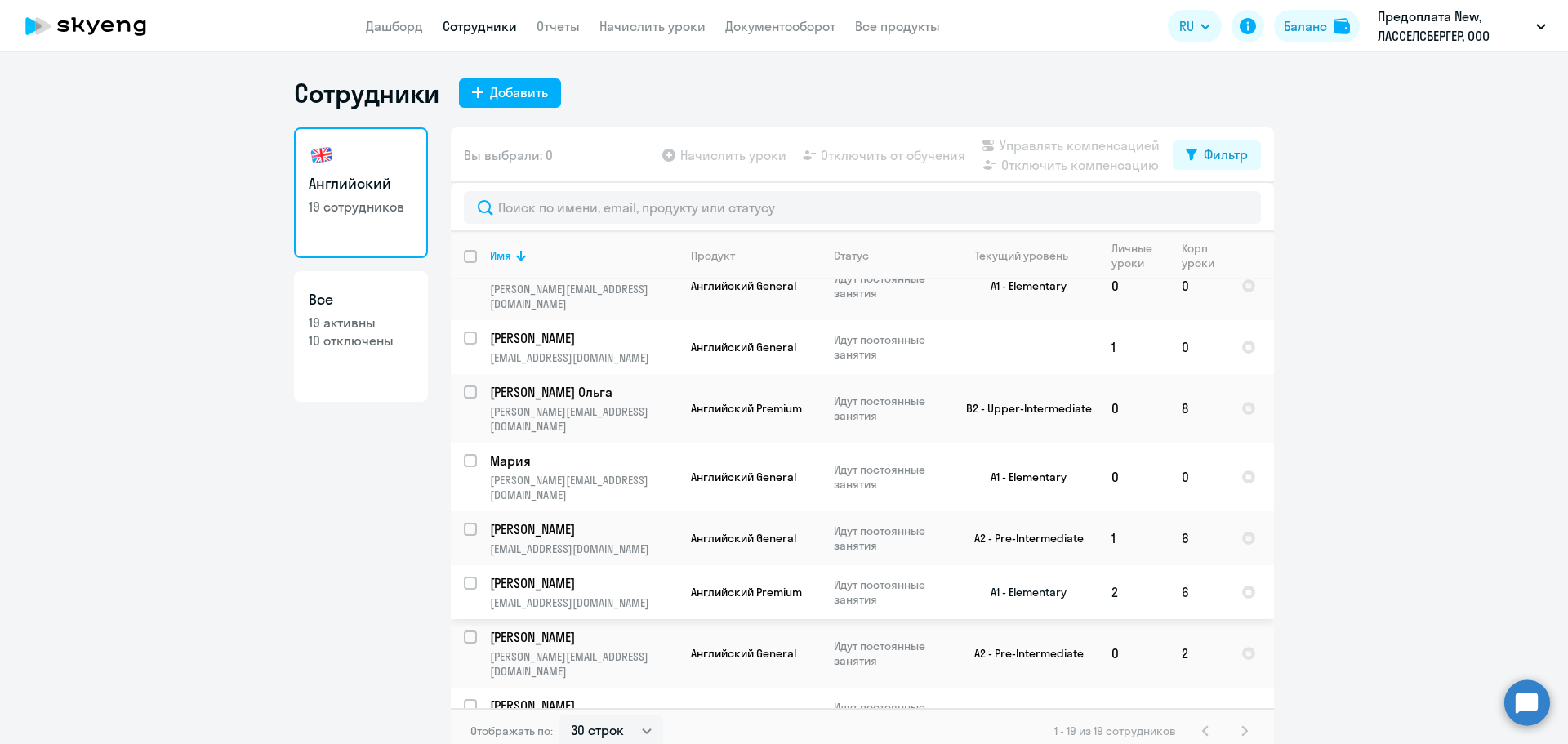
scroll to position [595, 0]
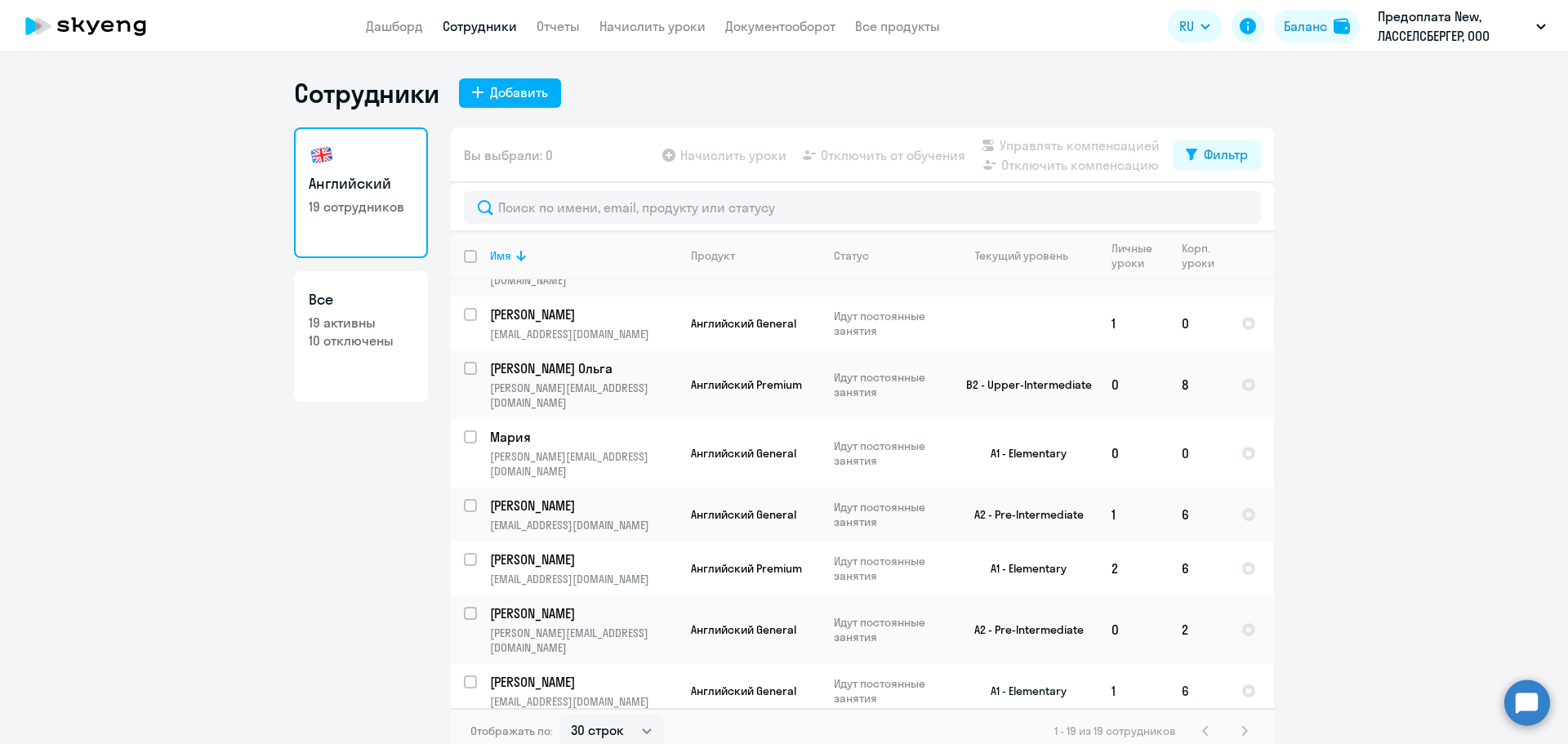
click at [591, 673] on p "[PERSON_NAME]" at bounding box center [583, 682] width 185 height 18
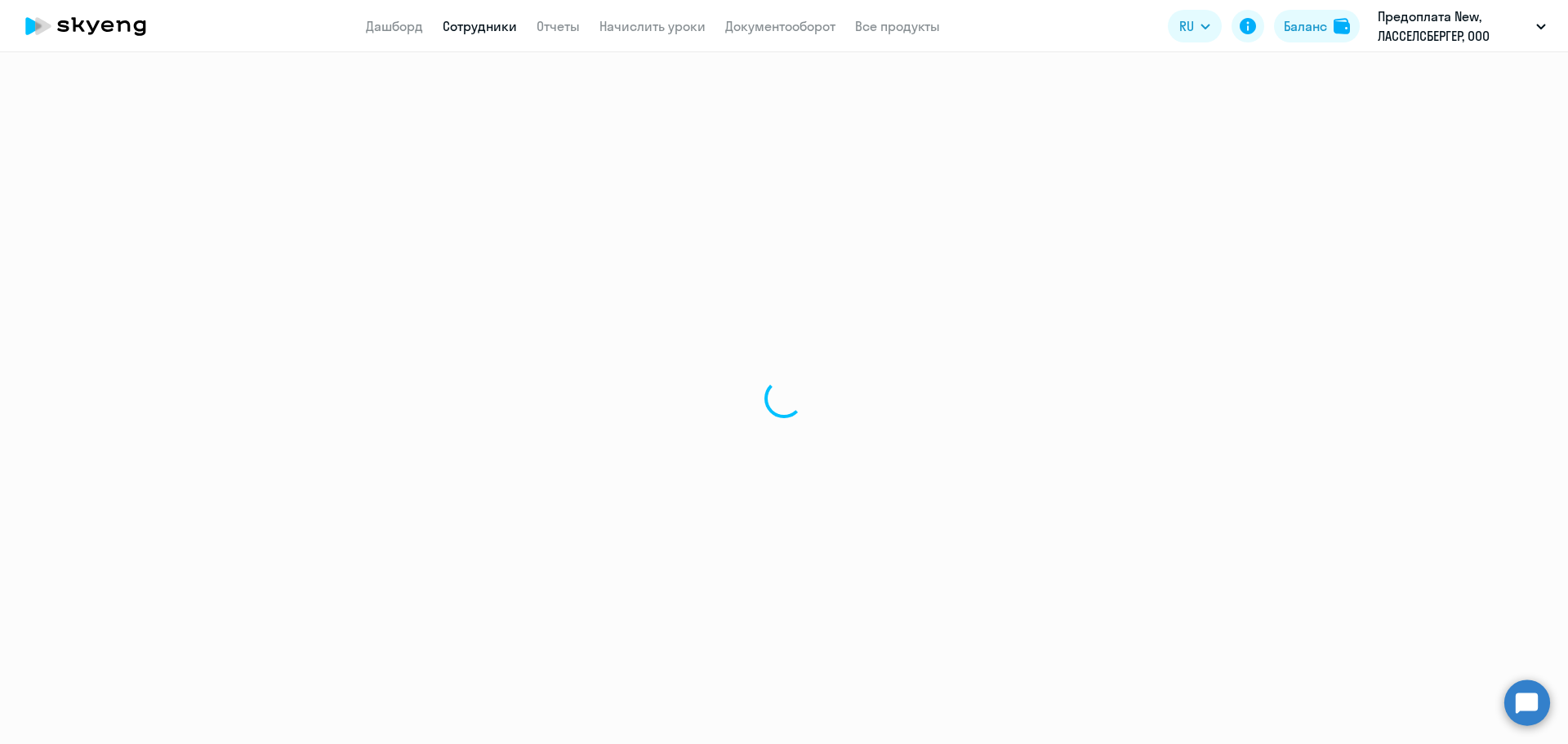
select select "english"
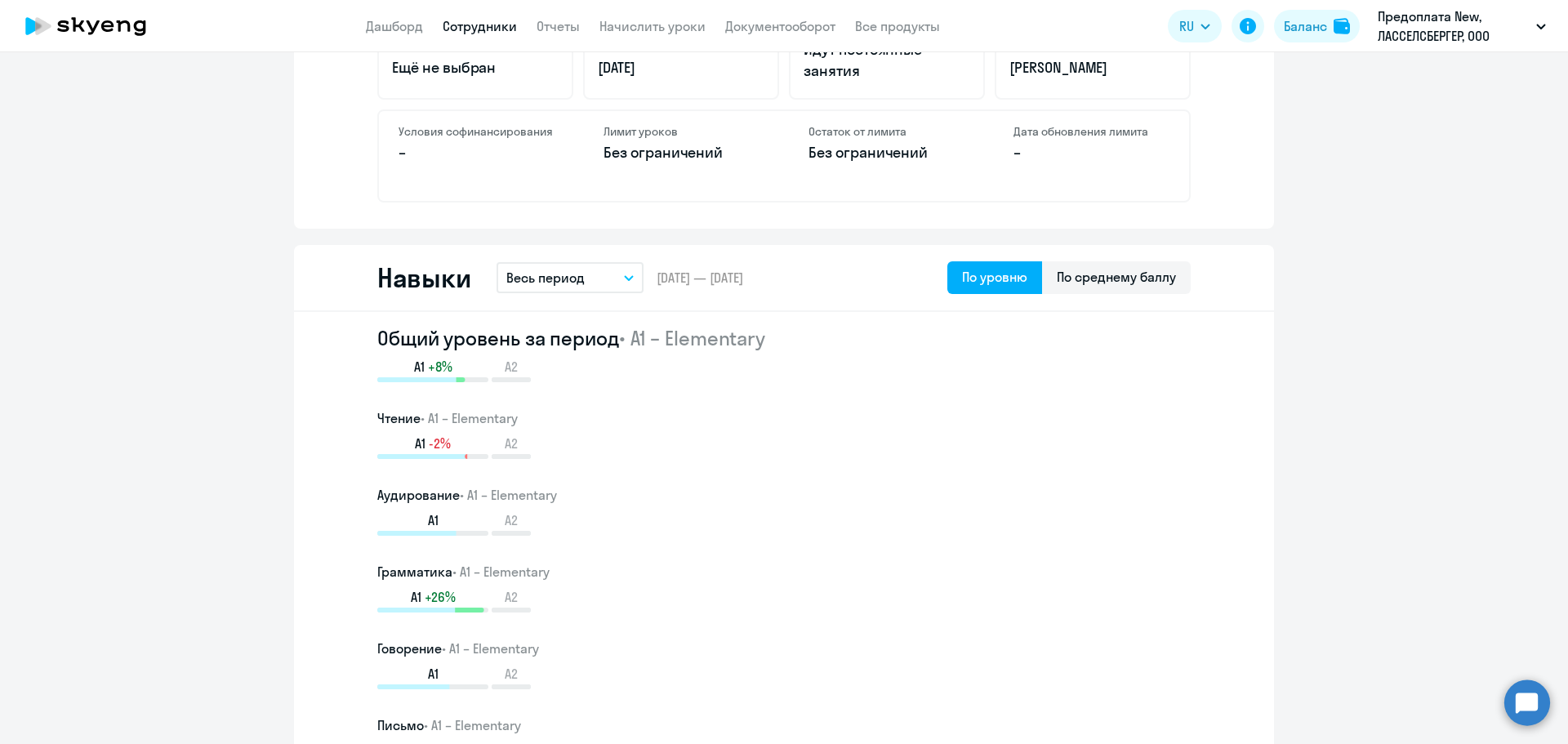
scroll to position [735, 0]
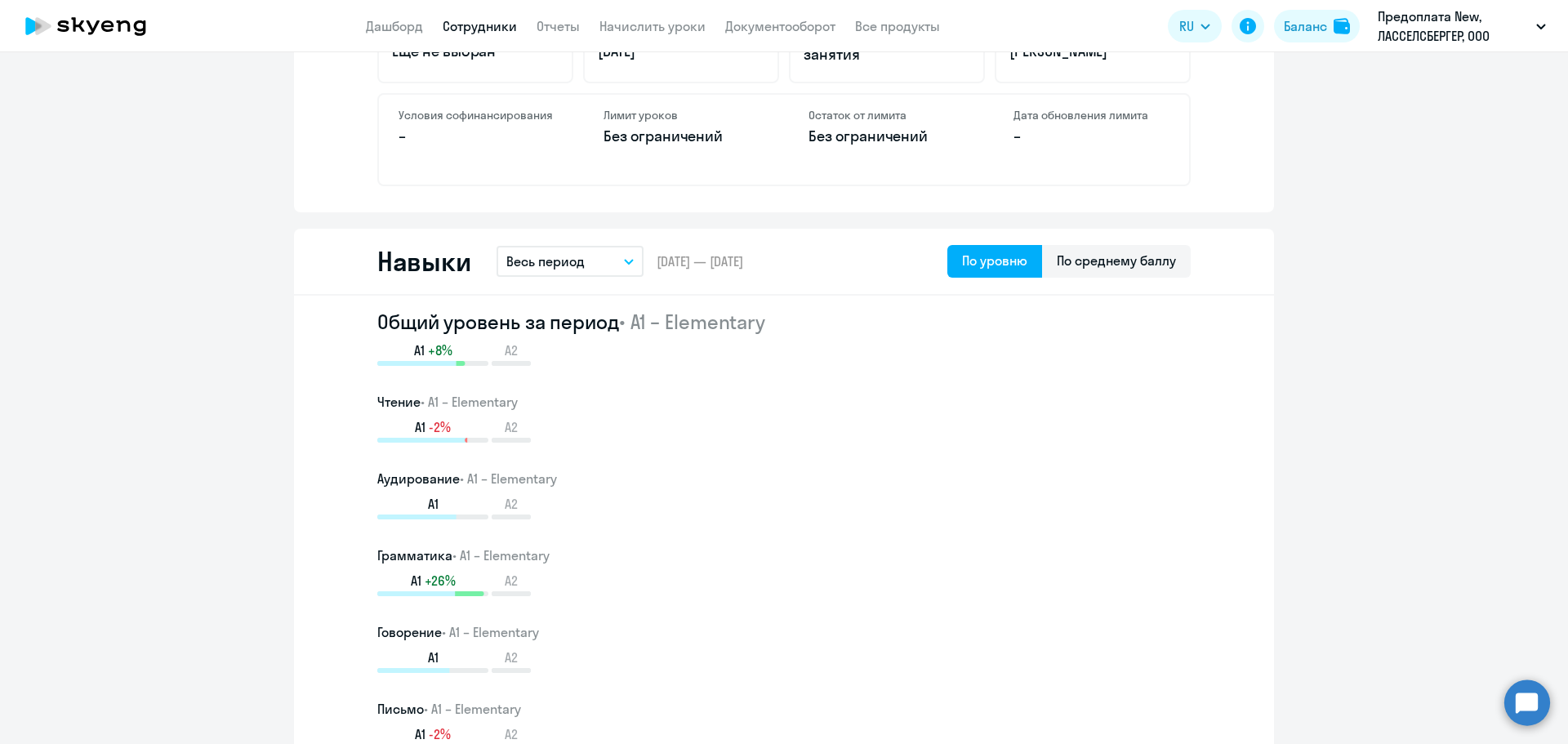
click at [629, 263] on button "Весь период" at bounding box center [571, 261] width 147 height 31
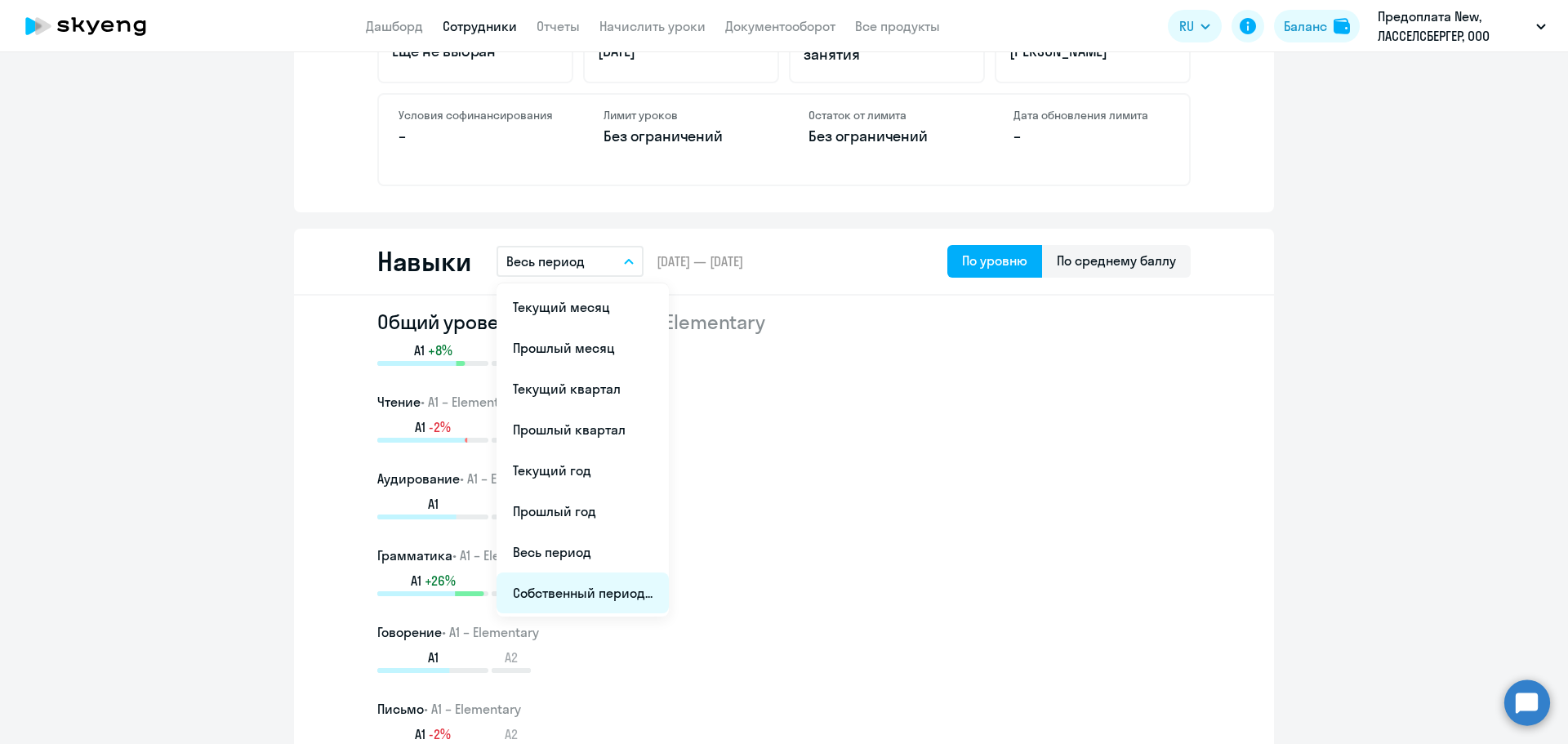
click at [583, 606] on li "Собственный период..." at bounding box center [583, 593] width 172 height 41
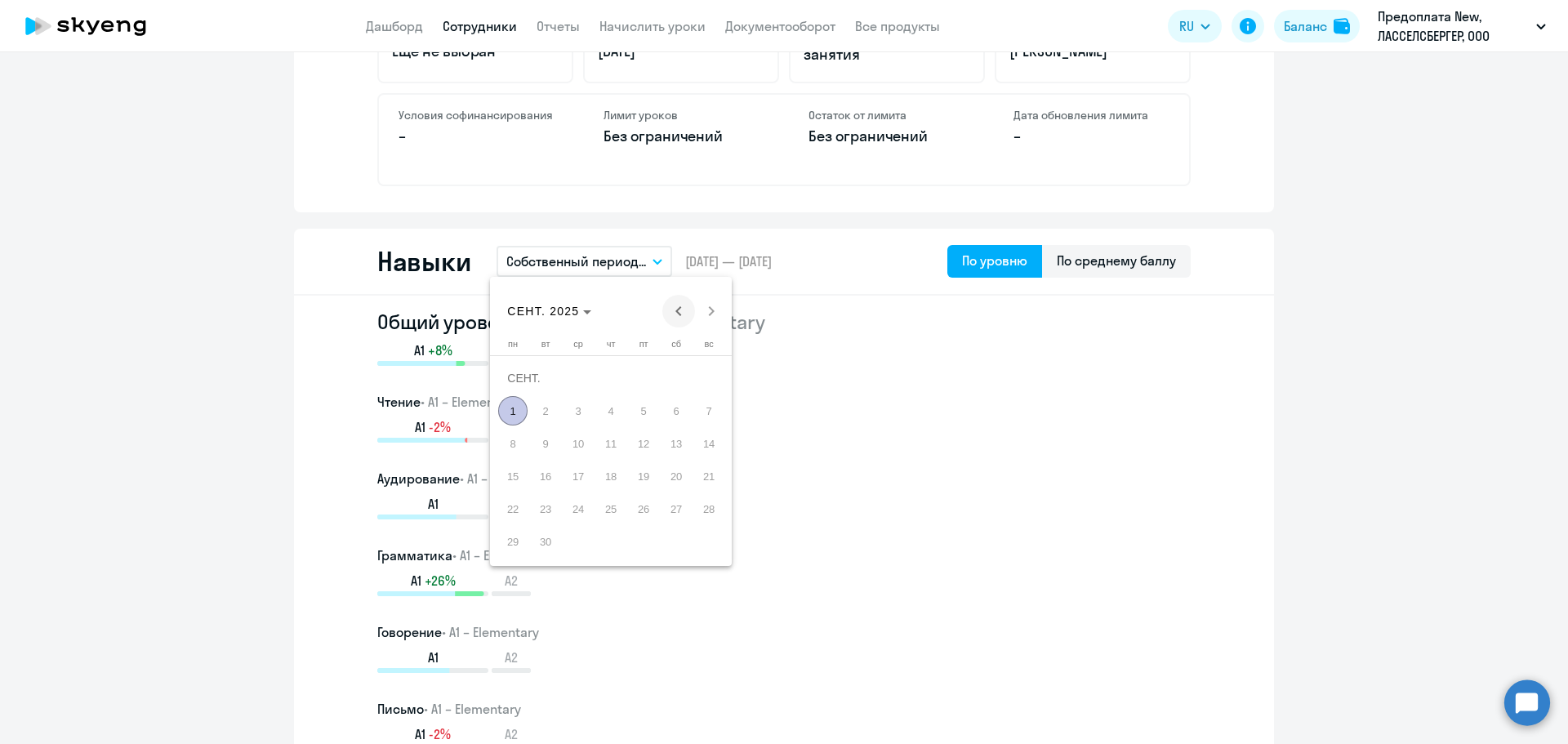
click at [677, 312] on span "Previous month" at bounding box center [678, 311] width 33 height 32
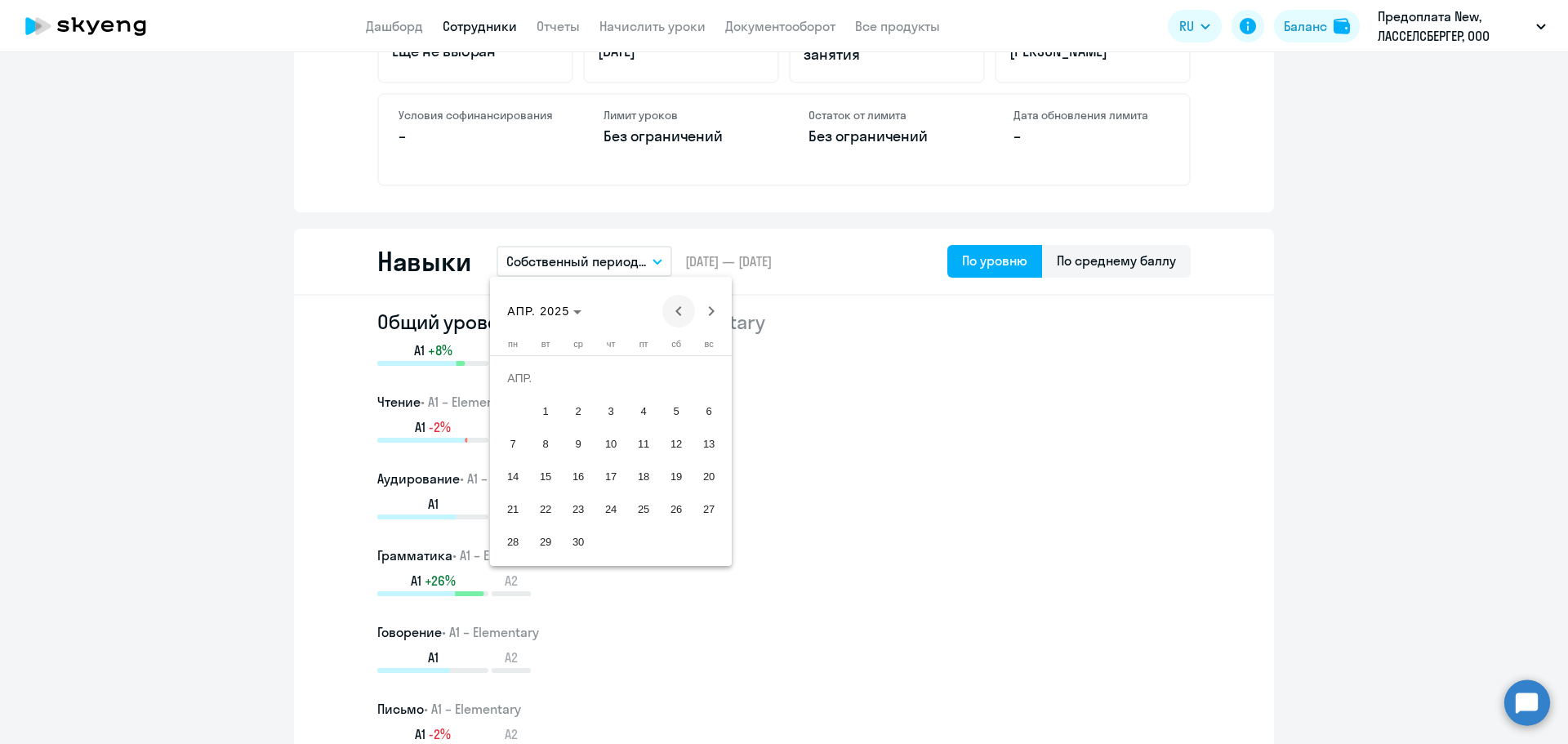
click at [680, 311] on span "Previous month" at bounding box center [678, 311] width 33 height 32
click at [679, 380] on span "1" at bounding box center [676, 378] width 29 height 29
click at [656, 510] on span "28" at bounding box center [643, 509] width 29 height 29
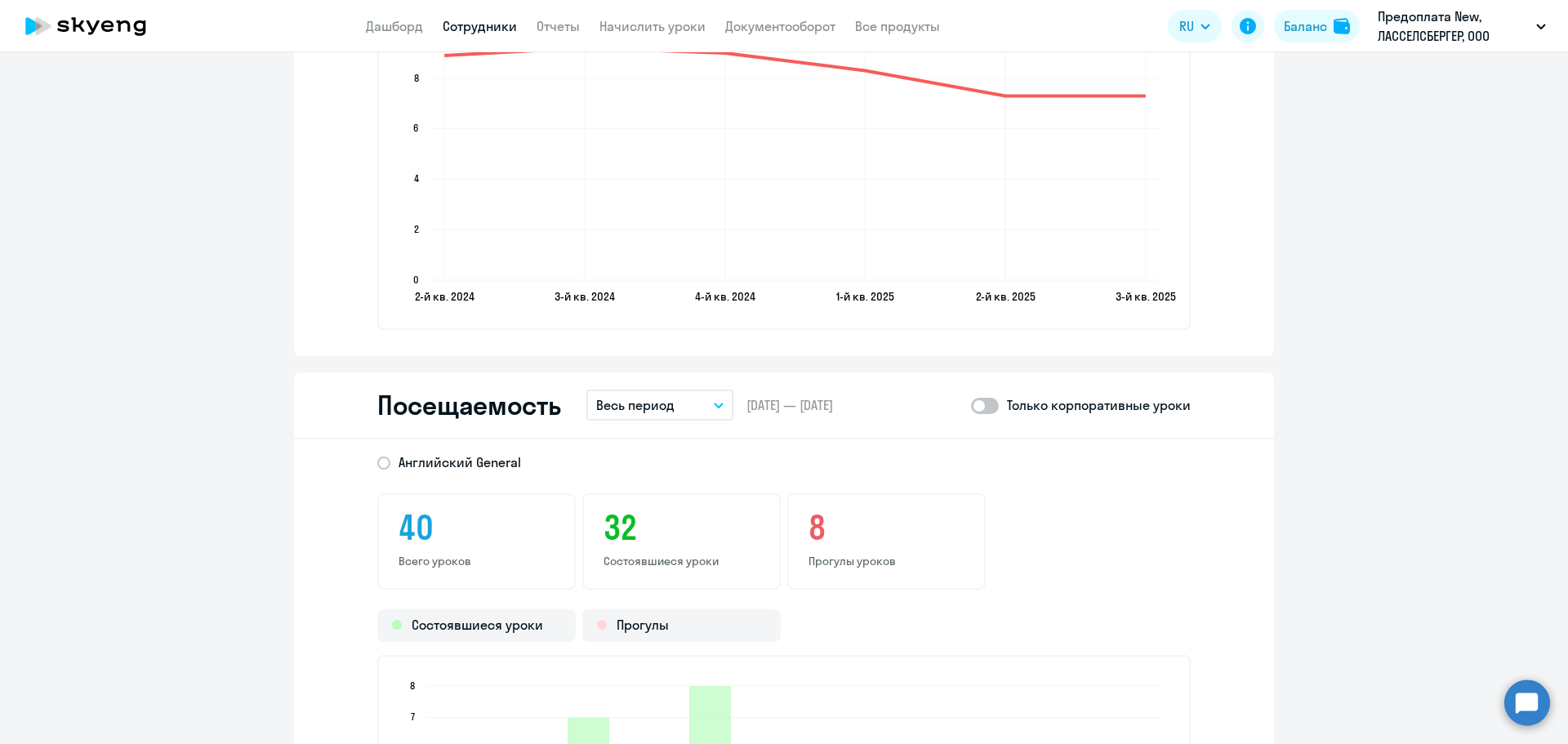
scroll to position [1878, 0]
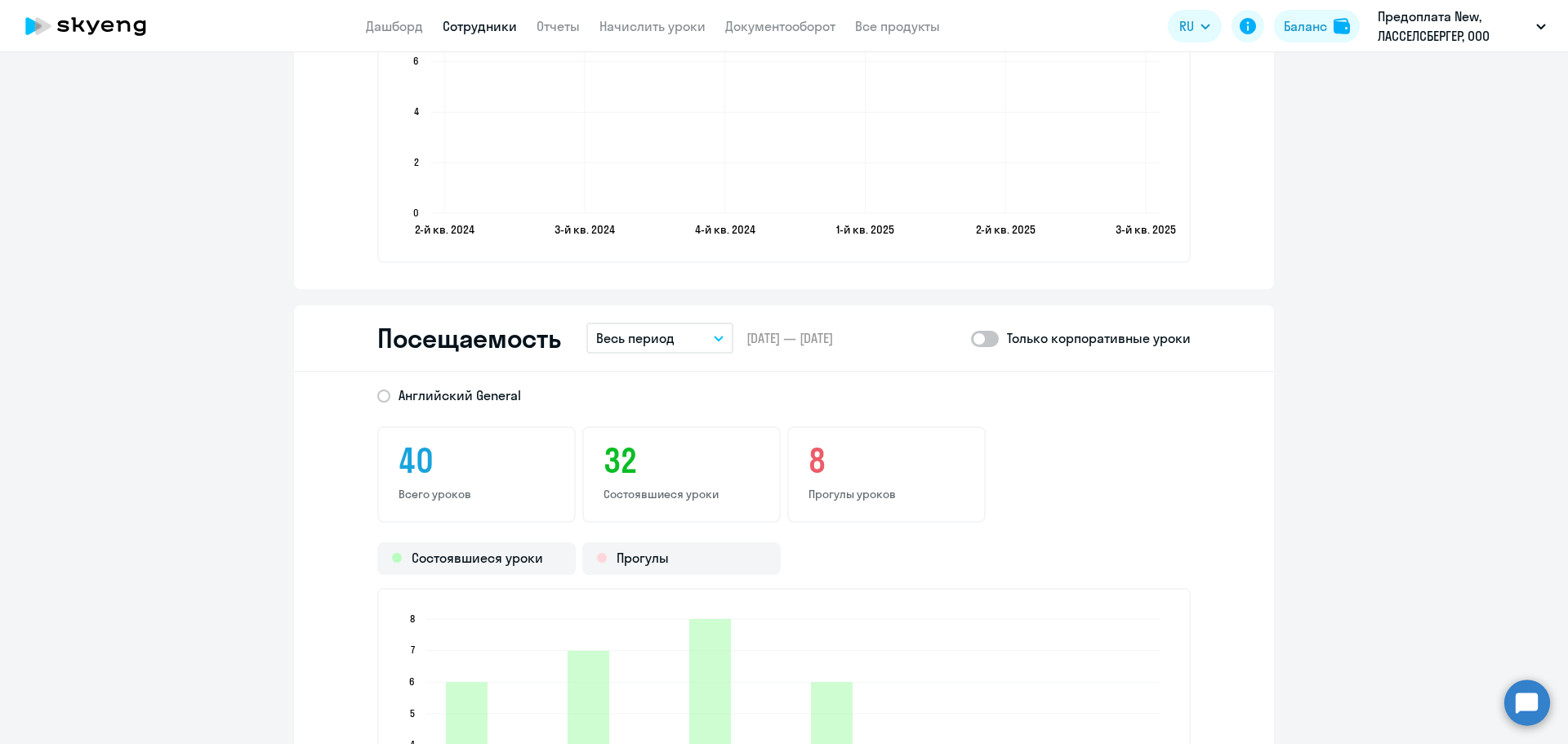
click at [728, 334] on div "Посещаемость Весь период – [DATE] — [DATE] Только корпоративные уроки" at bounding box center [784, 339] width 980 height 67
click at [715, 335] on icon "button" at bounding box center [719, 338] width 9 height 6
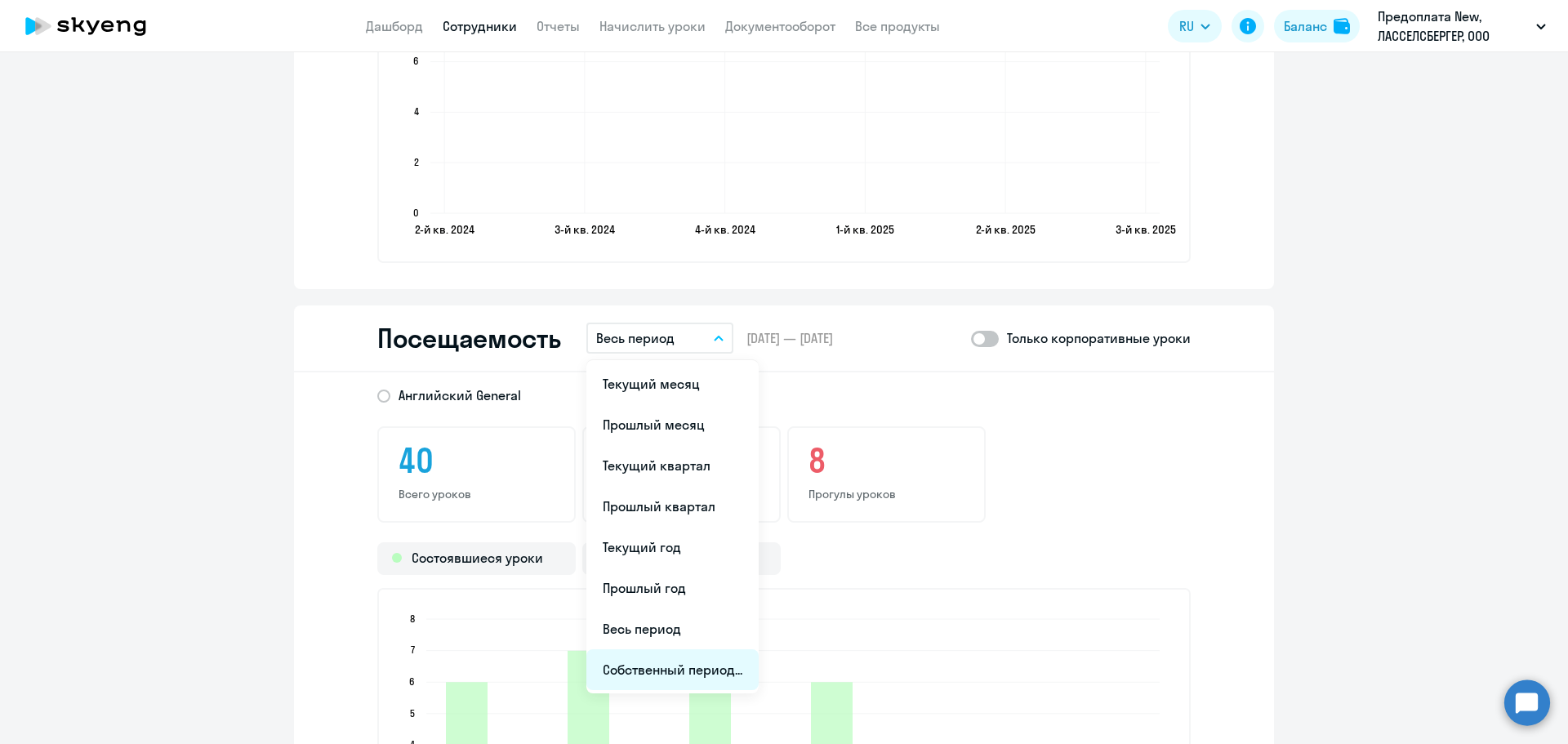
click at [700, 678] on li "Собственный период..." at bounding box center [672, 670] width 172 height 41
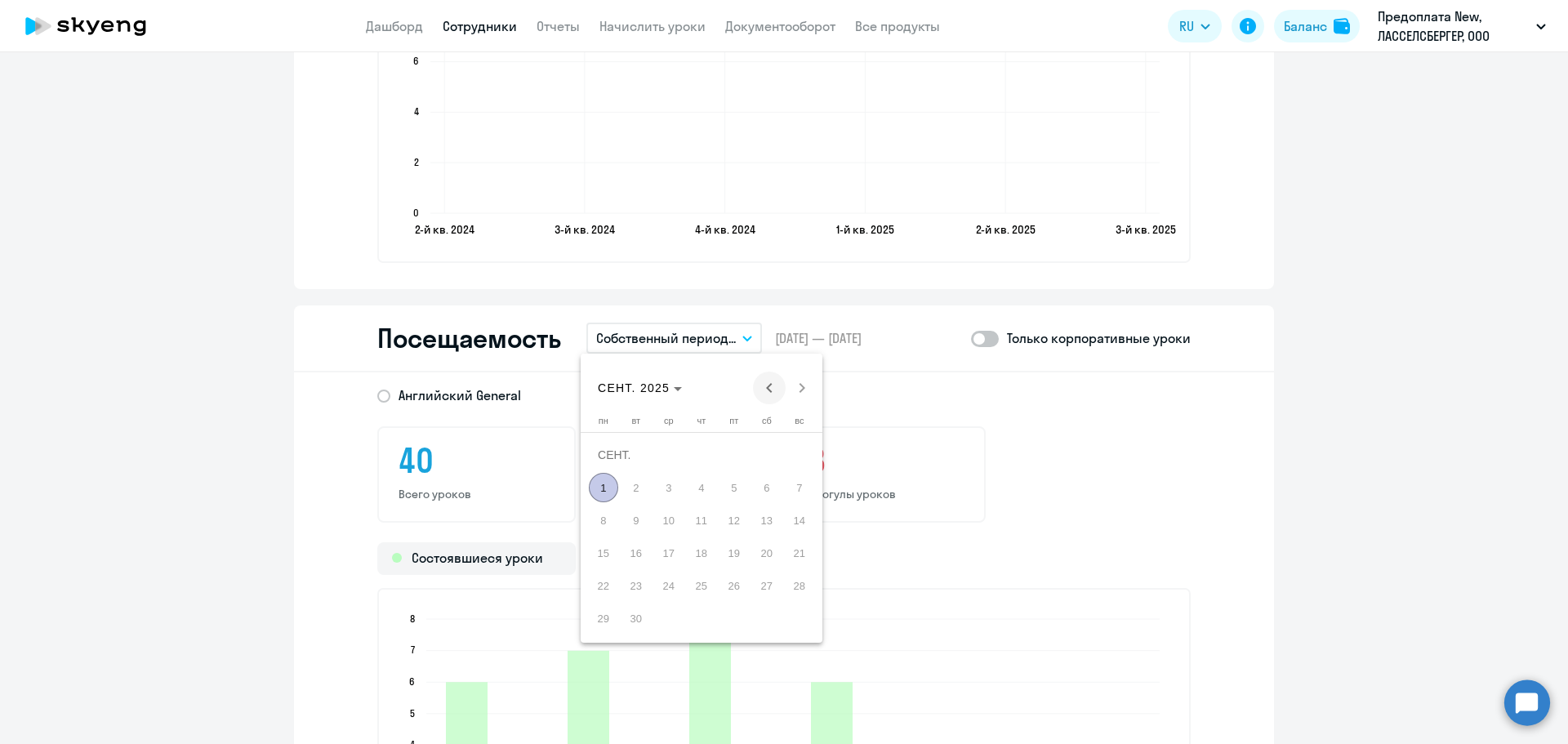
click at [770, 389] on span "Previous month" at bounding box center [769, 387] width 33 height 32
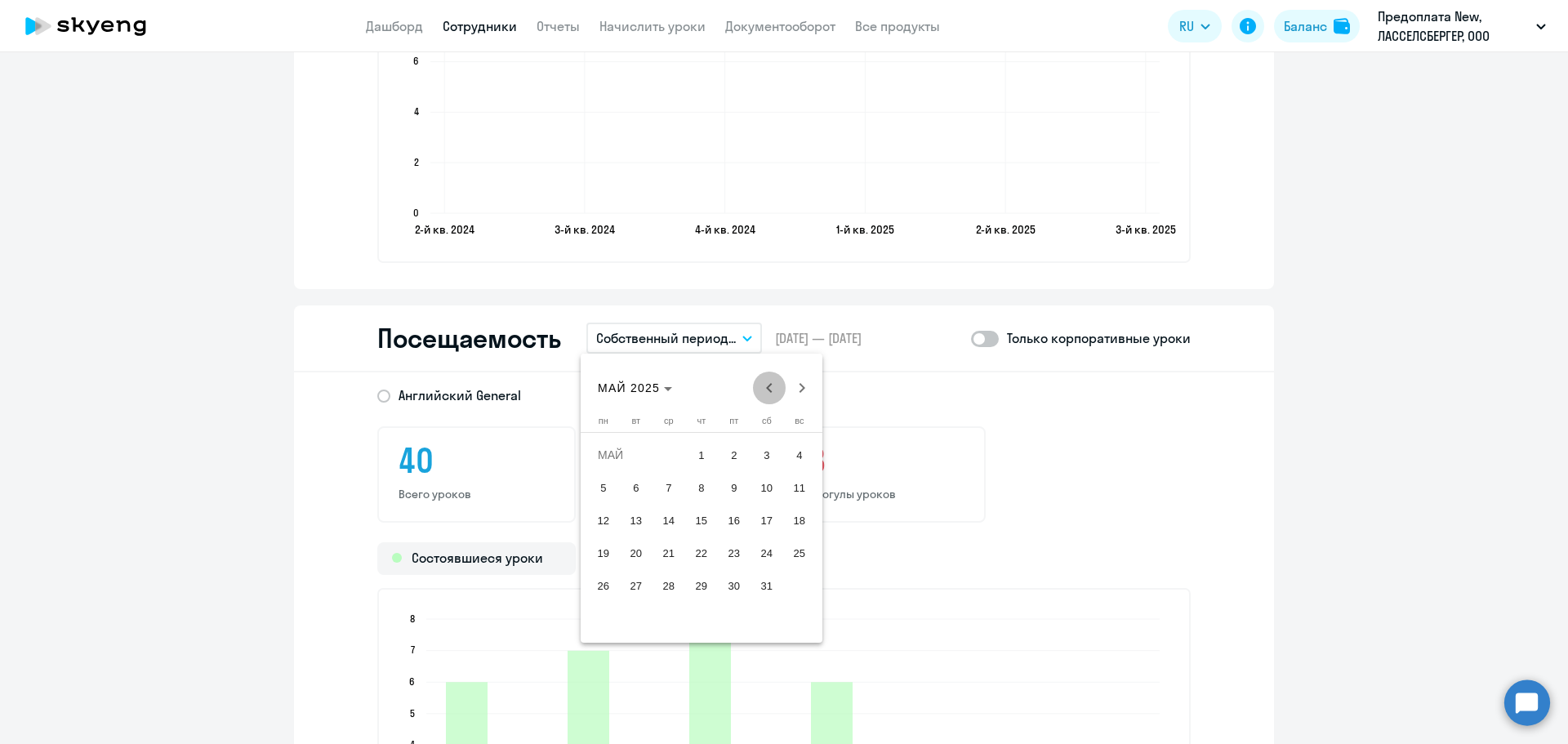
click at [770, 389] on span "Previous month" at bounding box center [769, 387] width 33 height 32
click at [766, 459] on span "1" at bounding box center [766, 455] width 29 height 29
click at [734, 588] on span "28" at bounding box center [734, 585] width 29 height 29
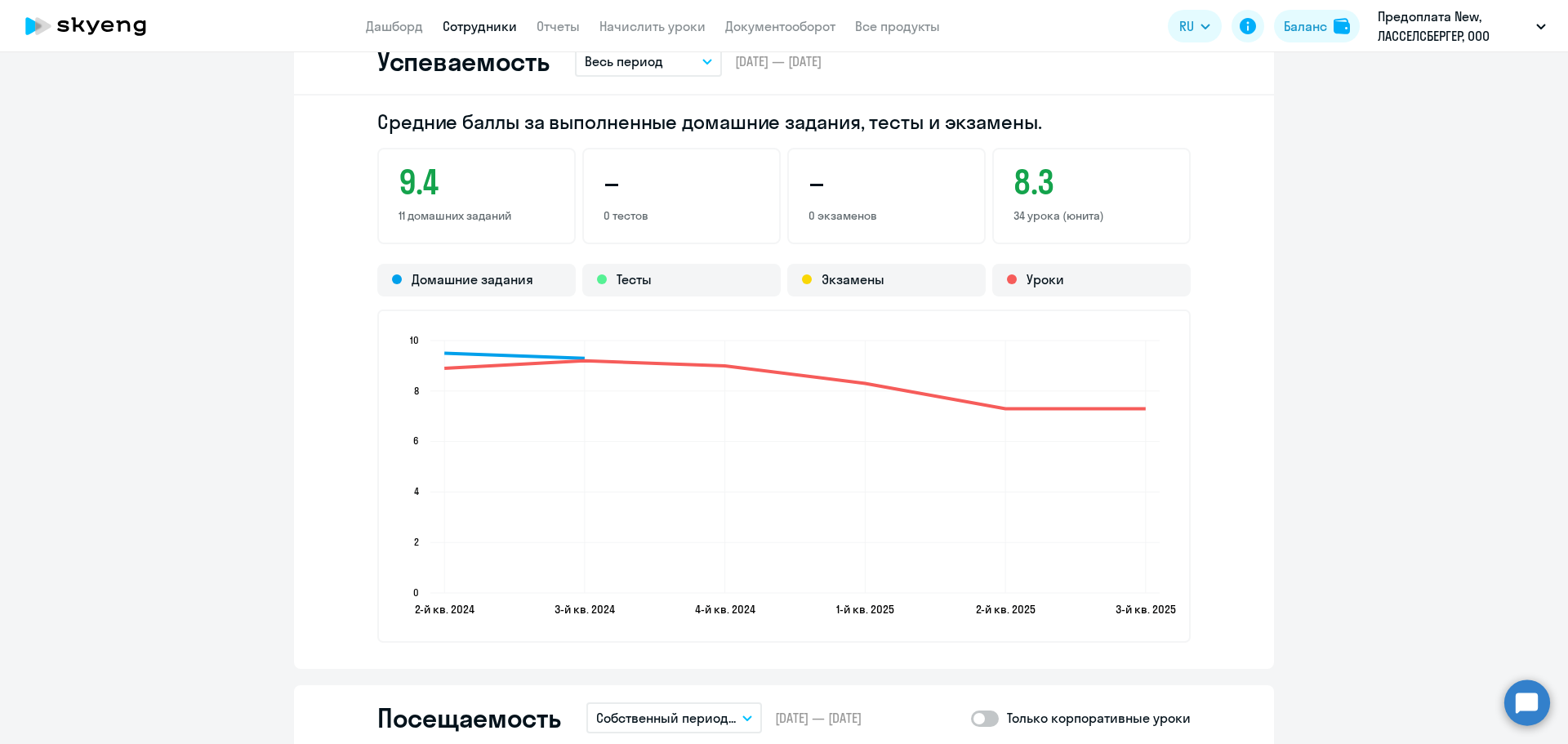
scroll to position [1061, 0]
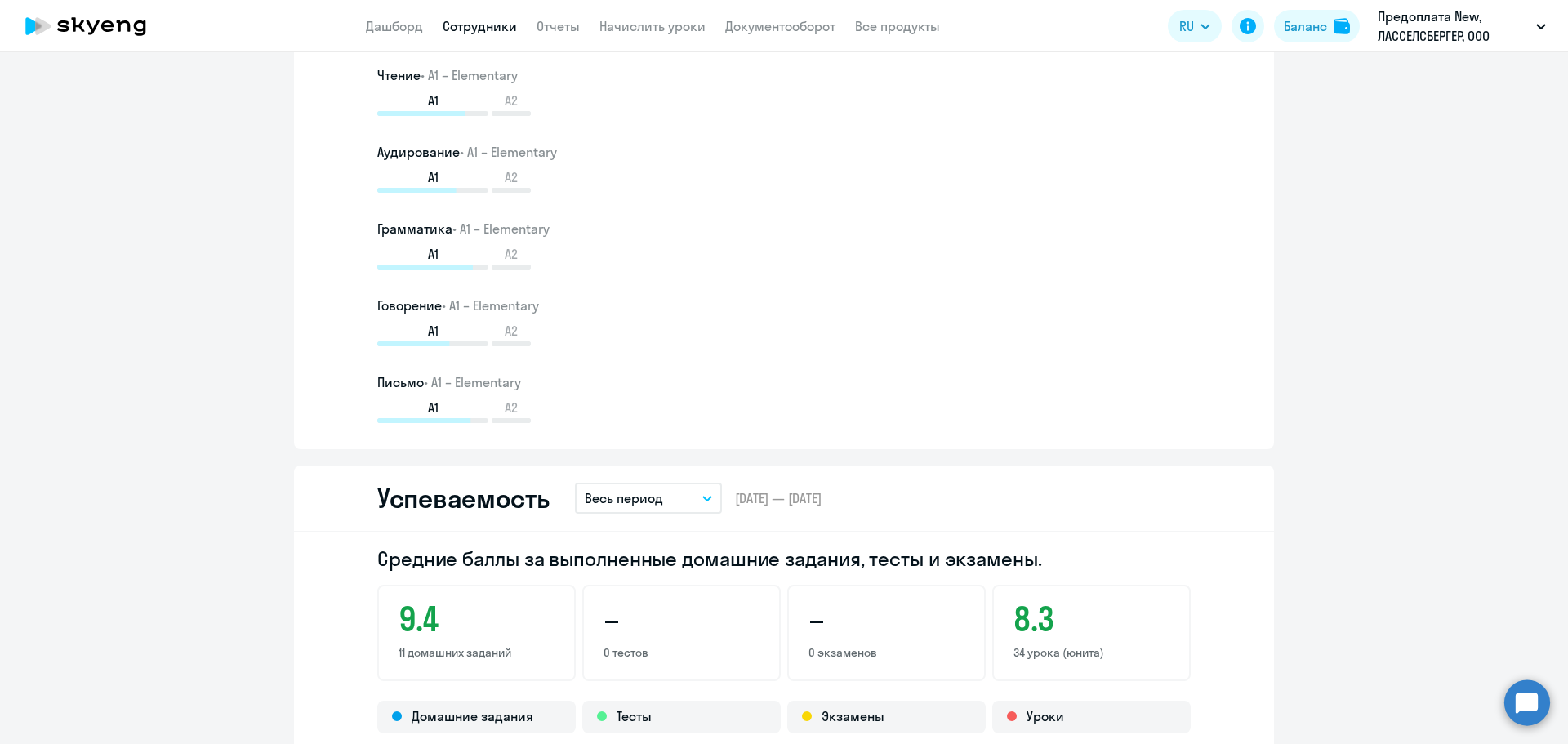
click at [128, 34] on icon at bounding box center [86, 27] width 144 height 41
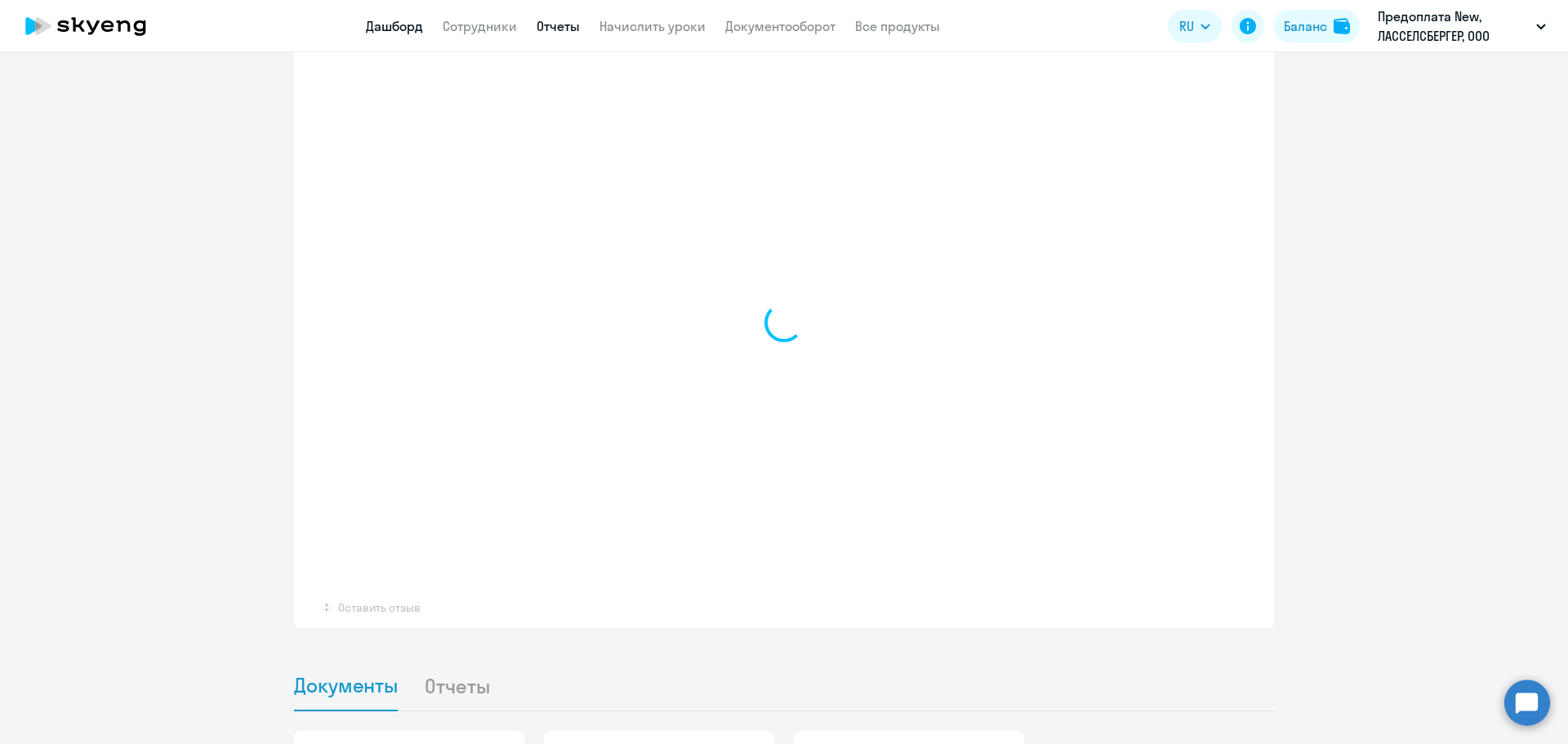
click at [556, 27] on link "Отчеты" at bounding box center [558, 26] width 44 height 16
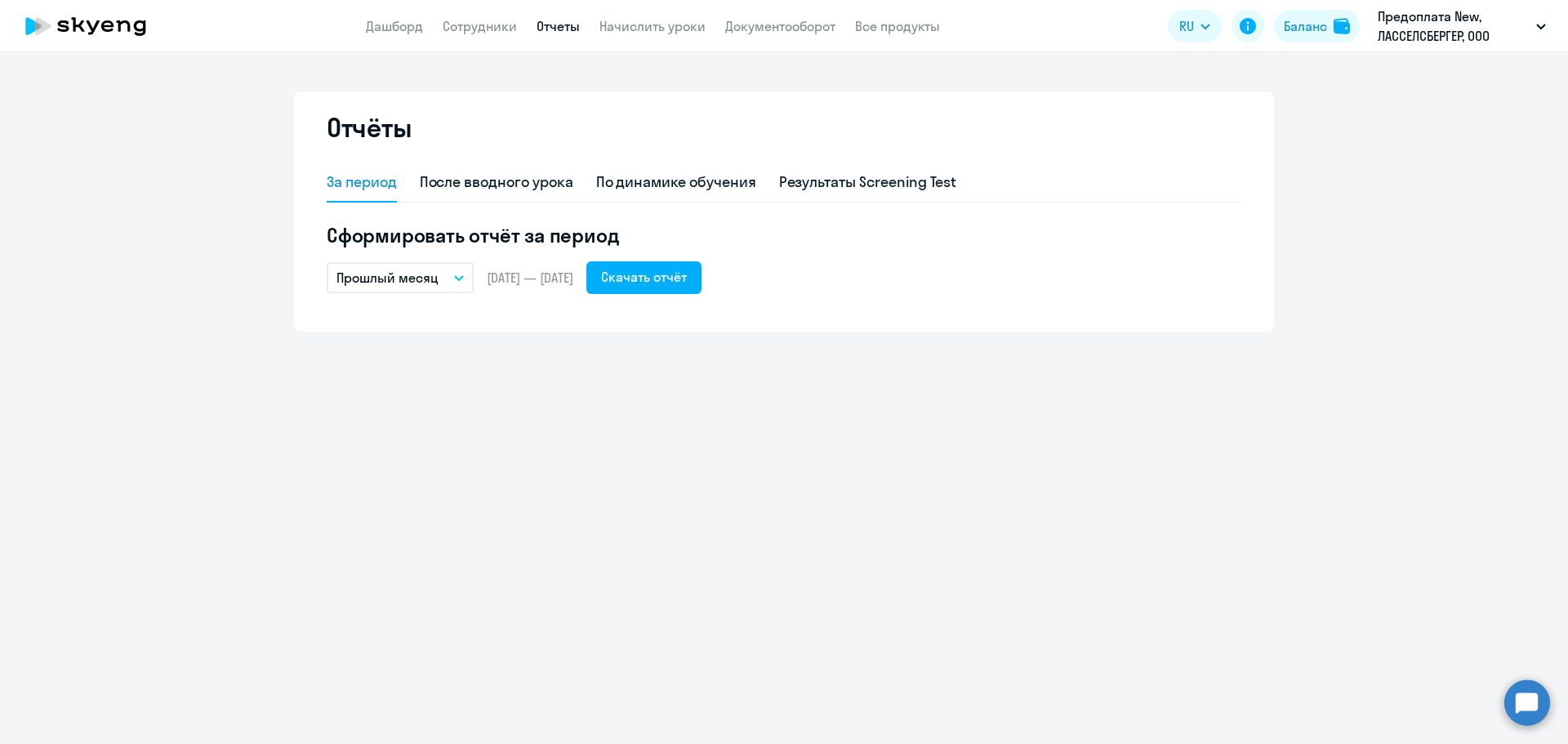
click at [452, 281] on button "Прошлый месяц" at bounding box center [400, 278] width 147 height 31
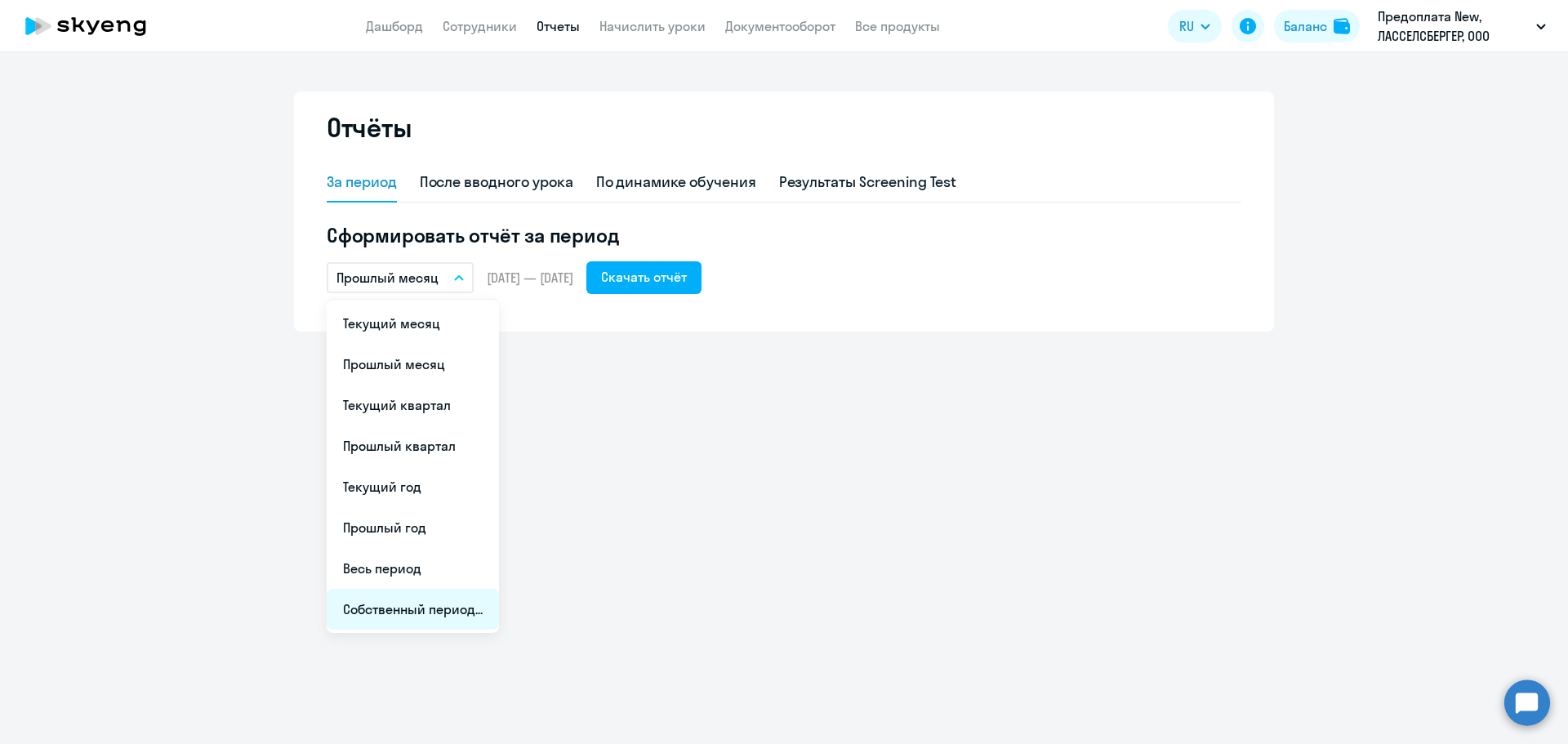
click at [391, 608] on li "Собственный период..." at bounding box center [412, 609] width 172 height 41
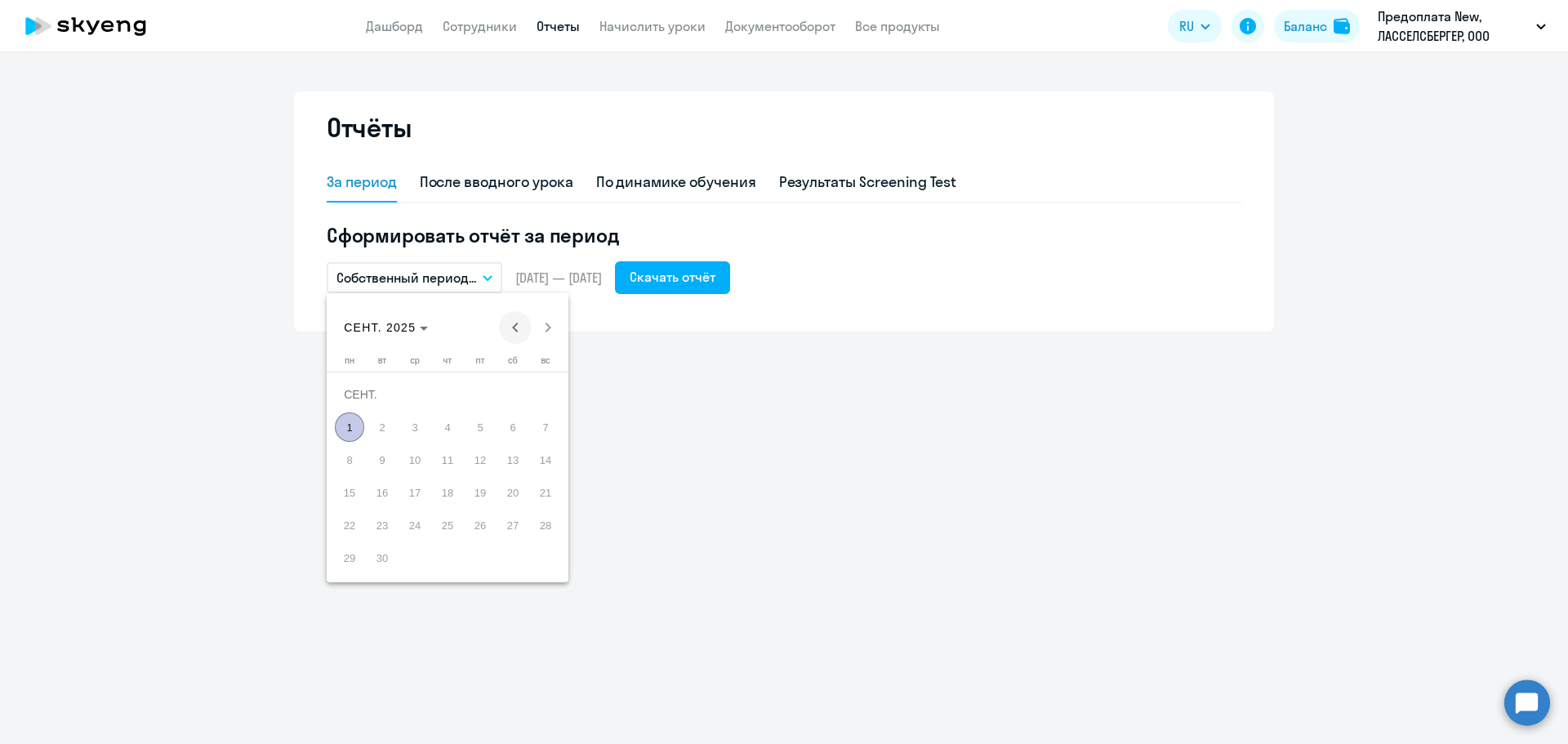
click at [523, 326] on span "Previous month" at bounding box center [515, 328] width 33 height 32
click at [522, 326] on span "Previous month" at bounding box center [515, 328] width 33 height 32
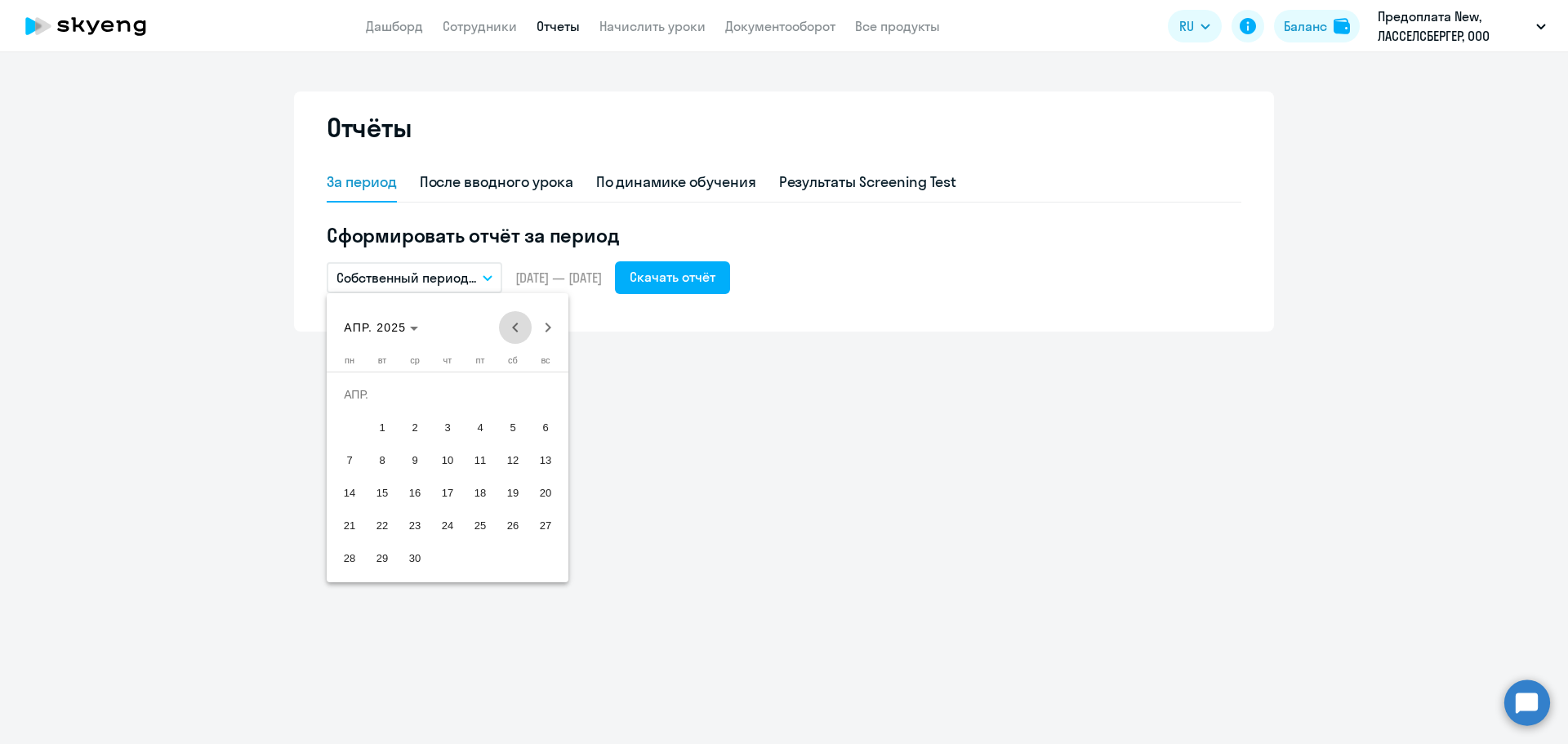
click at [522, 326] on span "Previous month" at bounding box center [515, 328] width 33 height 32
click at [513, 390] on span "1" at bounding box center [512, 394] width 29 height 29
click at [353, 550] on span "31" at bounding box center [349, 558] width 29 height 29
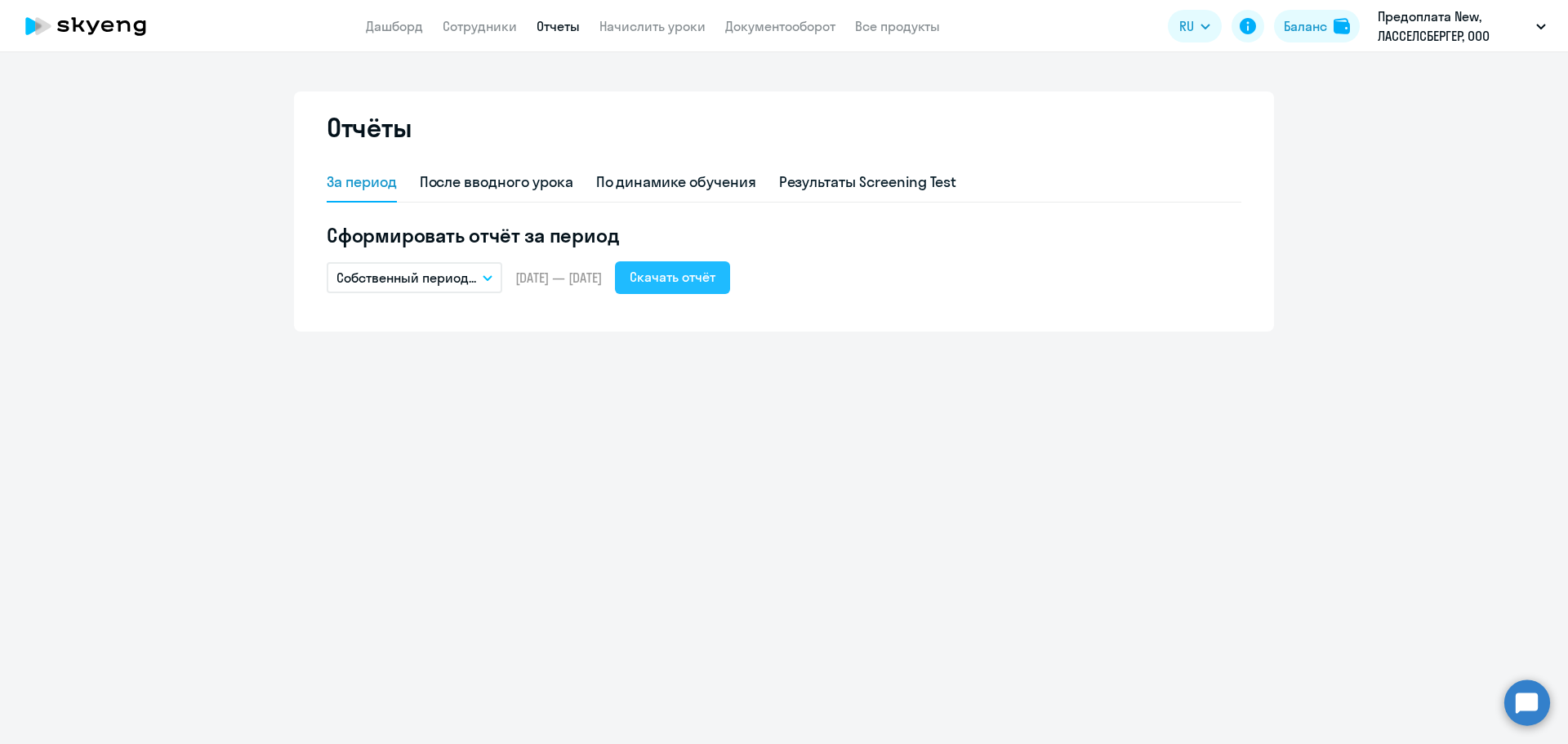
click at [715, 271] on div "Скачать отчёт" at bounding box center [672, 276] width 86 height 20
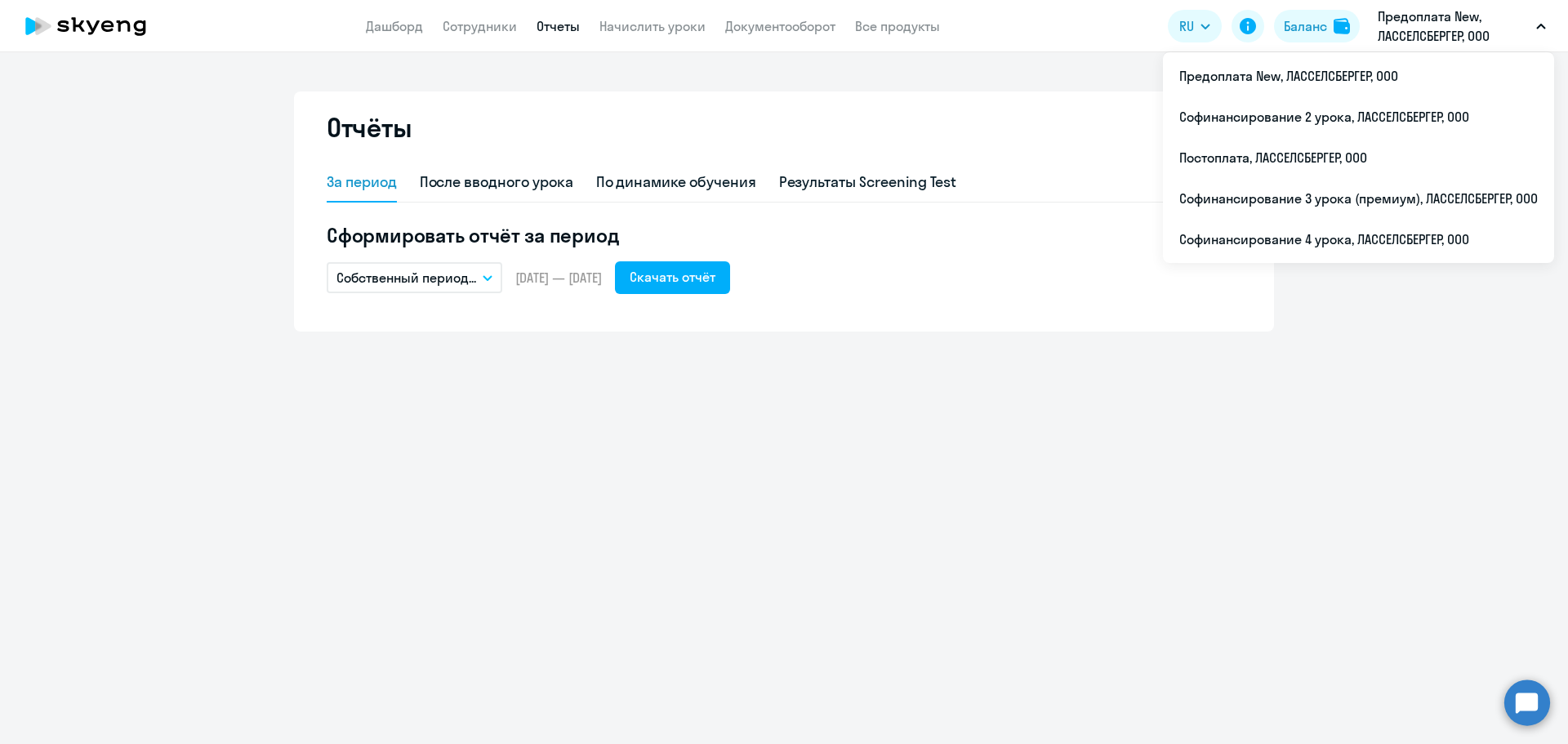
click at [490, 281] on button "Собственный период..." at bounding box center [414, 278] width 175 height 31
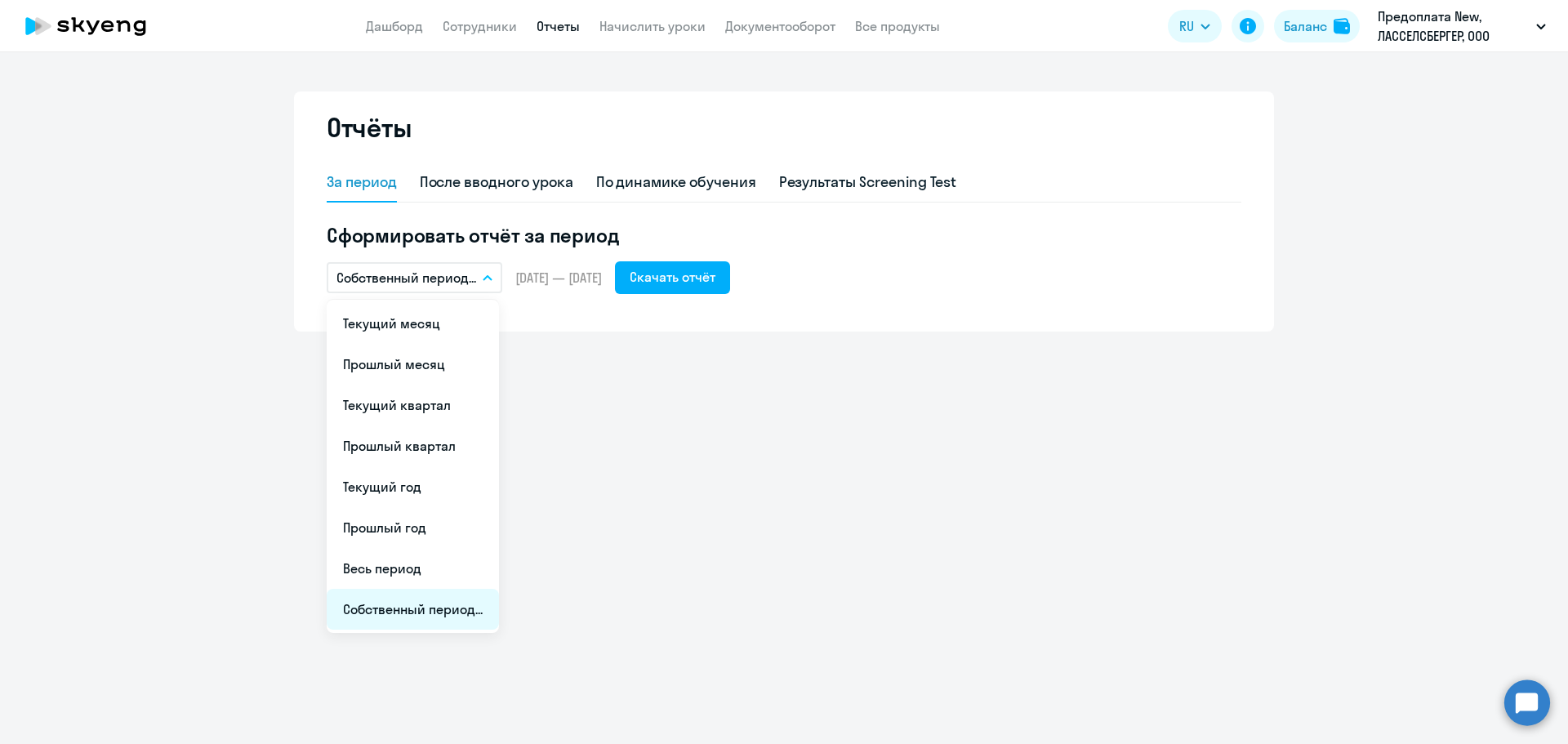
click at [372, 606] on li "Собственный период..." at bounding box center [412, 609] width 172 height 41
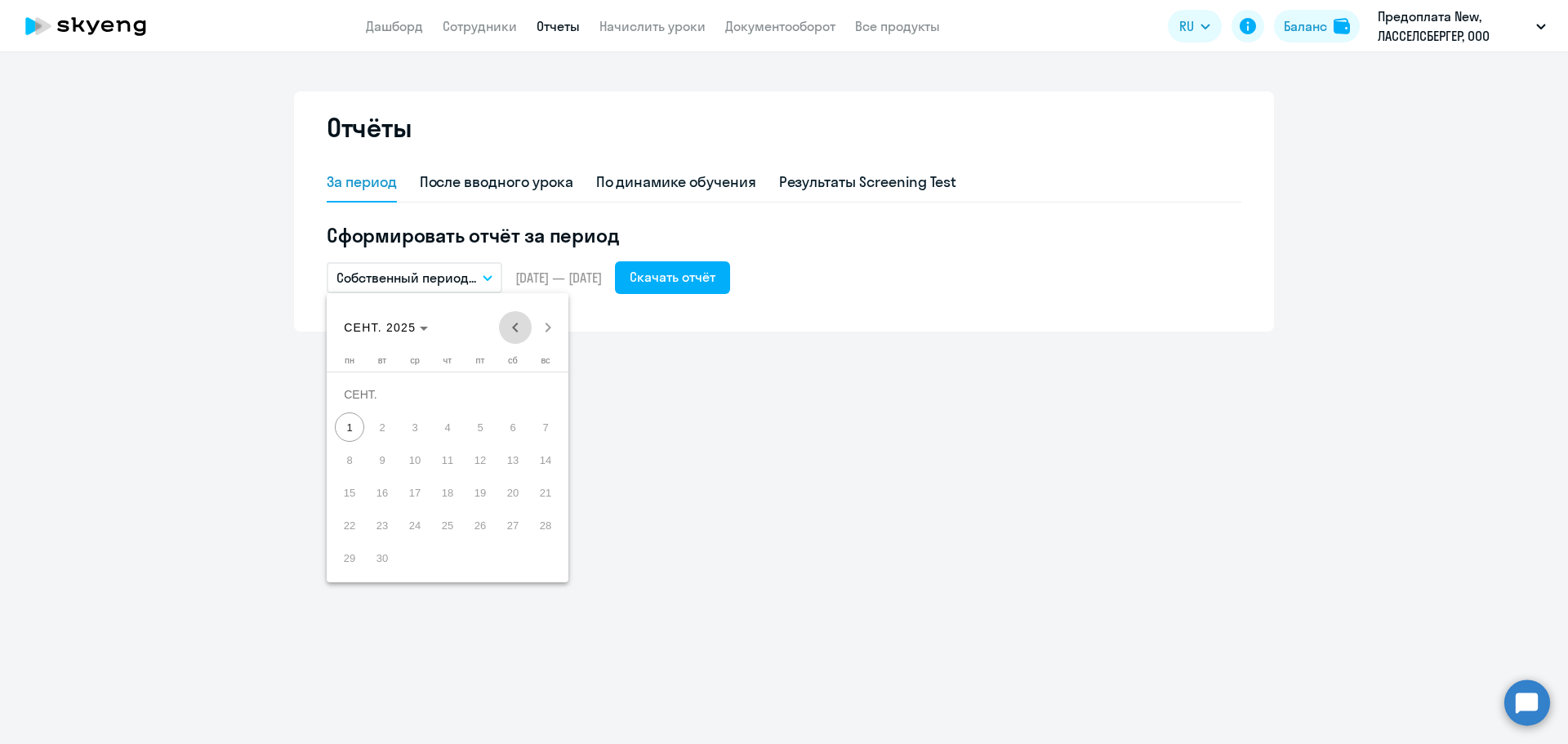
click at [513, 320] on span "Previous month" at bounding box center [515, 328] width 33 height 32
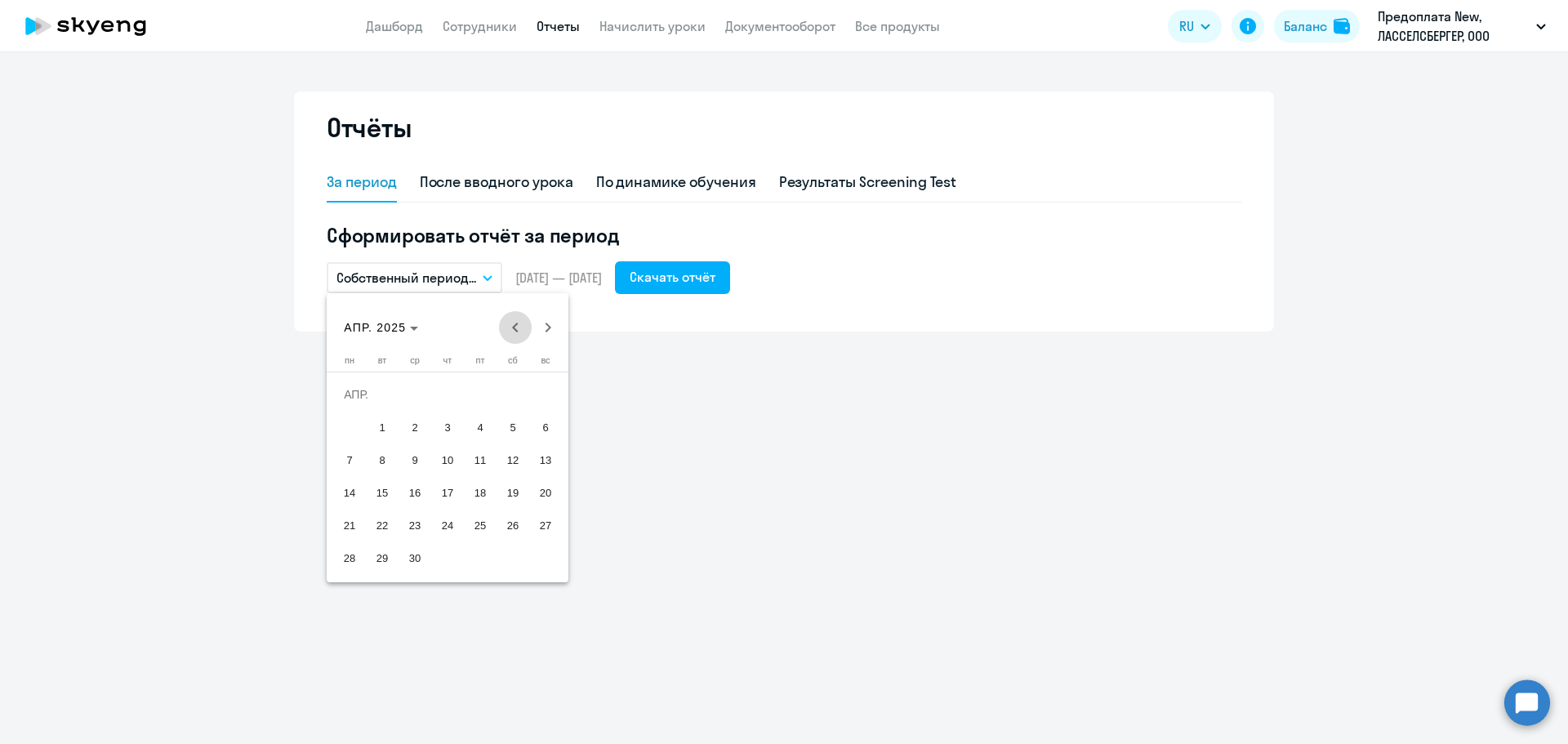
click at [513, 320] on span "Previous month" at bounding box center [515, 328] width 33 height 32
click at [548, 324] on span "Next month" at bounding box center [548, 328] width 33 height 32
click at [389, 428] on span "1" at bounding box center [382, 427] width 29 height 29
click at [417, 563] on span "30" at bounding box center [415, 558] width 29 height 29
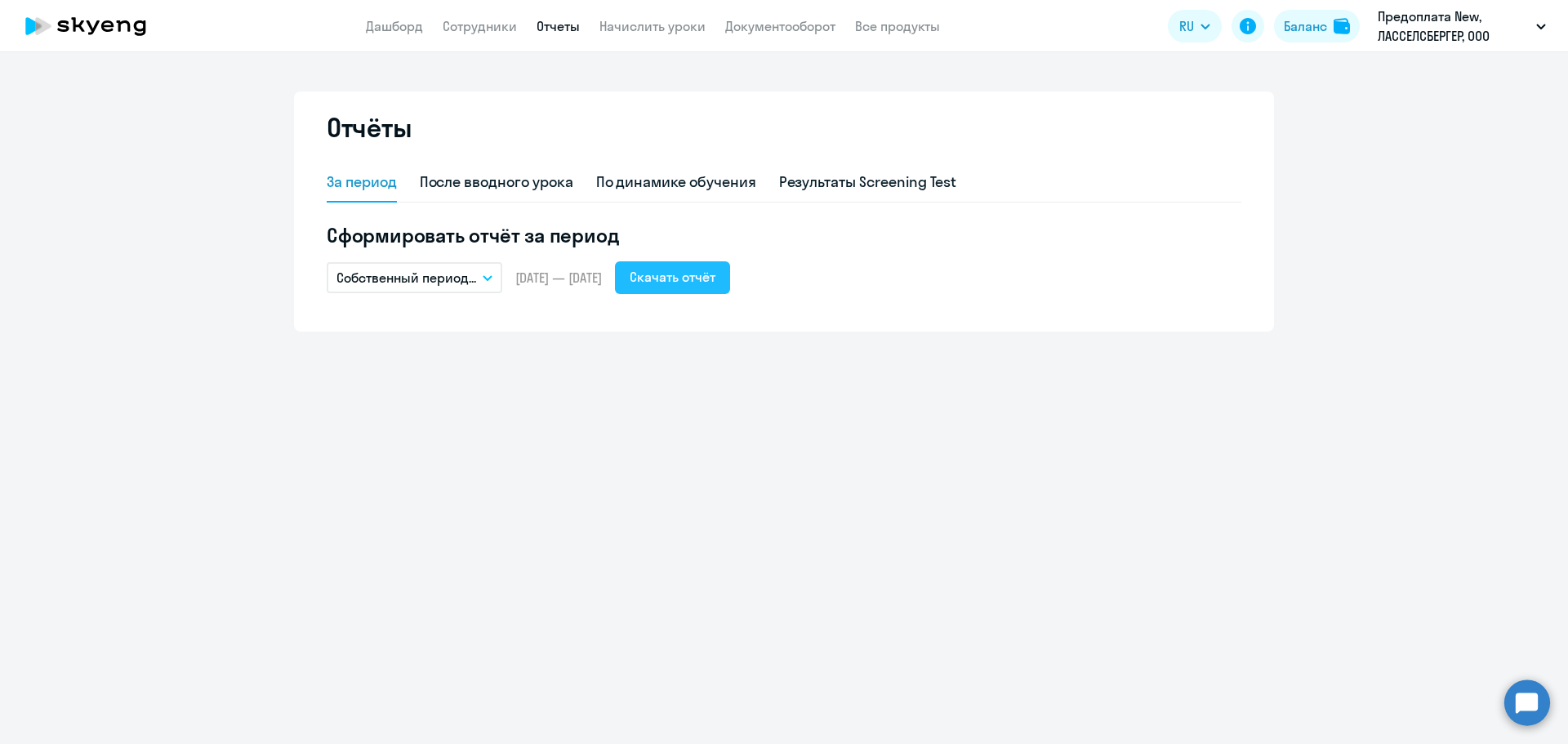
click at [715, 279] on div "Скачать отчёт" at bounding box center [672, 276] width 86 height 20
click at [483, 281] on button "Собственный период..." at bounding box center [414, 278] width 175 height 31
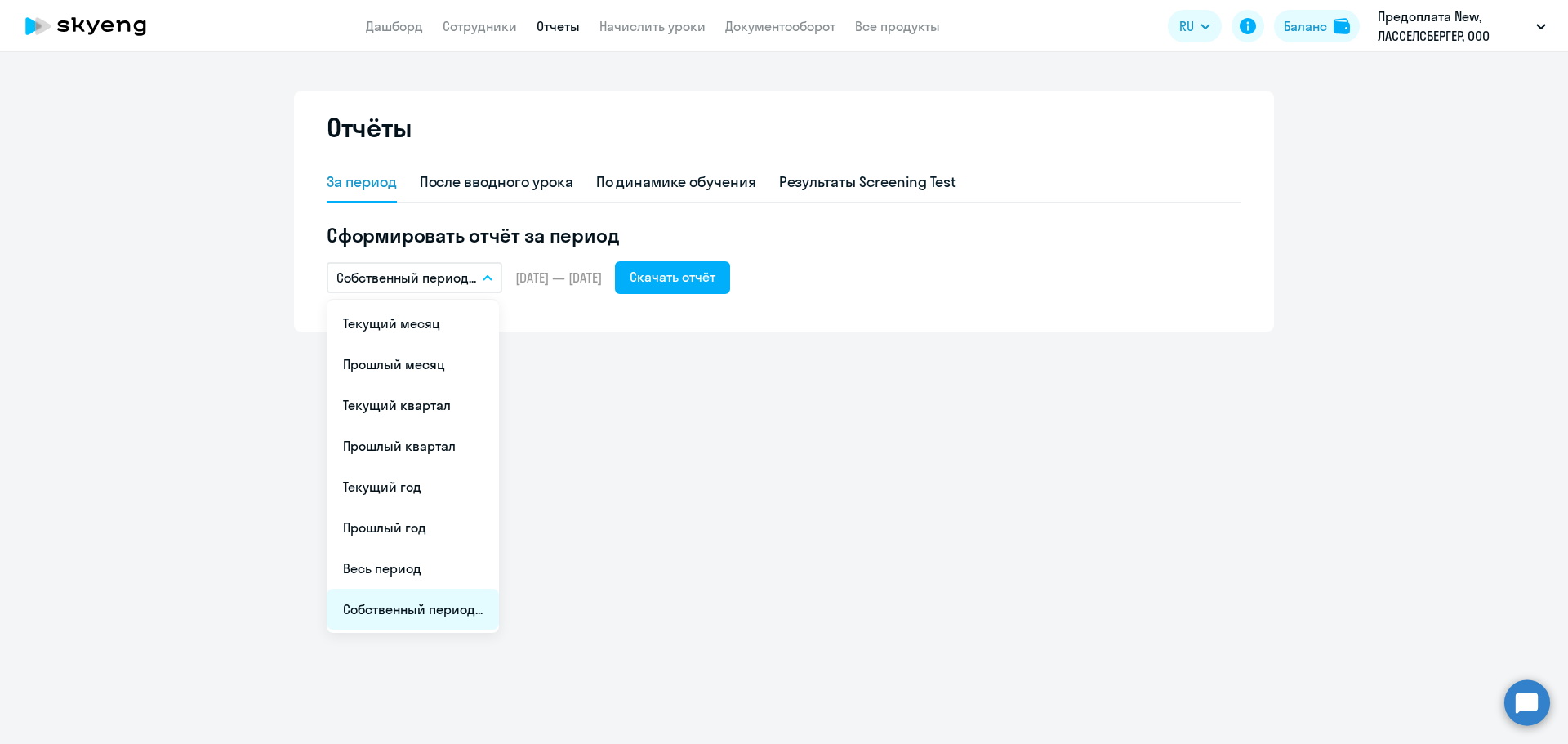
click at [389, 606] on li "Собственный период..." at bounding box center [412, 609] width 172 height 41
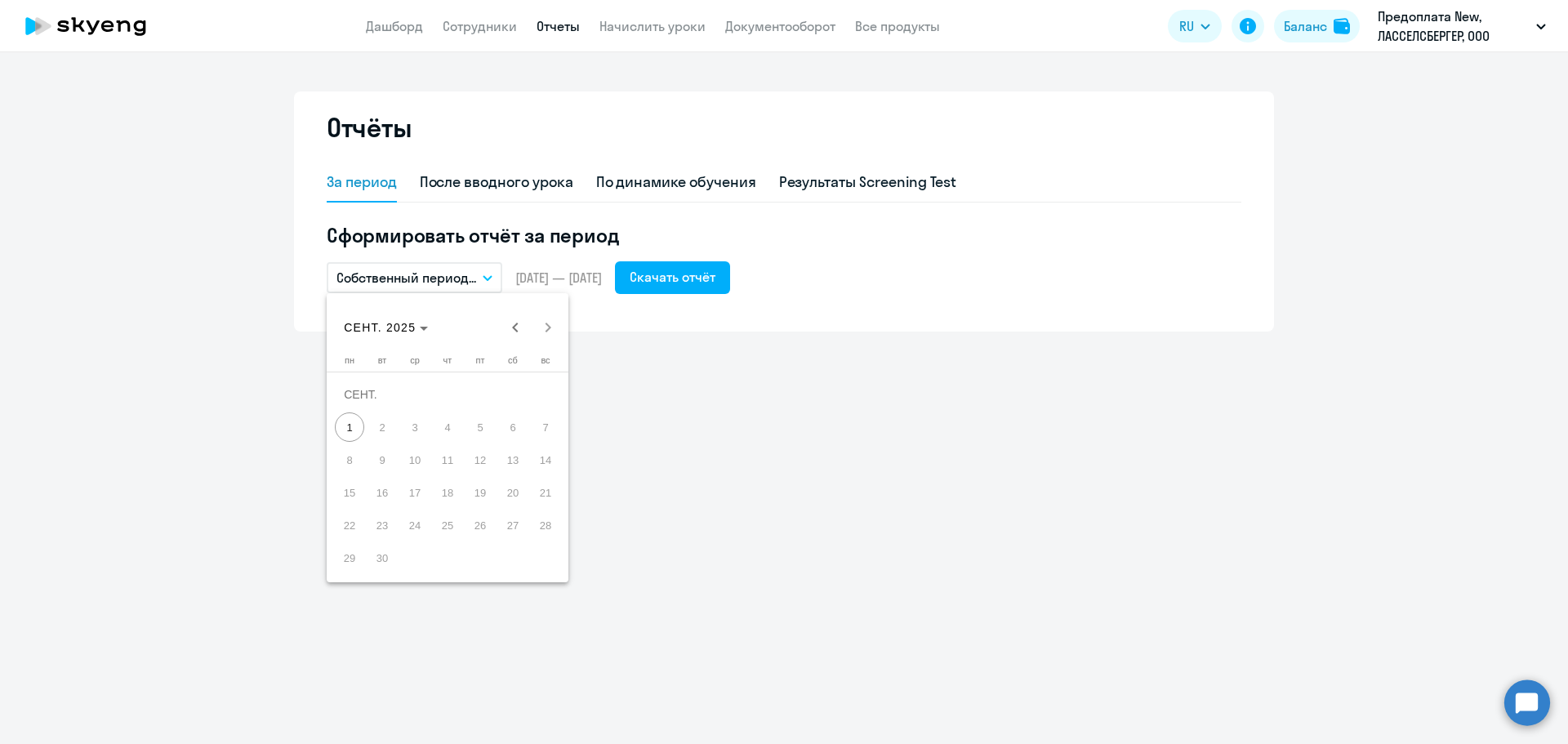
click at [550, 332] on div "[DATE] [DATE]" at bounding box center [447, 328] width 234 height 32
click at [516, 322] on span "Previous month" at bounding box center [515, 328] width 33 height 32
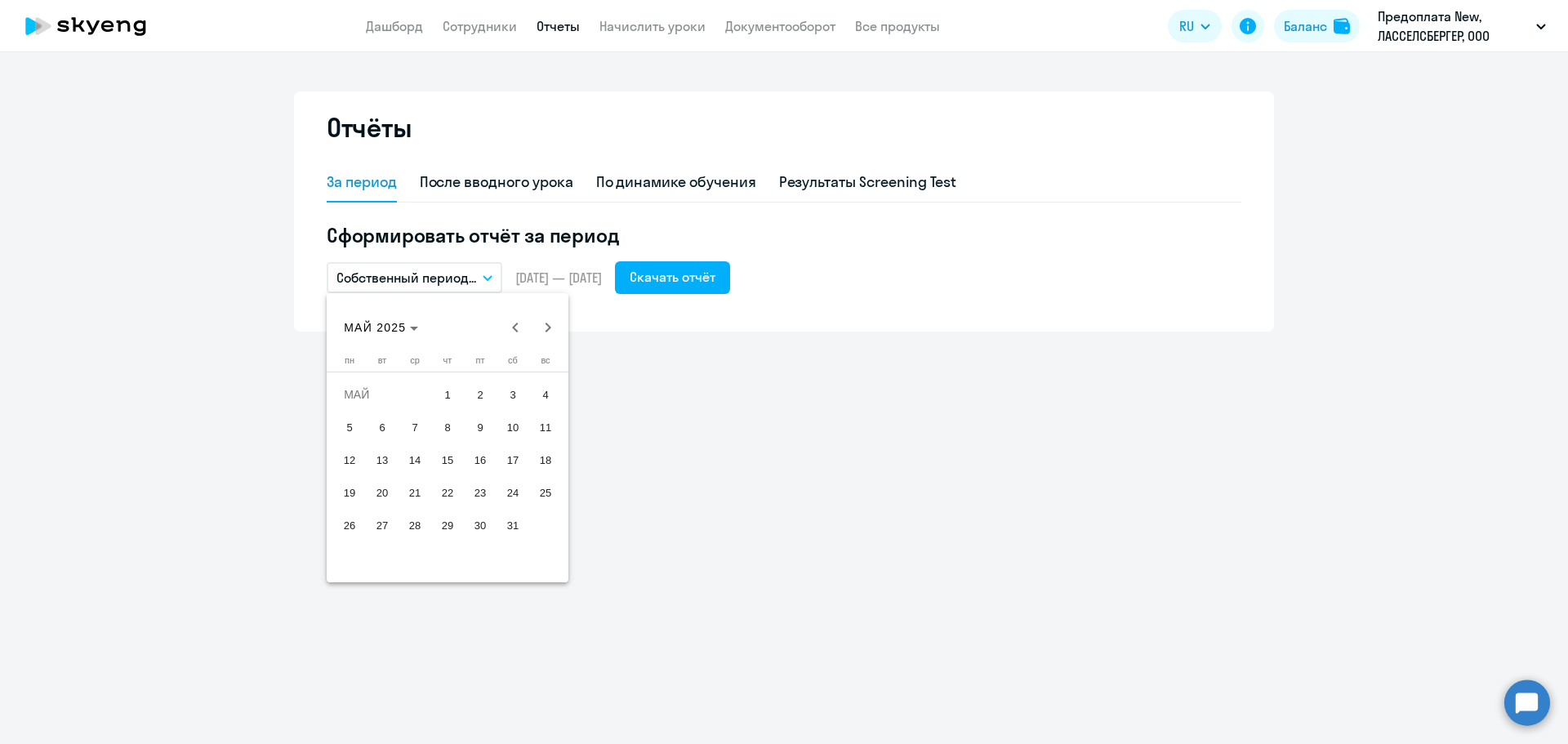
click at [443, 389] on span "1" at bounding box center [447, 394] width 29 height 29
click at [515, 534] on span "31" at bounding box center [512, 525] width 29 height 29
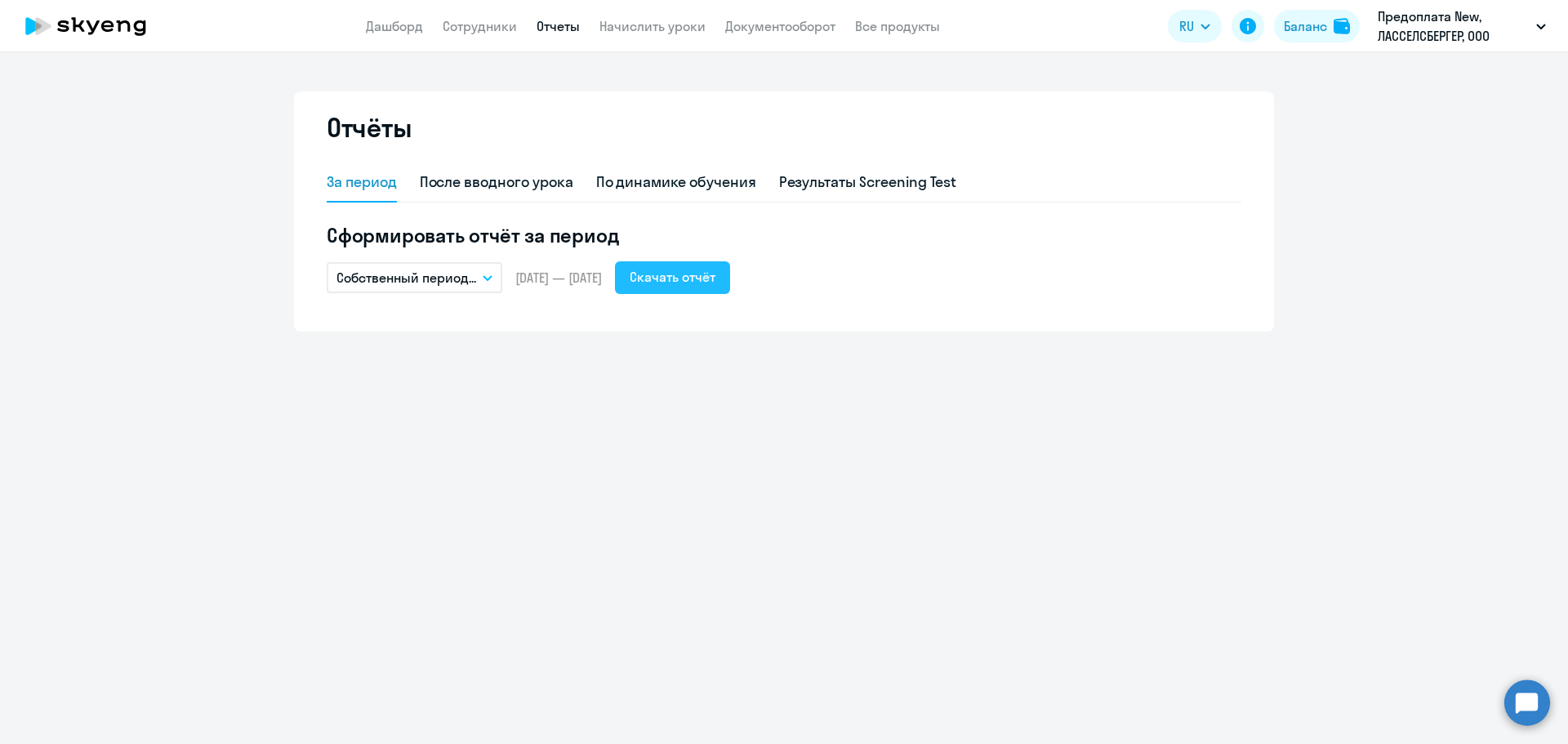
click at [715, 270] on div "Скачать отчёт" at bounding box center [672, 276] width 86 height 20
click at [484, 275] on icon "button" at bounding box center [487, 278] width 9 height 6
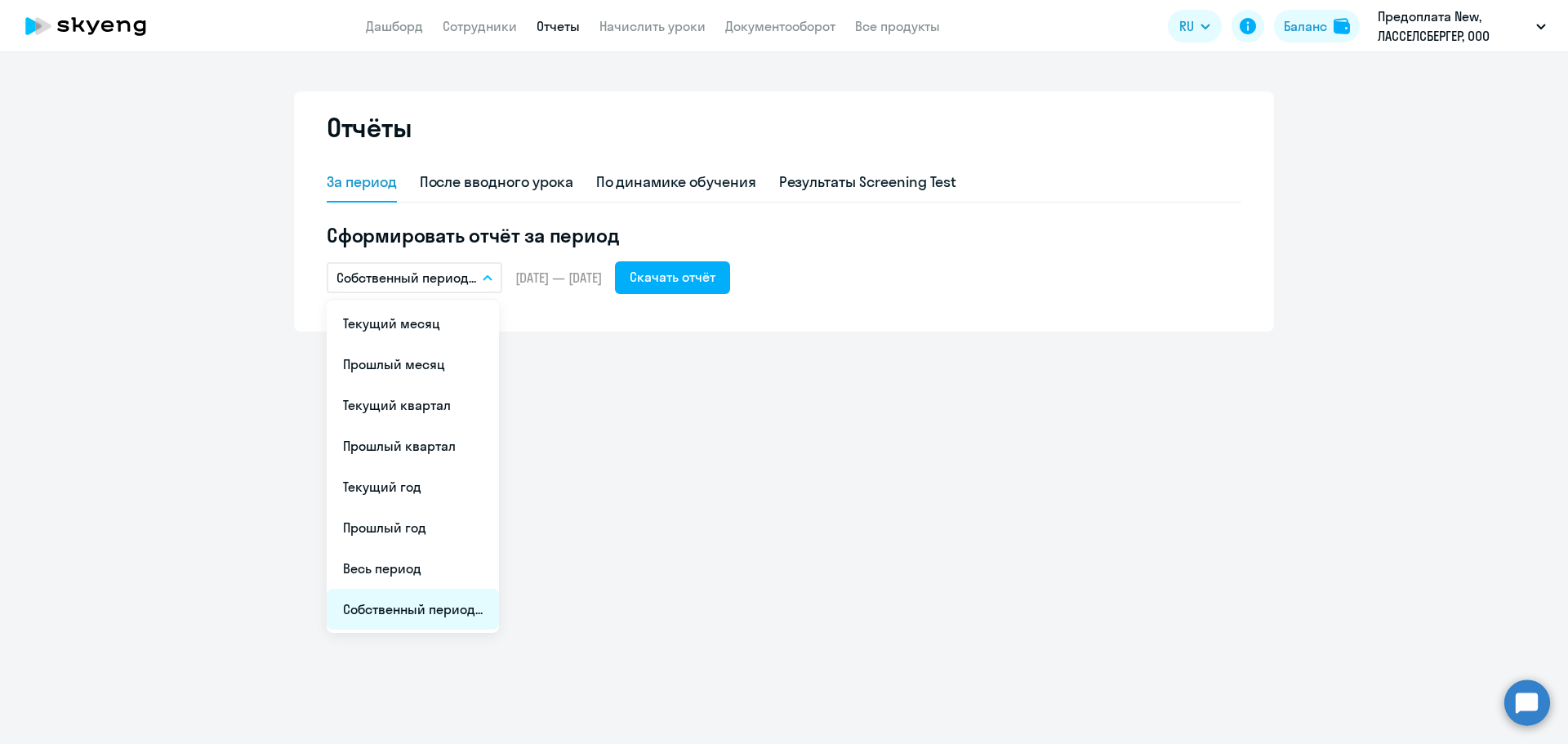
click at [392, 602] on li "Собственный период..." at bounding box center [412, 609] width 172 height 41
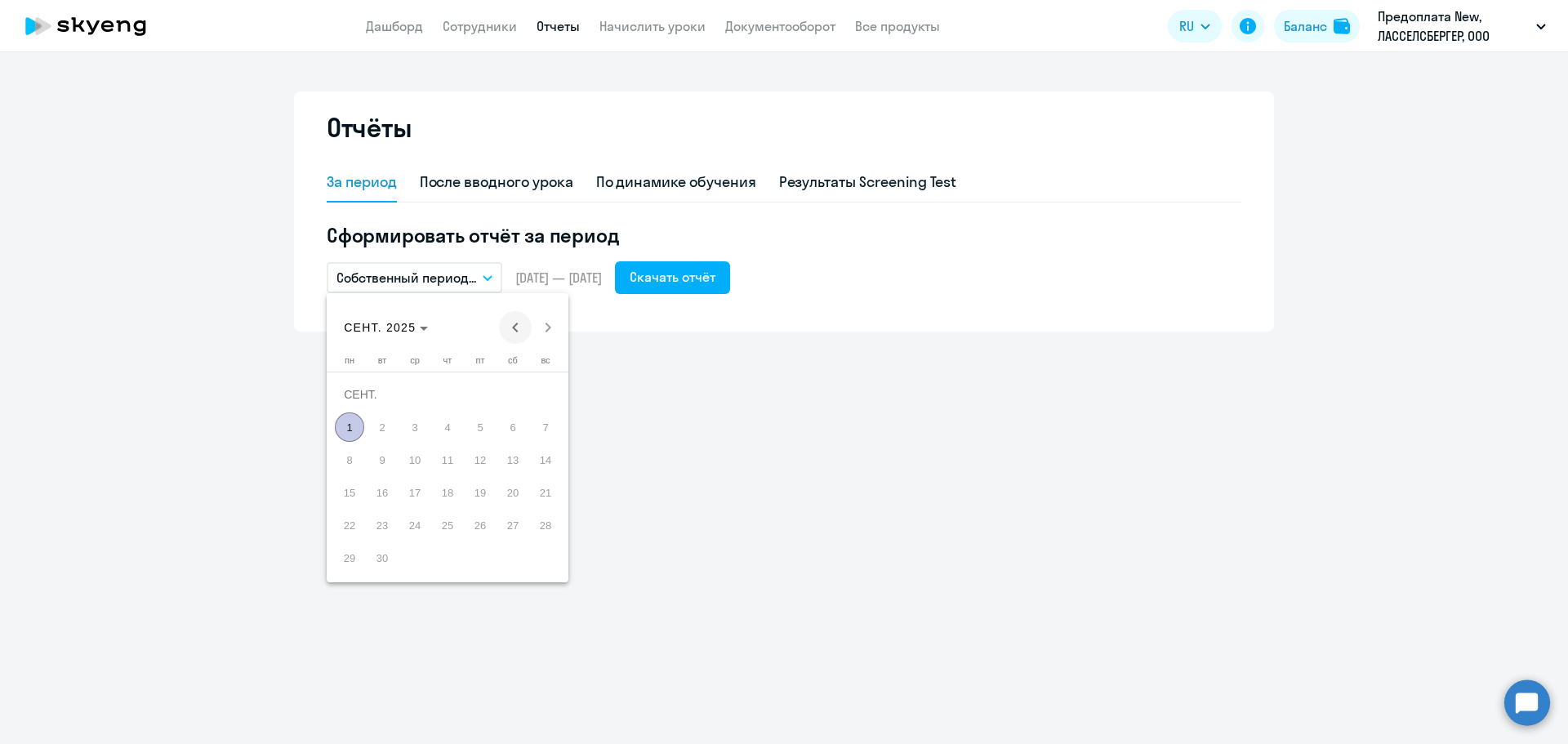
click at [506, 328] on span "Previous month" at bounding box center [515, 328] width 33 height 32
click at [546, 333] on span "Next month" at bounding box center [548, 328] width 33 height 32
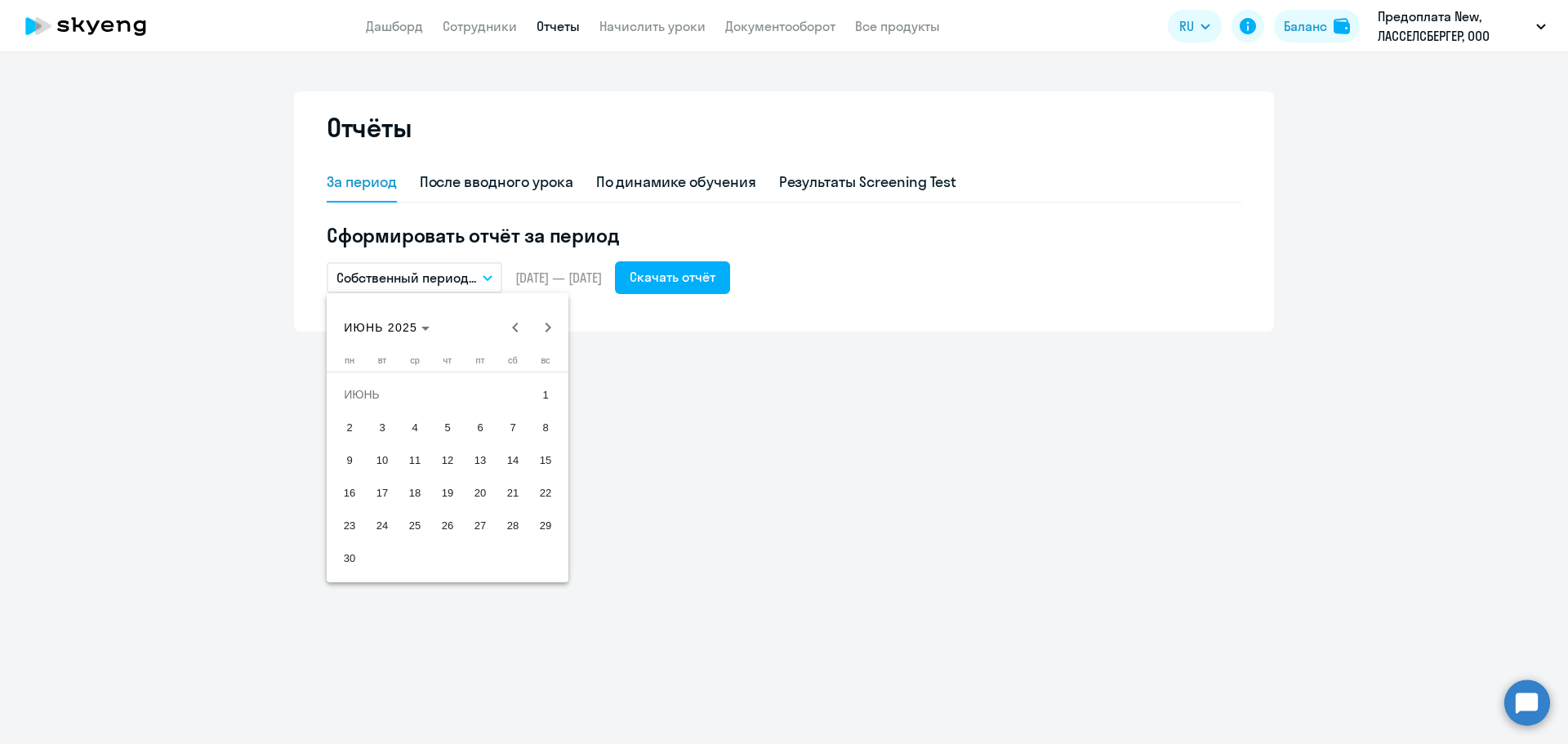
click at [547, 392] on span "1" at bounding box center [546, 394] width 29 height 29
click at [353, 553] on span "30" at bounding box center [349, 558] width 29 height 29
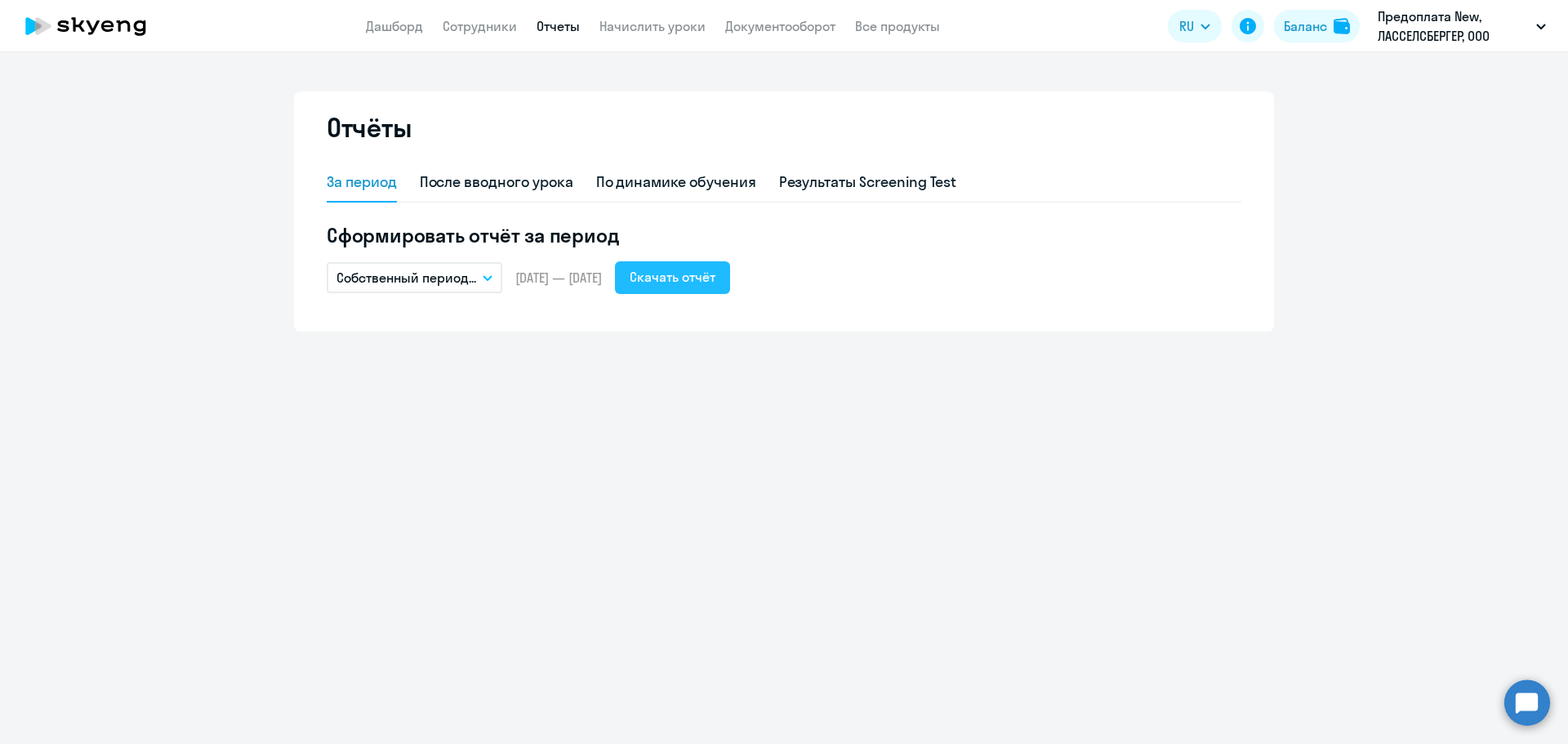
click at [715, 280] on div "Скачать отчёт" at bounding box center [672, 276] width 86 height 20
click at [485, 285] on button "Собственный период..." at bounding box center [414, 278] width 175 height 31
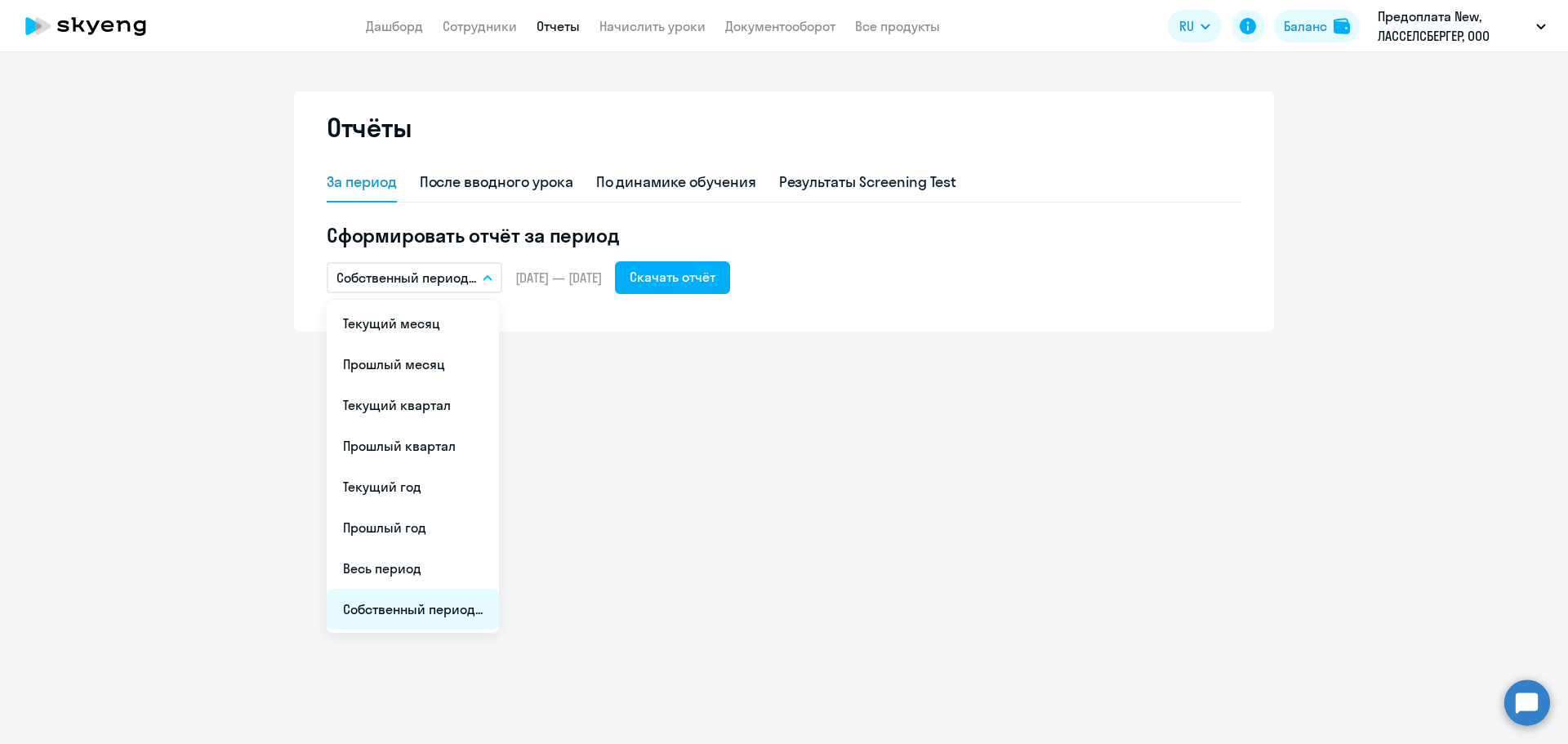
click at [422, 610] on li "Собственный период..." at bounding box center [412, 609] width 172 height 41
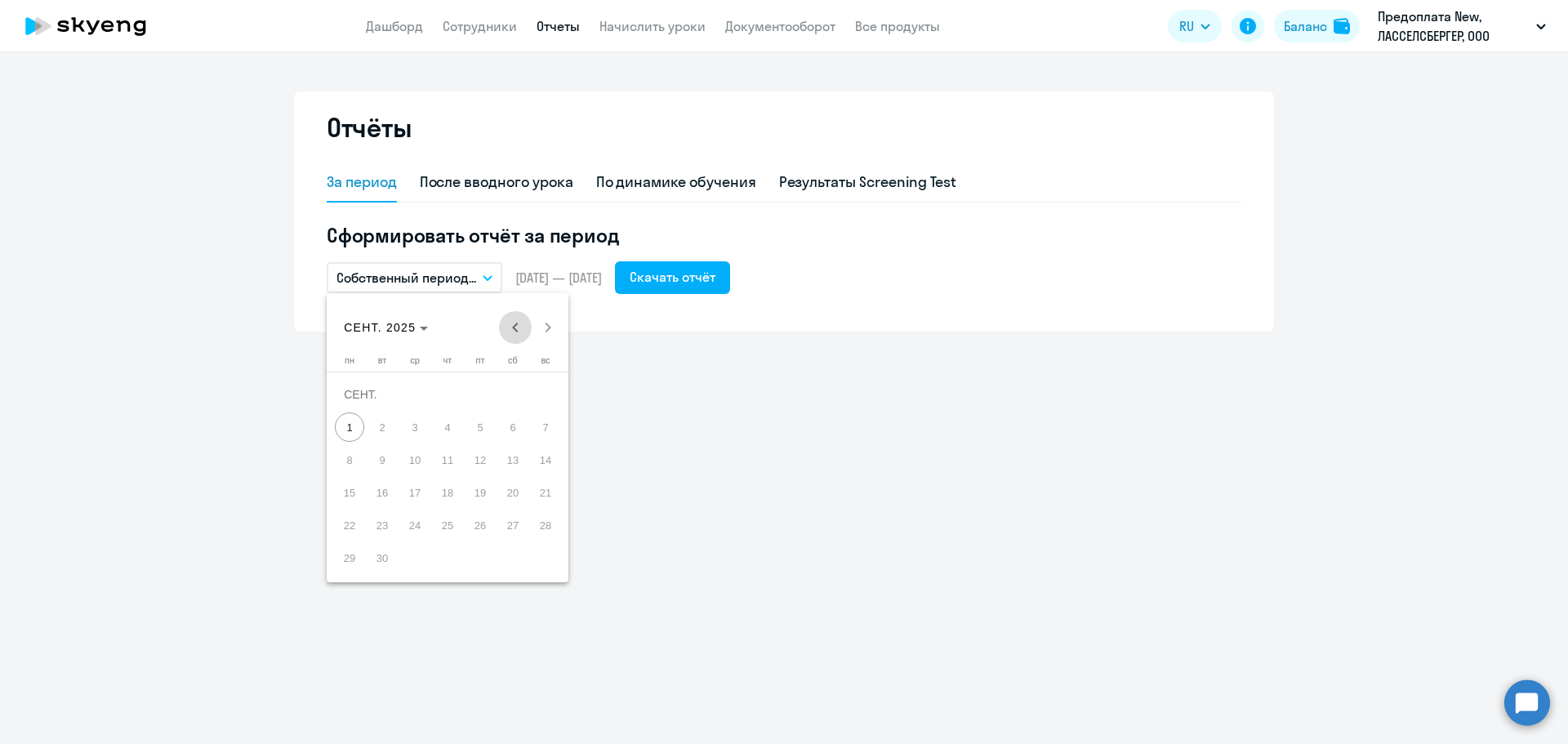
click at [516, 326] on span "Previous month" at bounding box center [515, 328] width 33 height 32
drag, startPoint x: 387, startPoint y: 428, endPoint x: 393, endPoint y: 439, distance: 12.5
click at [387, 429] on span "1" at bounding box center [382, 427] width 29 height 29
drag, startPoint x: 446, startPoint y: 562, endPoint x: 494, endPoint y: 527, distance: 59.4
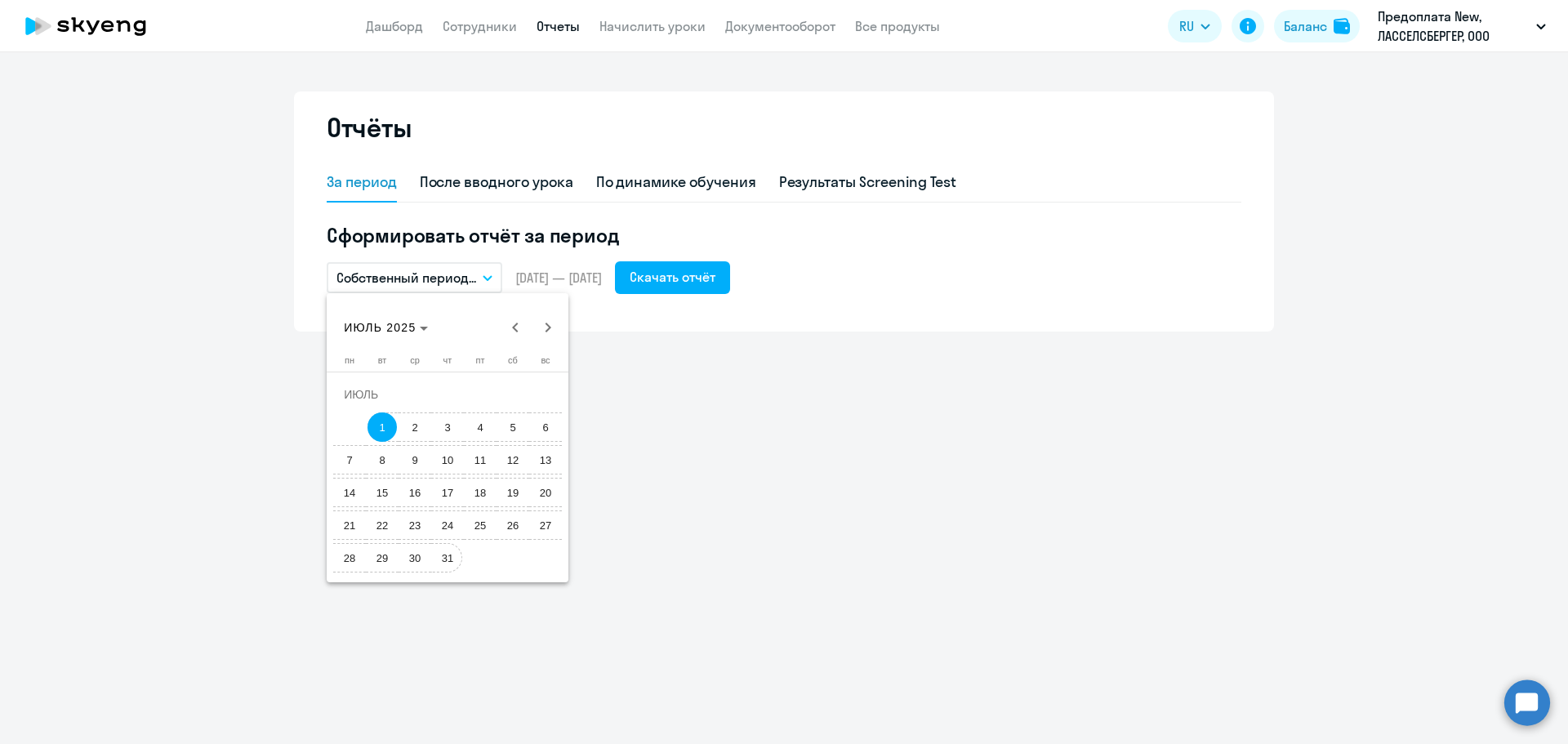
click at [445, 562] on span "31" at bounding box center [447, 558] width 29 height 29
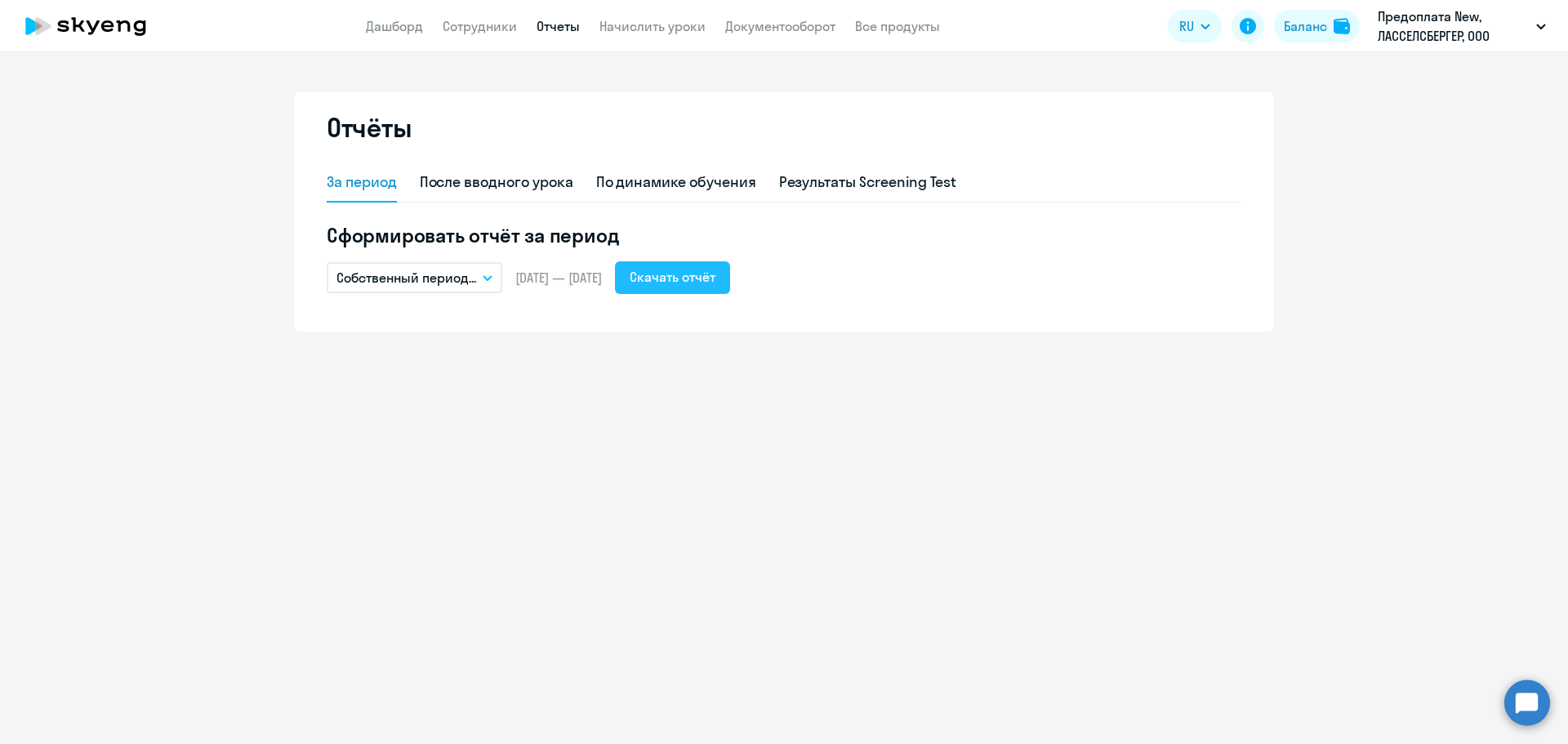
click at [715, 284] on div "Скачать отчёт" at bounding box center [672, 276] width 86 height 20
drag, startPoint x: 488, startPoint y: 280, endPoint x: 484, endPoint y: 294, distance: 14.6
click at [488, 280] on icon "button" at bounding box center [487, 278] width 9 height 6
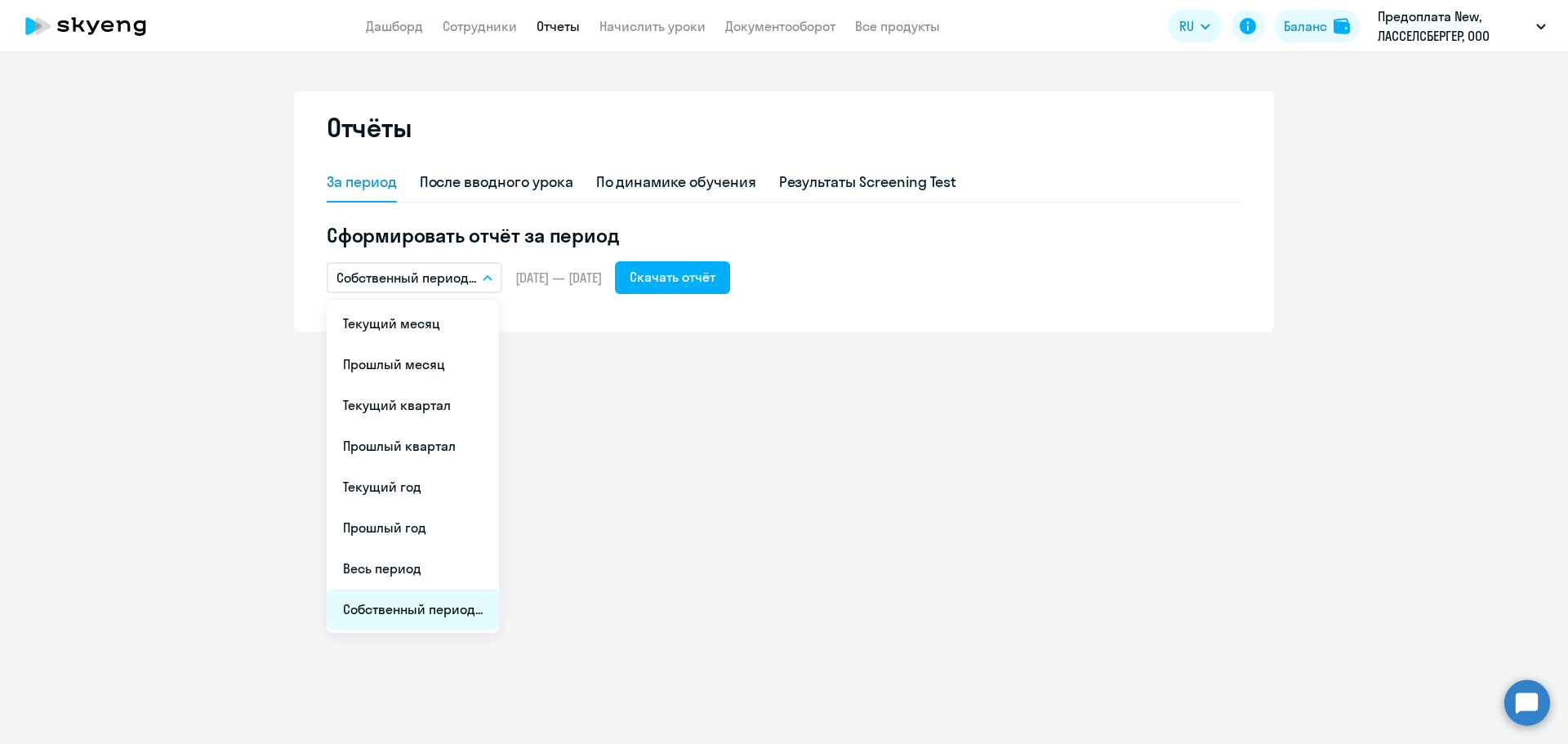
click at [369, 608] on li "Собственный период..." at bounding box center [412, 609] width 172 height 41
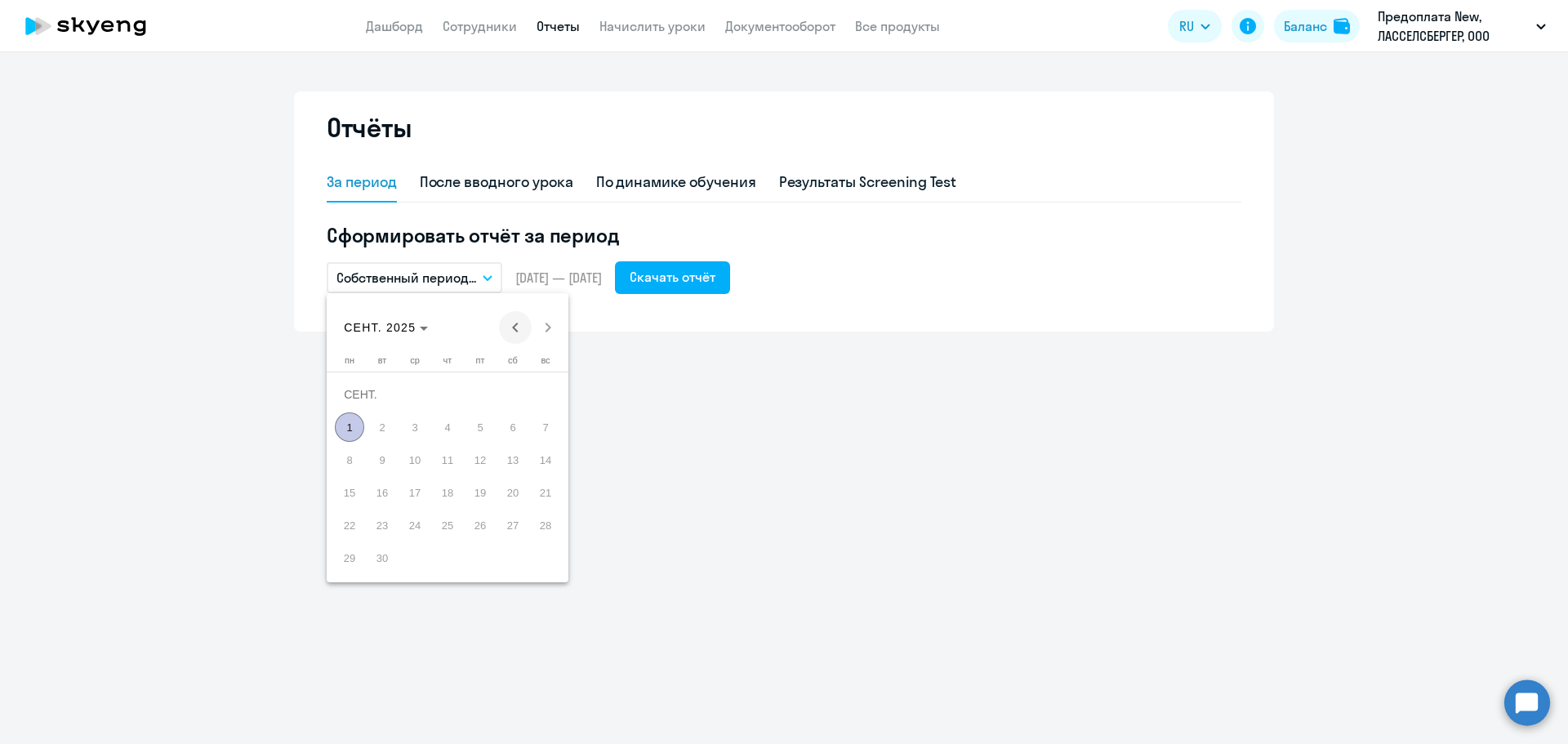
click at [517, 325] on span "Previous month" at bounding box center [515, 328] width 33 height 32
click at [477, 397] on span "1" at bounding box center [480, 394] width 29 height 29
click at [549, 519] on span "31" at bounding box center [546, 525] width 29 height 29
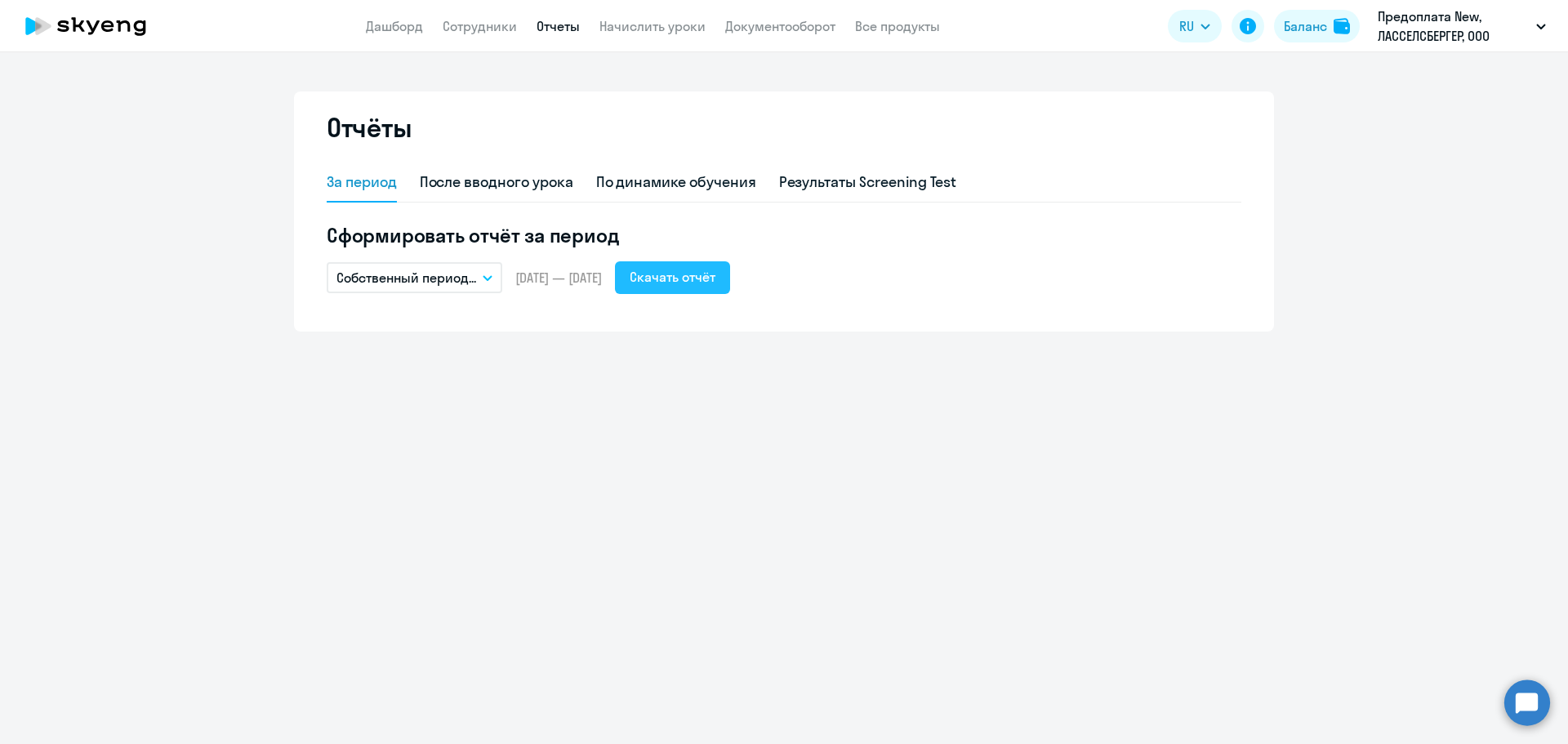
click at [715, 267] on div "Скачать отчёт" at bounding box center [672, 276] width 86 height 20
click at [392, 27] on link "Дашборд" at bounding box center [394, 26] width 57 height 16
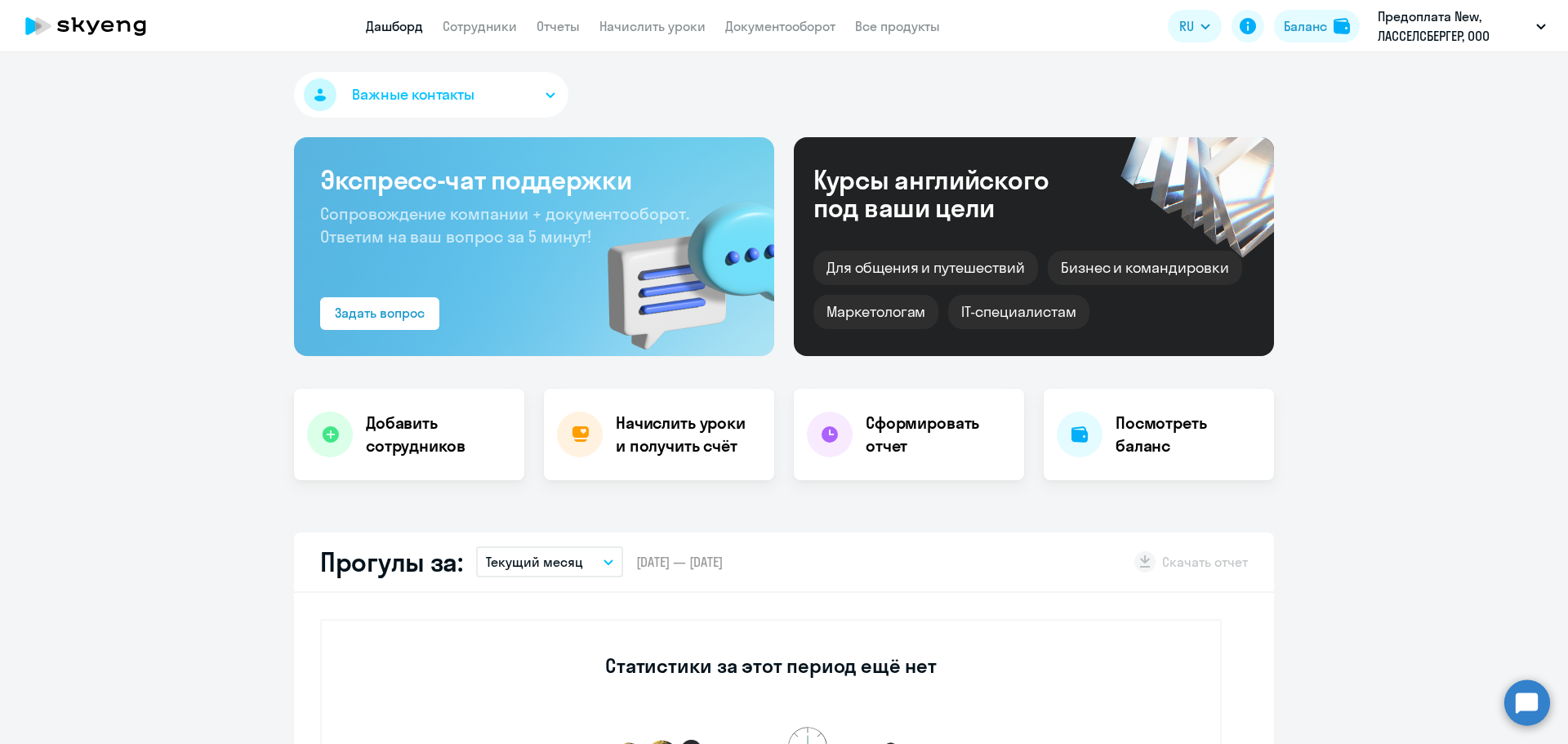
scroll to position [327, 0]
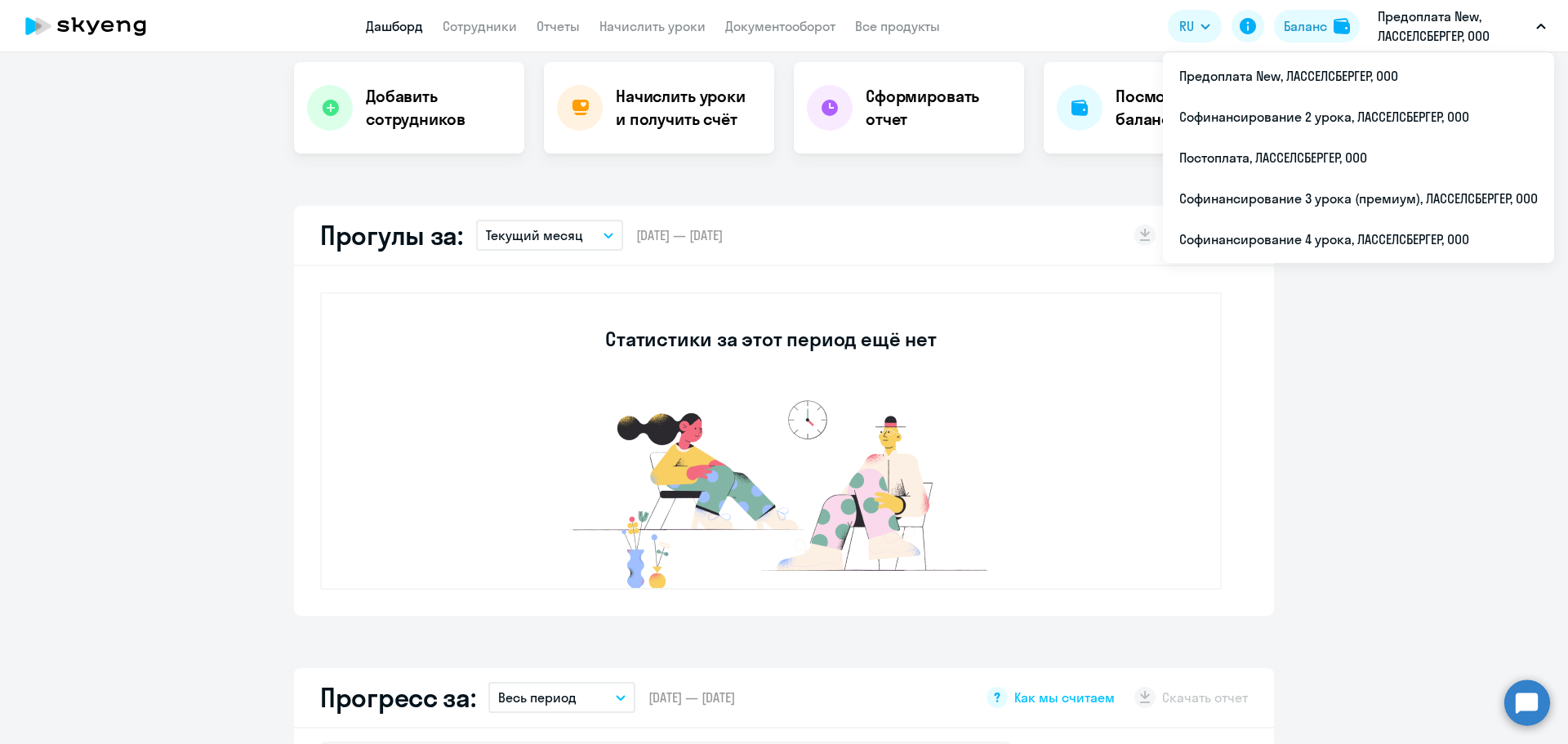
select select "30"
